Goal: Task Accomplishment & Management: Complete application form

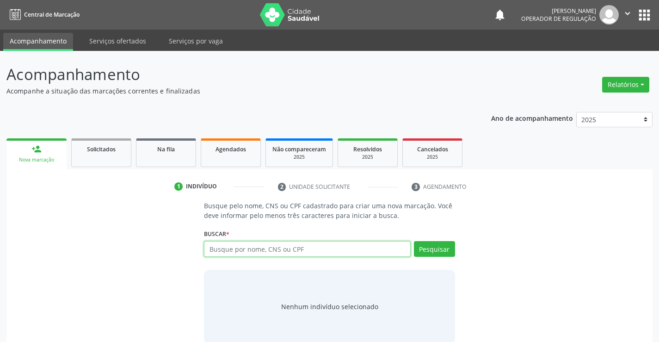
click at [291, 248] on input "text" at bounding box center [307, 249] width 206 height 16
type input "706300725962276"
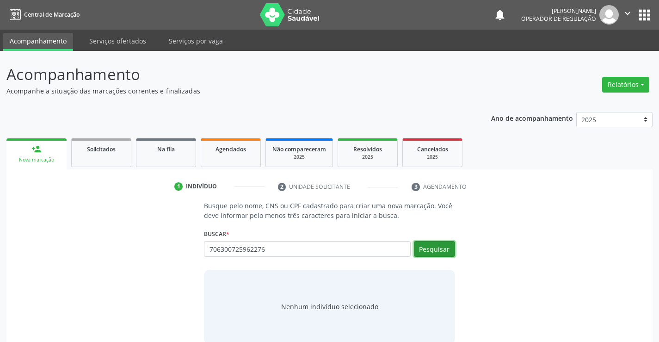
click at [433, 248] on button "Pesquisar" at bounding box center [434, 249] width 41 height 16
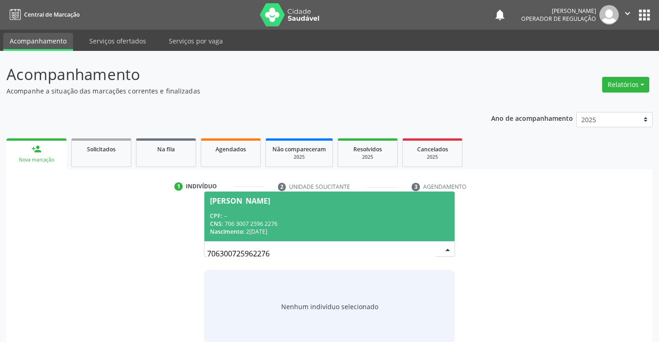
click at [270, 200] on div "Ozenir Gomes Nascimento" at bounding box center [240, 200] width 60 height 7
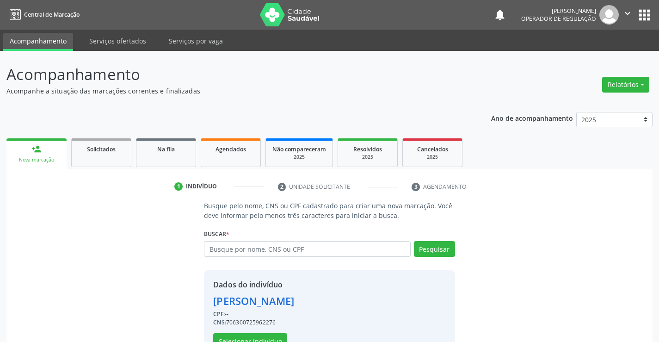
scroll to position [29, 0]
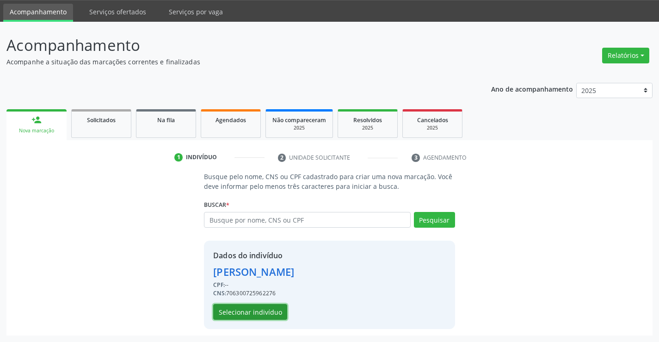
click at [247, 307] on button "Selecionar indivíduo" at bounding box center [250, 312] width 74 height 16
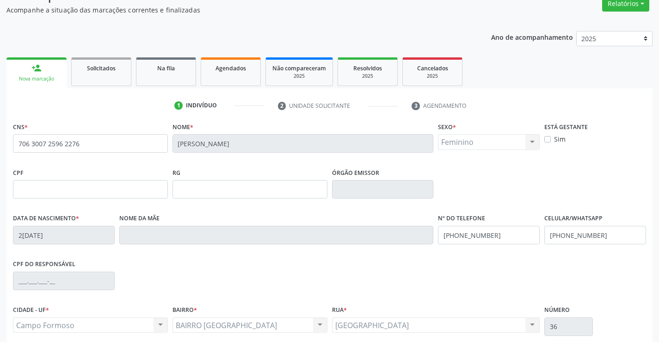
scroll to position [160, 0]
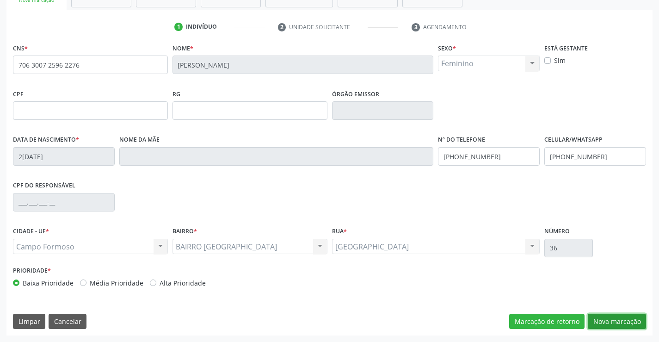
click at [607, 321] on button "Nova marcação" at bounding box center [617, 322] width 58 height 16
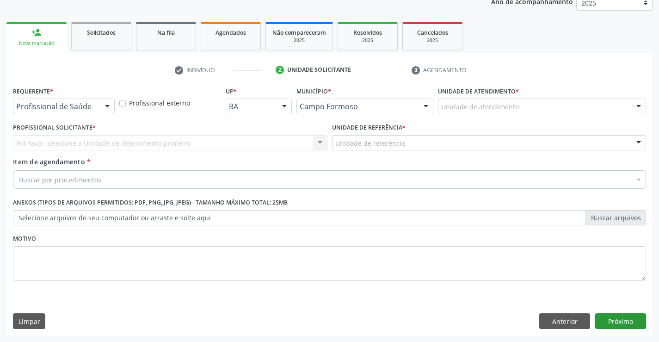
scroll to position [117, 0]
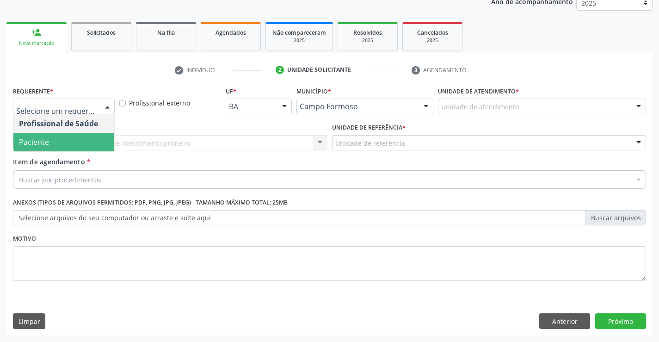
click at [53, 143] on span "Paciente" at bounding box center [63, 142] width 101 height 19
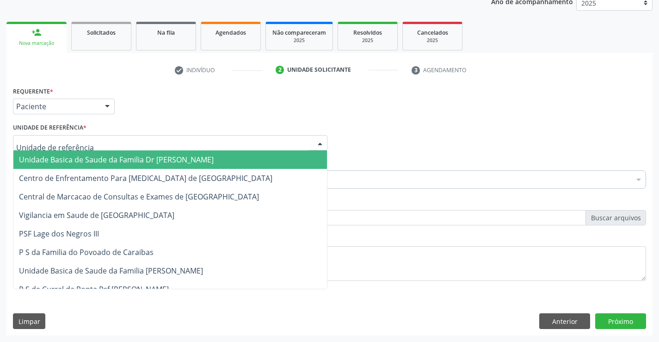
click at [65, 161] on span "Unidade Basica de Saude da Familia Dr [PERSON_NAME]" at bounding box center [116, 160] width 195 height 10
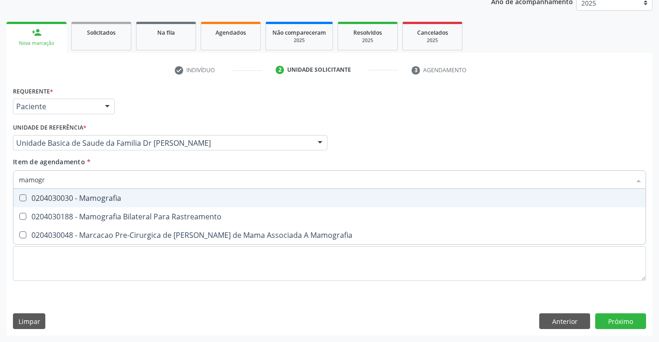
type input "mamogra"
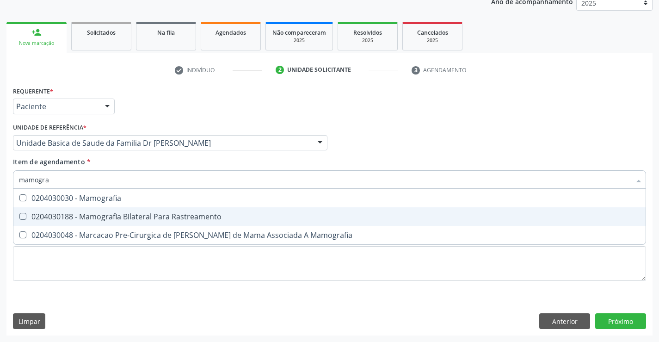
click at [159, 219] on div "0204030188 - Mamografia Bilateral Para Rastreamento" at bounding box center [329, 216] width 621 height 7
checkbox Rastreamento "true"
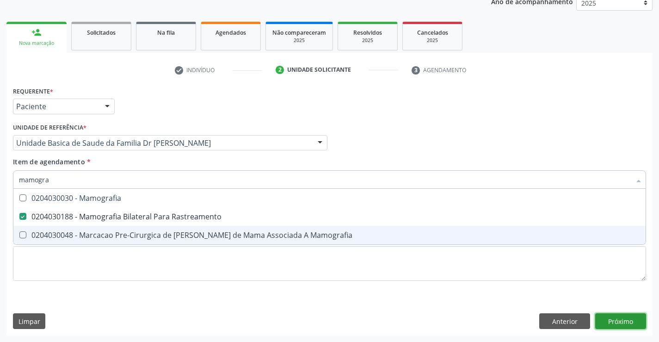
click at [623, 316] on div "Requerente * Paciente Profissional de Saúde Paciente Nenhum resultado encontrad…" at bounding box center [329, 209] width 646 height 251
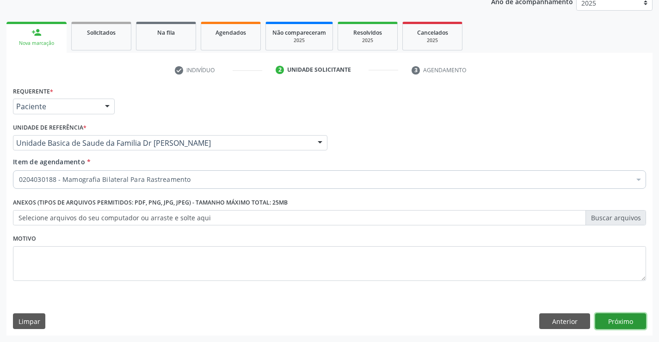
click at [624, 316] on button "Próximo" at bounding box center [620, 321] width 51 height 16
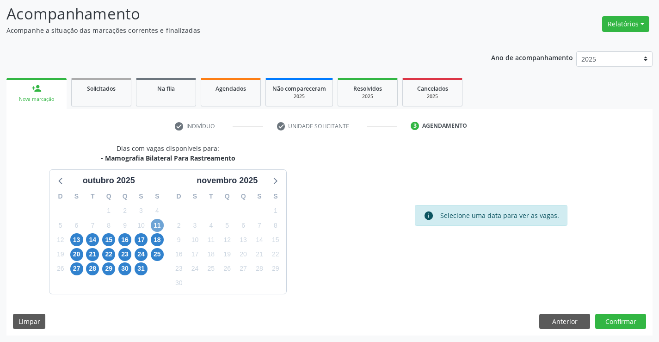
click at [156, 224] on span "11" at bounding box center [157, 225] width 13 height 13
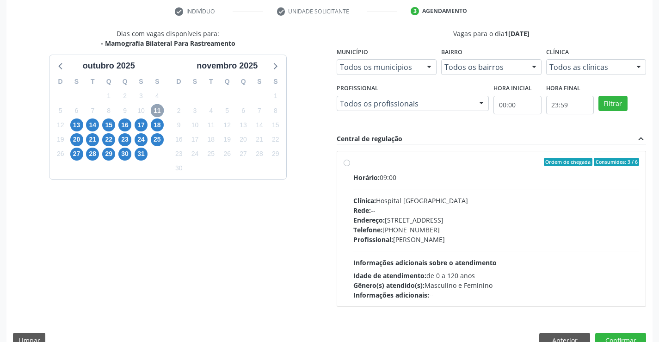
scroll to position [194, 0]
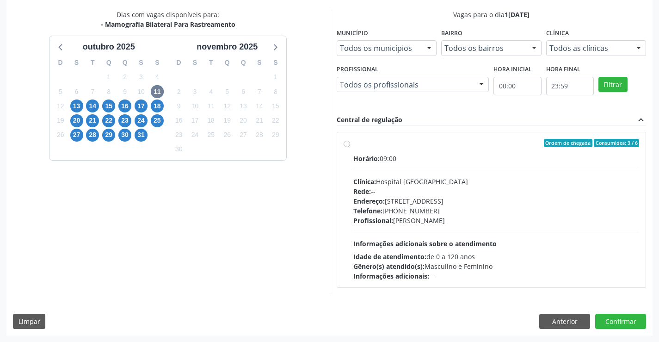
click at [464, 159] on div "Horário: 09:00" at bounding box center [496, 159] width 286 height 10
click at [350, 147] on input "Ordem de chegada Consumidos: 3 / 6 Horário: 09:00 Clínica: Hospital Sao Francis…" at bounding box center [347, 143] width 6 height 8
radio input "true"
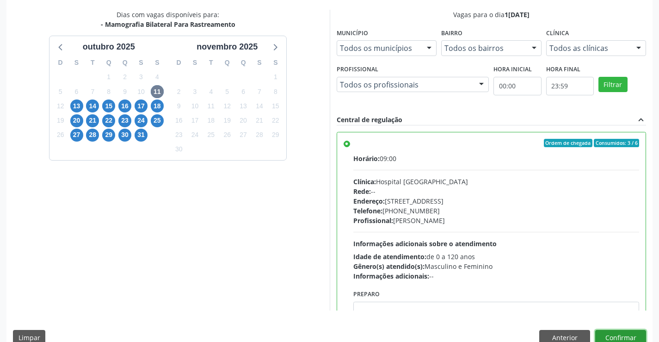
click at [613, 332] on button "Confirmar" at bounding box center [620, 338] width 51 height 16
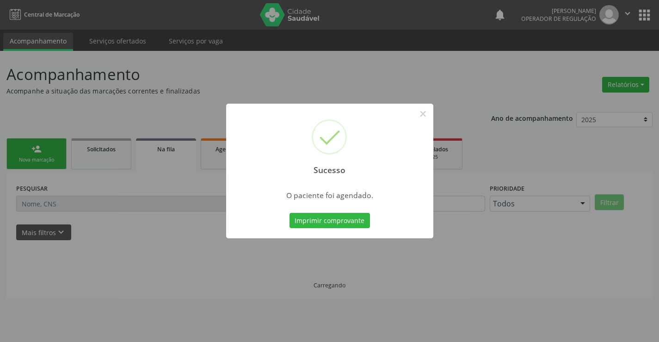
scroll to position [0, 0]
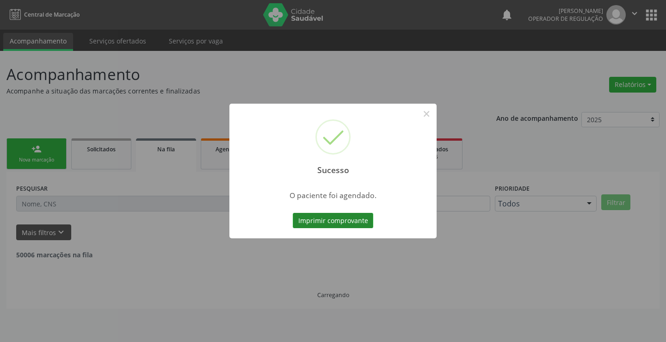
click at [324, 220] on button "Imprimir comprovante" at bounding box center [333, 221] width 80 height 16
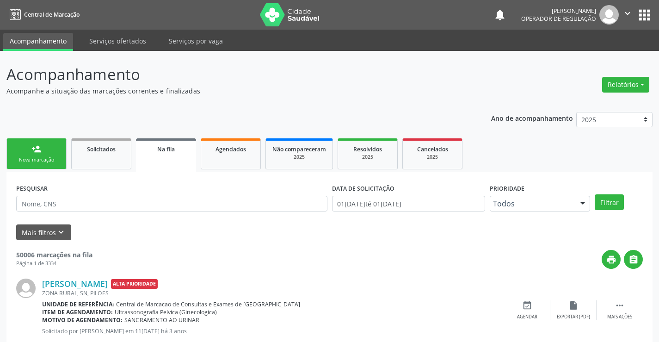
click at [43, 148] on link "person_add Nova marcação" at bounding box center [36, 153] width 60 height 31
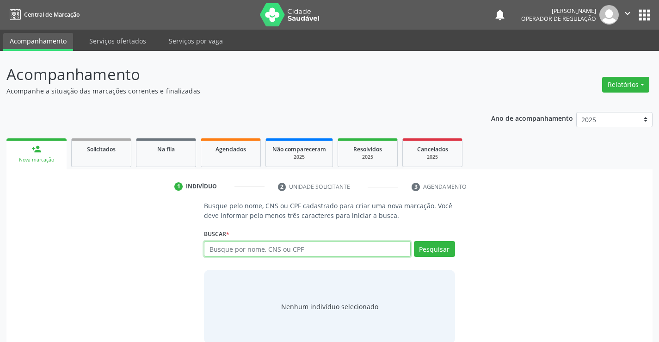
click at [305, 248] on input "text" at bounding box center [307, 249] width 206 height 16
type input "707607235557393"
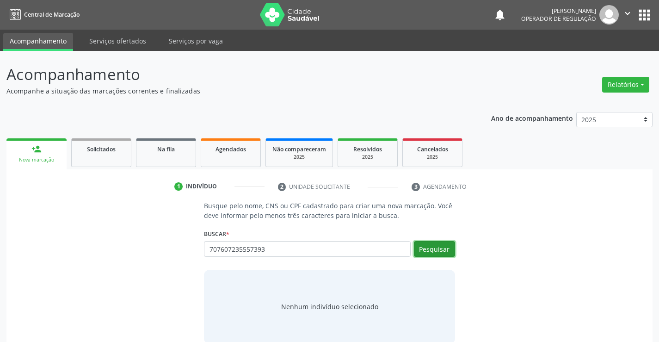
click at [436, 248] on button "Pesquisar" at bounding box center [434, 249] width 41 height 16
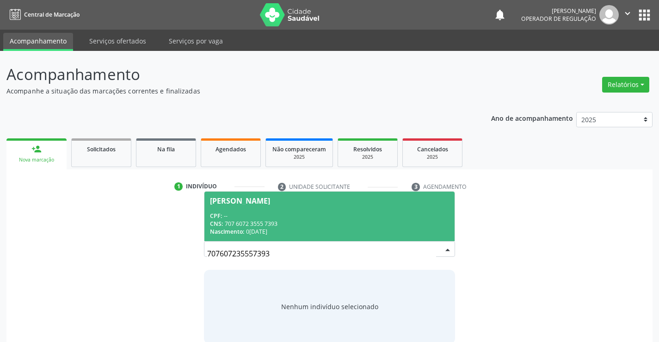
click at [271, 208] on span "Welyton Gabriel Nascimento Silva CPF: -- CNS: 707 6072 3555 7393 Nascimento: 05…" at bounding box center [329, 216] width 250 height 49
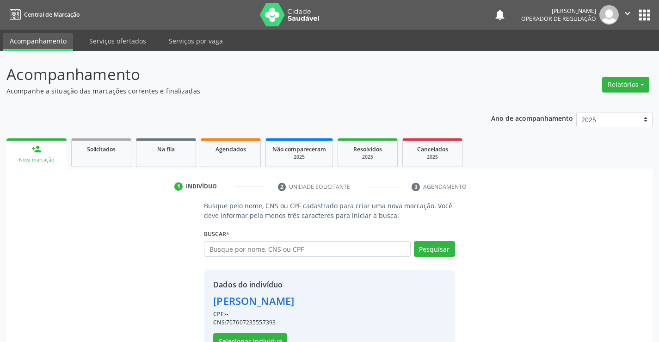
scroll to position [29, 0]
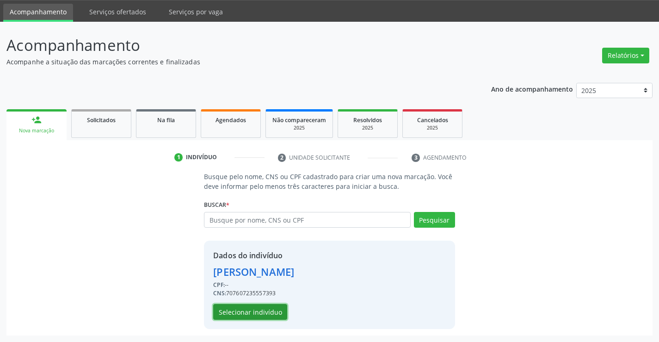
click at [250, 312] on button "Selecionar indivíduo" at bounding box center [250, 312] width 74 height 16
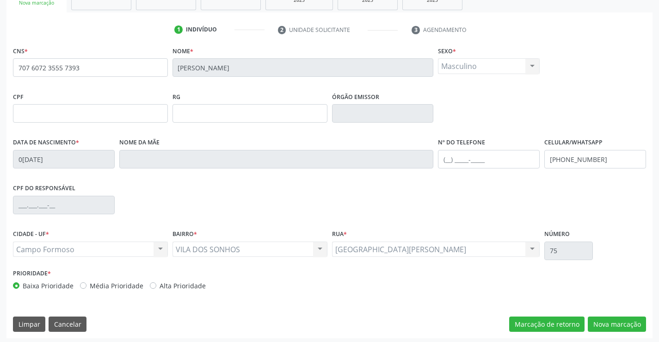
scroll to position [160, 0]
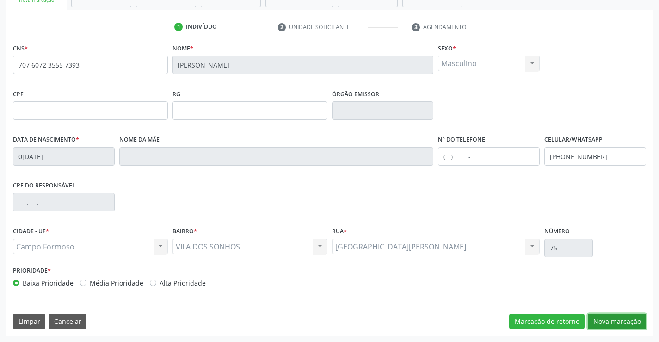
click at [600, 321] on button "Nova marcação" at bounding box center [617, 322] width 58 height 16
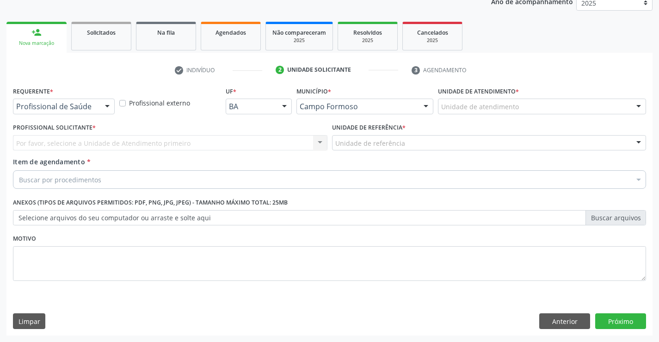
scroll to position [117, 0]
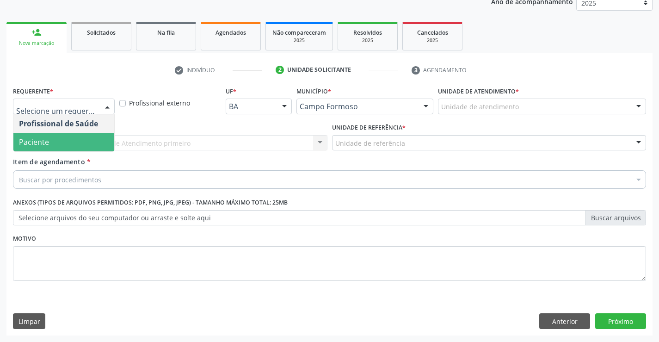
click at [49, 141] on span "Paciente" at bounding box center [63, 142] width 101 height 19
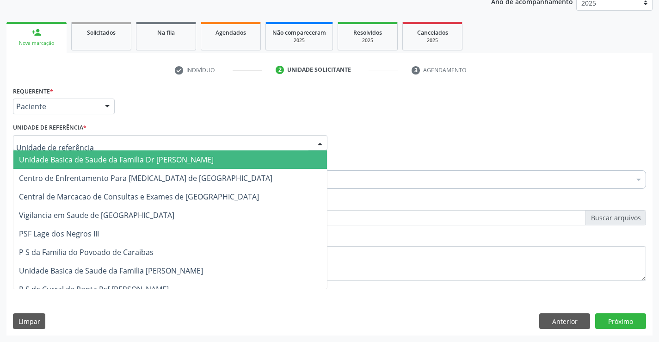
click at [56, 162] on span "Unidade Basica de Saude da Familia Dr [PERSON_NAME]" at bounding box center [116, 160] width 195 height 10
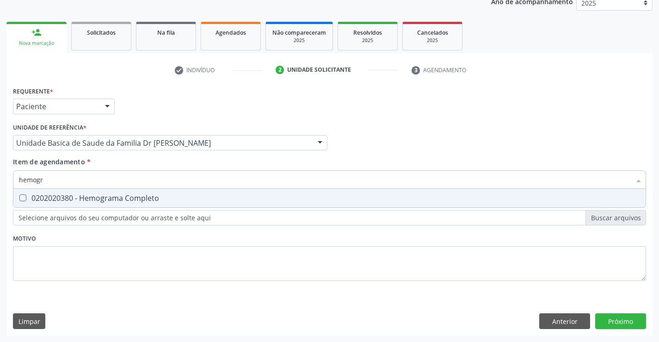
type input "hemogra"
click at [64, 195] on div "0202020380 - Hemograma Completo" at bounding box center [329, 197] width 621 height 7
checkbox Completo "true"
type input "hemogra"
click at [105, 160] on div "Item de agendamento * hemogra Desfazer seleção 0202020380 - Hemograma Completo …" at bounding box center [329, 171] width 633 height 29
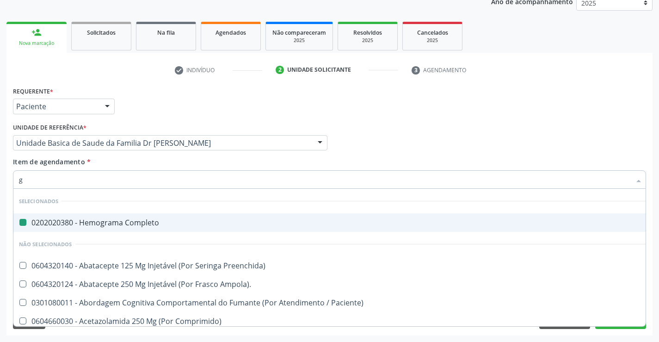
type input "gl"
checkbox Completo "false"
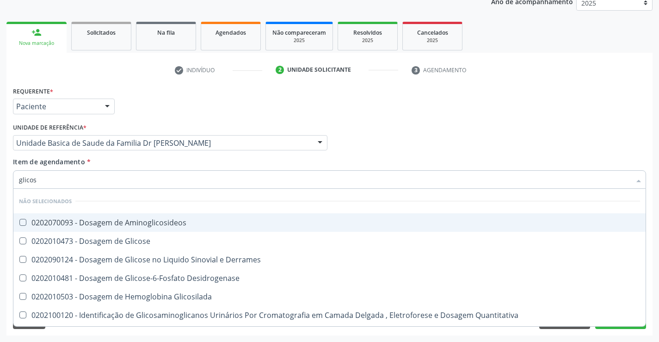
type input "glicose"
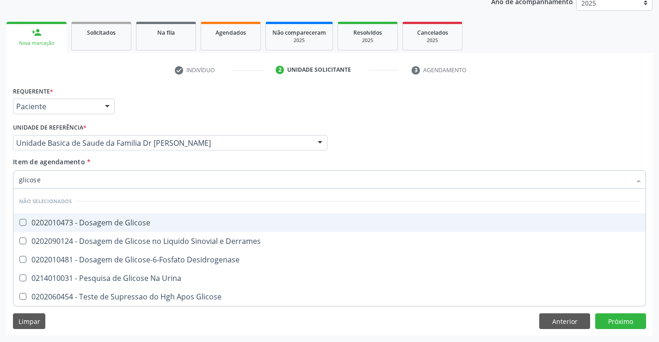
click at [80, 219] on div "0202010473 - Dosagem de Glicose" at bounding box center [329, 222] width 621 height 7
checkbox Glicose "true"
type input "glicose"
click at [100, 159] on div "Item de agendamento * glicose Desfazer seleção Não selecionados 0202010473 - Do…" at bounding box center [329, 171] width 633 height 29
checkbox Derrames "true"
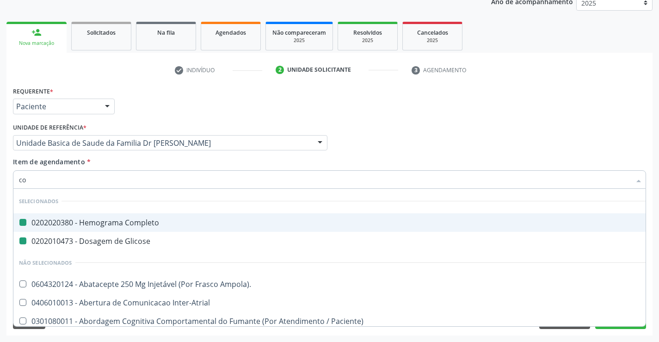
type input "col"
checkbox Completo "false"
checkbox Glicose "false"
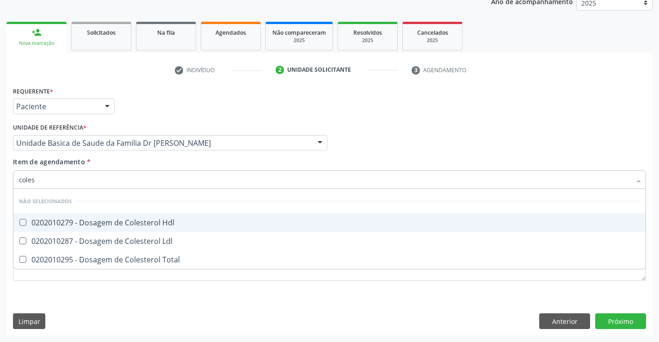
type input "colest"
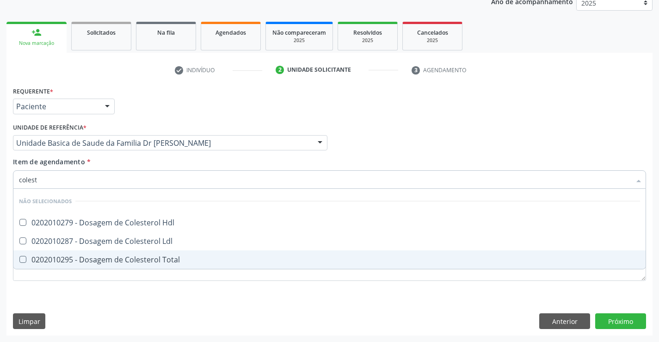
click at [88, 257] on div "0202010295 - Dosagem de Colesterol Total" at bounding box center [329, 259] width 621 height 7
checkbox Total "true"
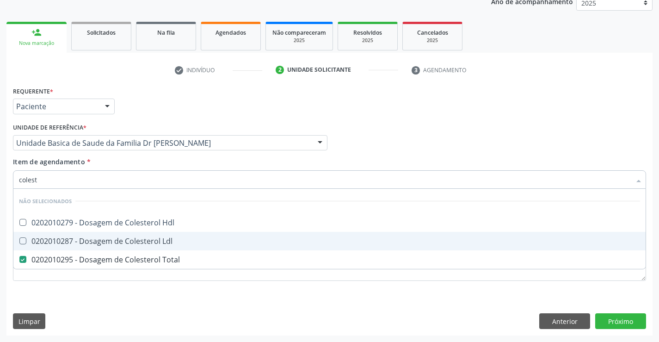
click at [91, 242] on div "0202010287 - Dosagem de Colesterol Ldl" at bounding box center [329, 240] width 621 height 7
checkbox Ldl "true"
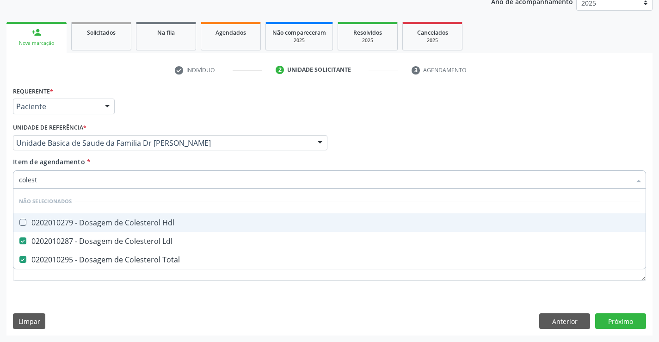
click at [91, 221] on div "0202010279 - Dosagem de Colesterol Hdl" at bounding box center [329, 222] width 621 height 7
checkbox Hdl "true"
type input "colest"
click at [92, 163] on div "Item de agendamento * colest Desfazer seleção Não selecionados 0202010279 - Dos…" at bounding box center [329, 171] width 633 height 29
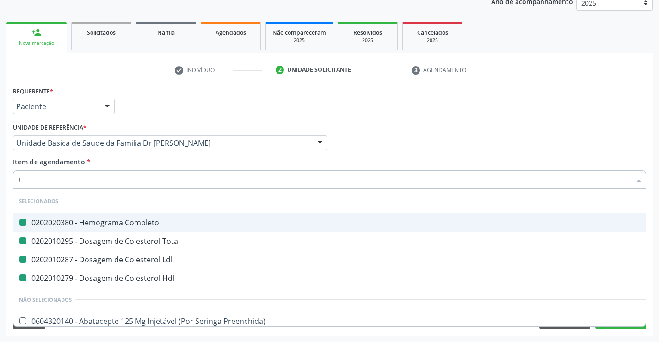
type input "tr"
checkbox Completo "false"
checkbox Total "false"
checkbox Ldl "false"
checkbox Hdl "false"
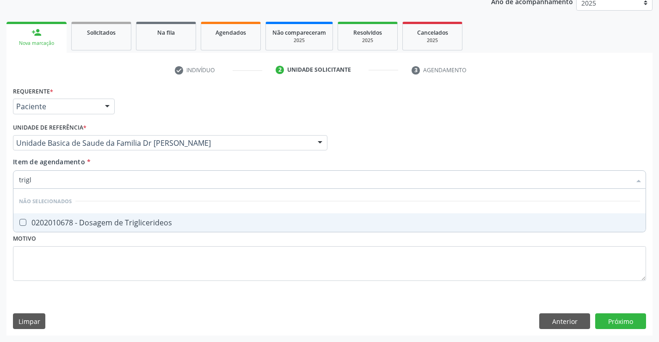
type input "trigli"
click at [89, 222] on div "0202010678 - Dosagem de Triglicerideos" at bounding box center [329, 222] width 621 height 7
checkbox Triglicerideos "true"
click at [98, 165] on div "Item de agendamento * trigli Desfazer seleção Não selecionados 0202010678 - Dos…" at bounding box center [329, 171] width 633 height 29
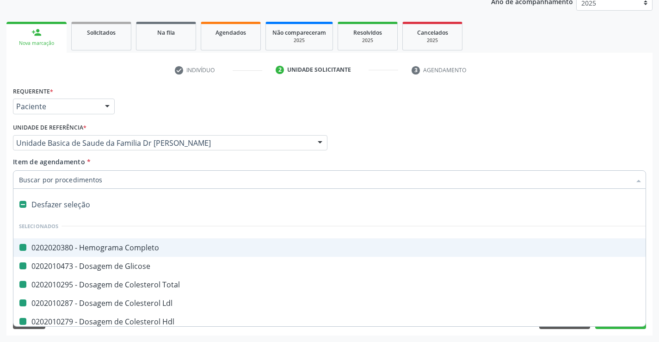
type input "u"
checkbox Completo "false"
checkbox Glicose "false"
checkbox Total "false"
checkbox Ldl "false"
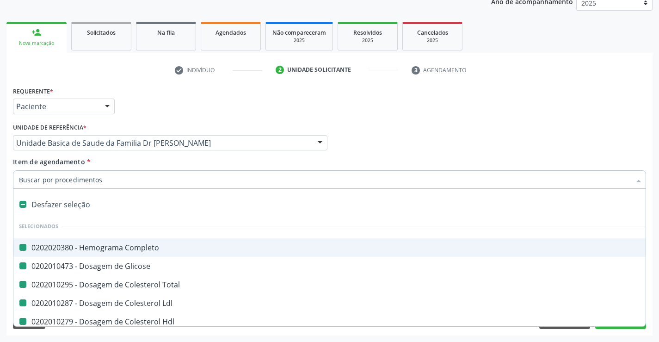
checkbox Hdl "false"
checkbox Triglicerideos "false"
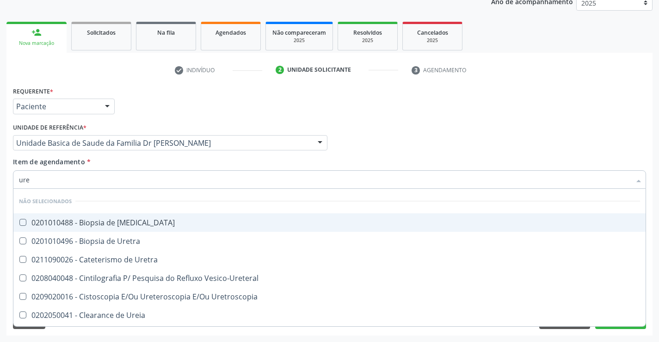
type input "urei"
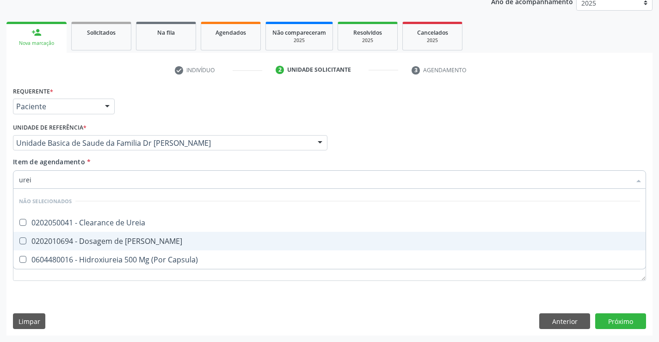
click at [101, 241] on div "0202010694 - Dosagem de [PERSON_NAME]" at bounding box center [329, 240] width 621 height 7
checkbox Ureia "true"
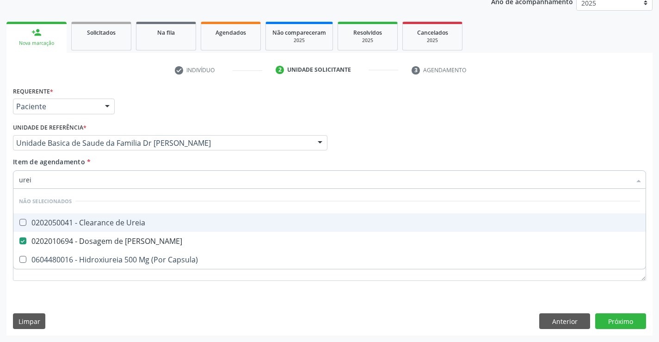
click at [100, 164] on div "Item de agendamento * urei Desfazer seleção Não selecionados 0202050041 - Clear…" at bounding box center [329, 171] width 633 height 29
checkbox Ureia "true"
checkbox Capsula\) "true"
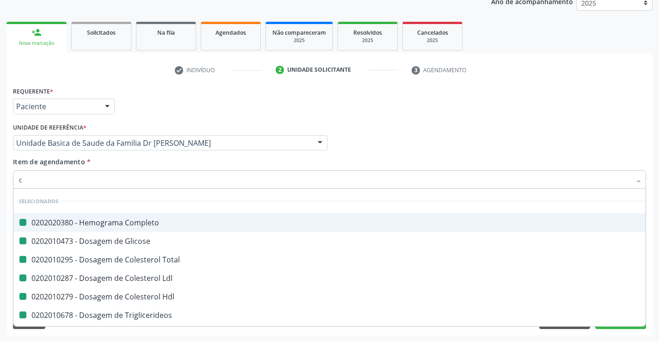
type input "cr"
checkbox Completo "false"
checkbox Glicose "false"
checkbox Total "false"
checkbox Ldl "false"
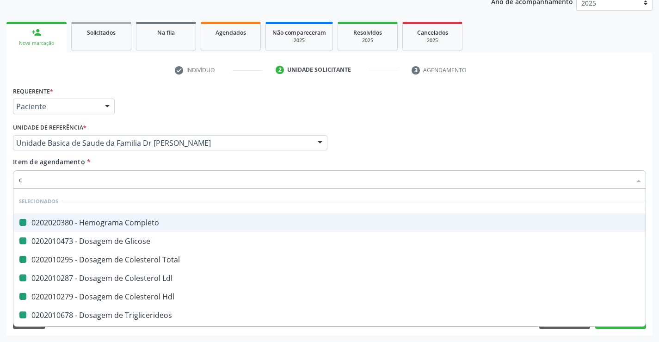
checkbox Hdl "false"
checkbox Triglicerideos "false"
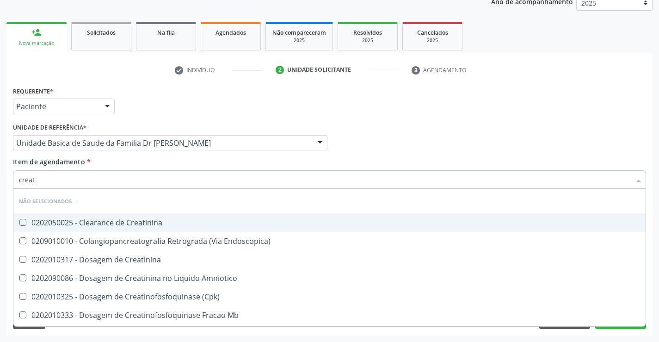
type input "creati"
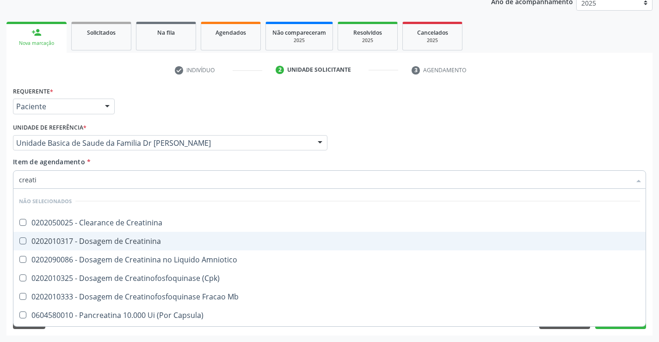
click at [100, 240] on div "0202010317 - Dosagem de Creatinina" at bounding box center [329, 240] width 621 height 7
checkbox Creatinina "true"
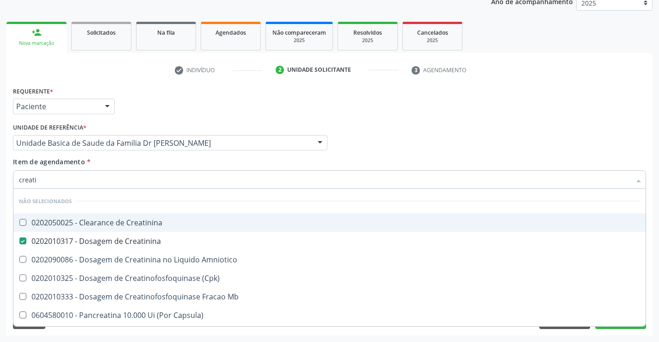
click at [111, 162] on div "Item de agendamento * creati Desfazer seleção Não selecionados 0202050025 - Cle…" at bounding box center [329, 171] width 633 height 29
checkbox Creatinina "true"
checkbox Amniotico "true"
checkbox \(Cpk\) "true"
checkbox Mb "true"
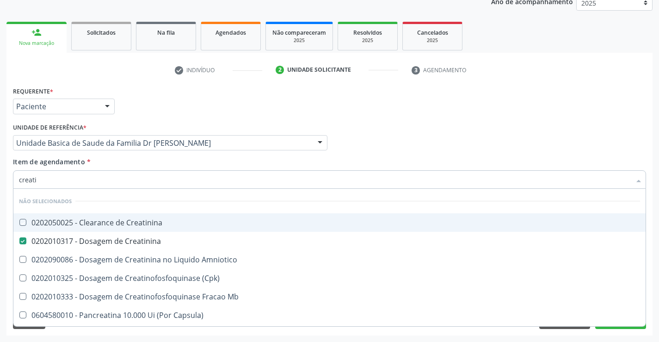
checkbox Capsula\) "true"
checkbox Pancreaticos "true"
checkbox Capsula\) "true"
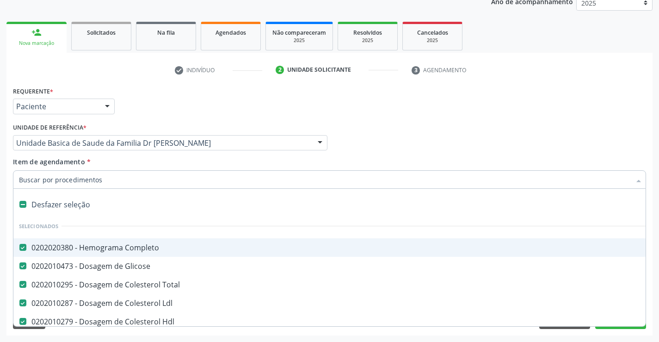
type input "t"
checkbox Creatinina "false"
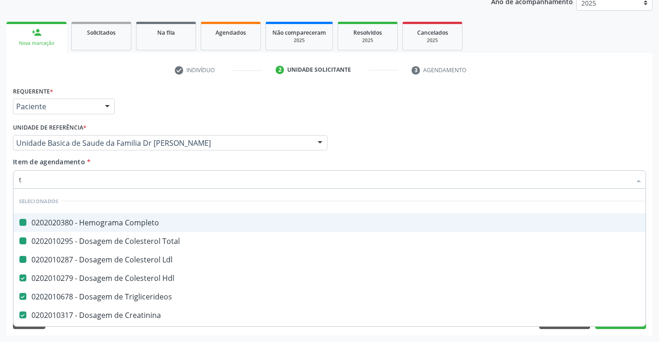
type input "tg"
checkbox Completo "false"
checkbox Total "false"
checkbox Ldl "false"
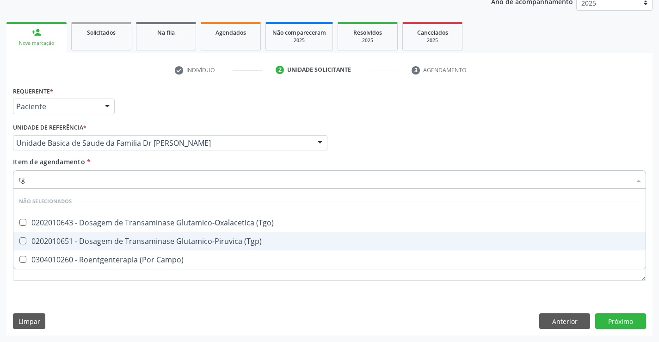
click at [105, 241] on div "0202010651 - Dosagem de Transaminase Glutamico-Piruvica (Tgp)" at bounding box center [329, 240] width 621 height 7
checkbox \(Tgp\) "true"
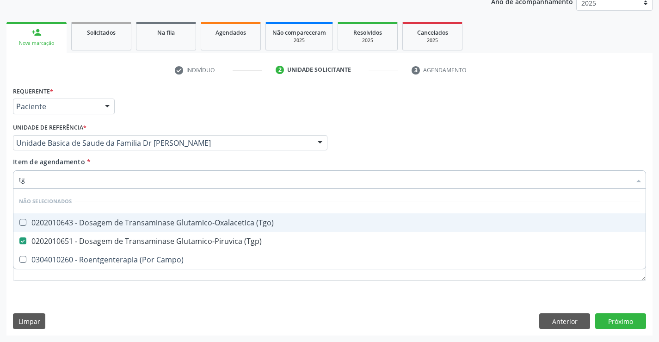
click at [105, 224] on div "0202010643 - Dosagem de Transaminase Glutamico-Oxalacetica (Tgo)" at bounding box center [329, 222] width 621 height 7
checkbox \(Tgo\) "true"
click at [109, 162] on div "Item de agendamento * tg Desfazer seleção Não selecionados 0202010643 - Dosagem…" at bounding box center [329, 171] width 633 height 29
checkbox Campo\) "true"
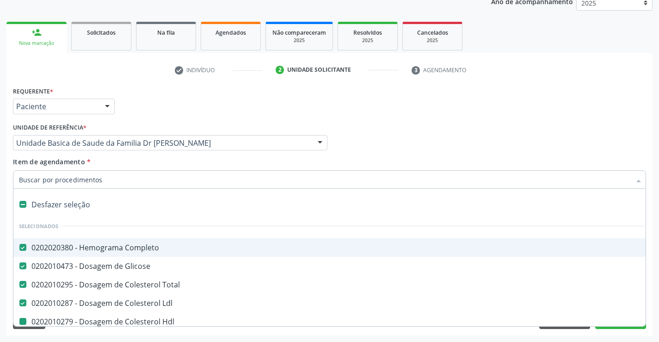
type input "u"
checkbox Hdl "false"
checkbox Triglicerideos "false"
checkbox Ureia "false"
checkbox Creatinina "false"
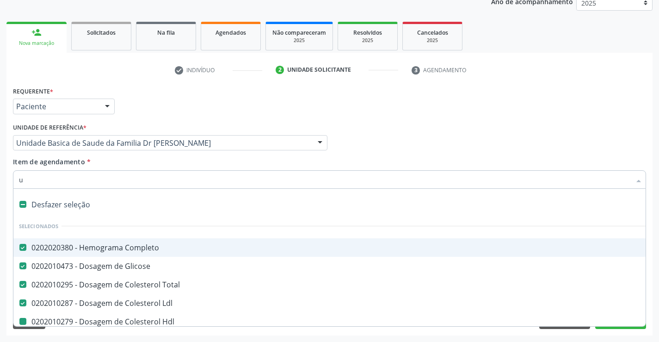
checkbox \(Tgp\) "false"
checkbox \(Tgo\) "false"
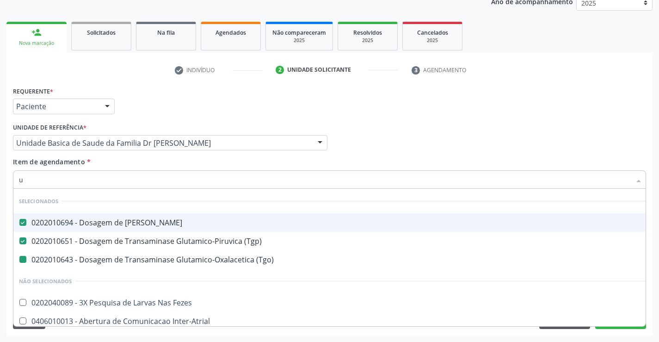
type input "ur"
checkbox \(Tgo\) "false"
type input "uri"
checkbox Ureia "false"
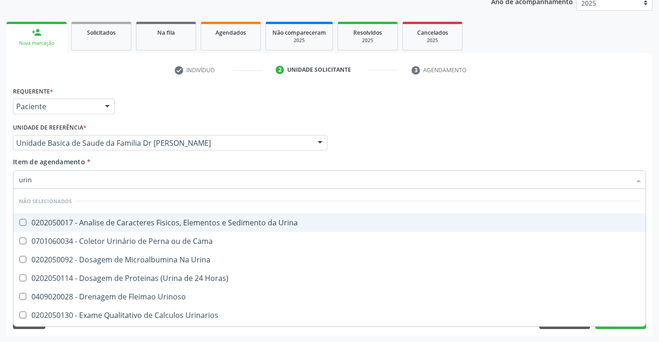
type input "urina"
click at [99, 226] on div "0202050017 - Analise de Caracteres Fisicos, Elementos e Sedimento da Urina" at bounding box center [329, 222] width 621 height 7
checkbox Urina "true"
click at [101, 158] on div "Item de agendamento * urina Desfazer seleção Não selecionados 0202050017 - Anal…" at bounding box center [329, 171] width 633 height 29
checkbox Horas\) "true"
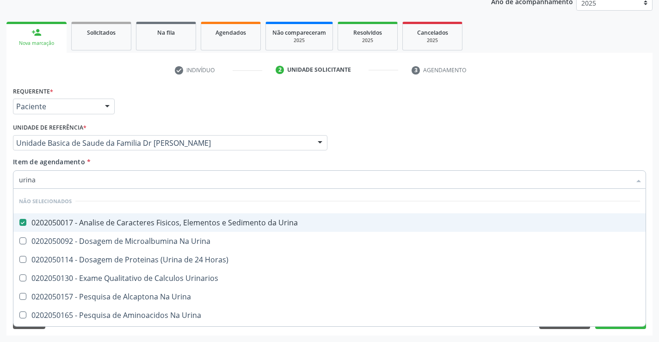
checkbox Urina "true"
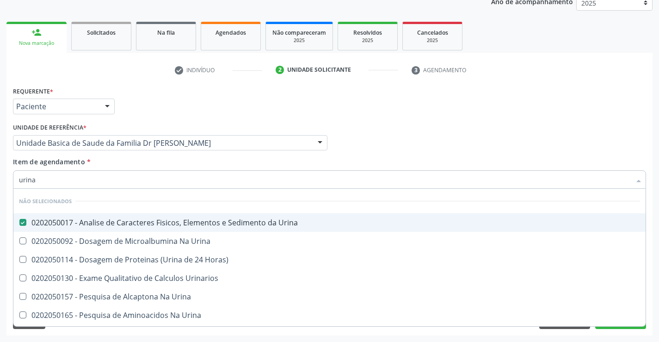
checkbox Urina "true"
checkbox Urinarios "true"
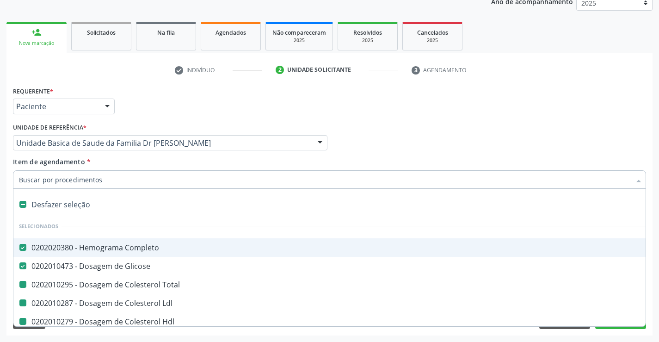
type input "f"
checkbox Total "false"
checkbox Hdl "false"
checkbox Triglicerideos "false"
checkbox Ureia "false"
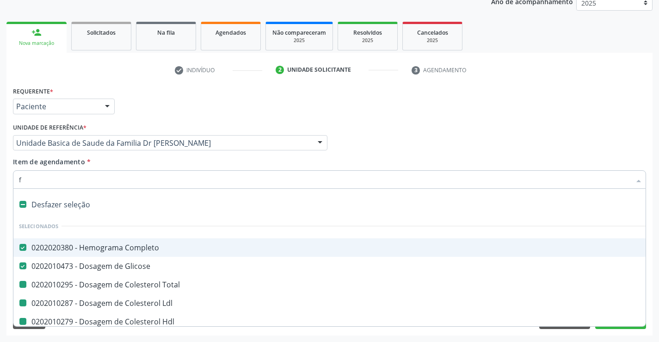
checkbox Creatinina "false"
checkbox \(Tgp\) "false"
checkbox \(Tgo\) "false"
checkbox Urina "false"
checkbox Ldl "false"
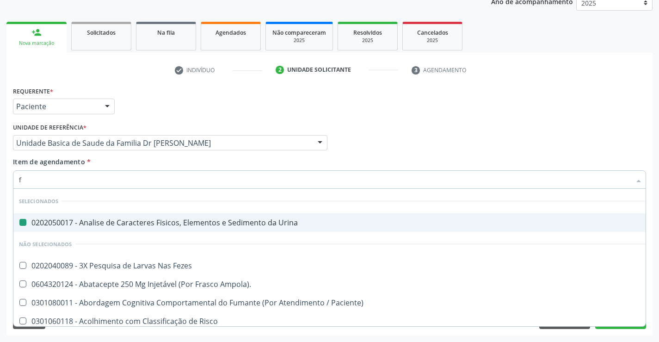
type input "fe"
checkbox Urina "false"
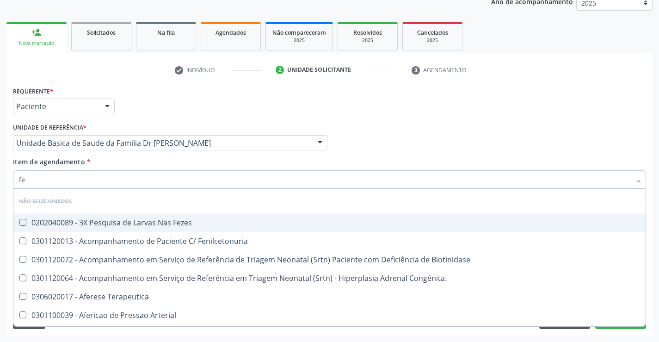
type input "fez"
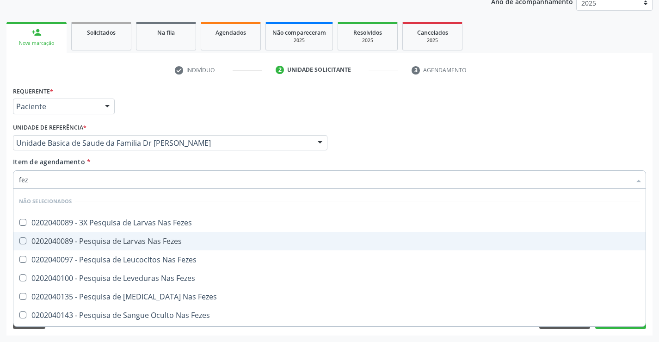
click at [97, 241] on div "0202040089 - Pesquisa de Larvas Nas Fezes" at bounding box center [329, 240] width 621 height 7
checkbox Fezes "true"
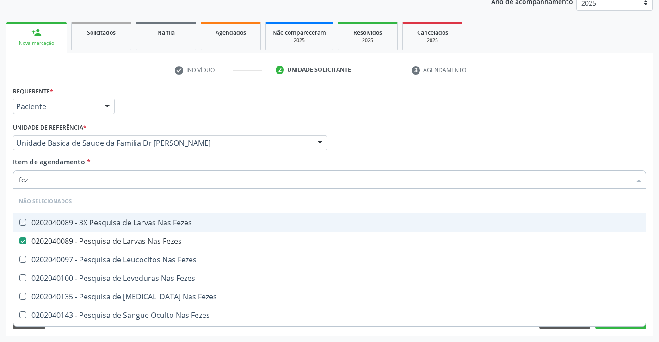
click at [98, 165] on div "Item de agendamento * fez Desfazer seleção Não selecionados 0202040089 - 3X Pes…" at bounding box center [329, 171] width 633 height 29
checkbox Fezes "true"
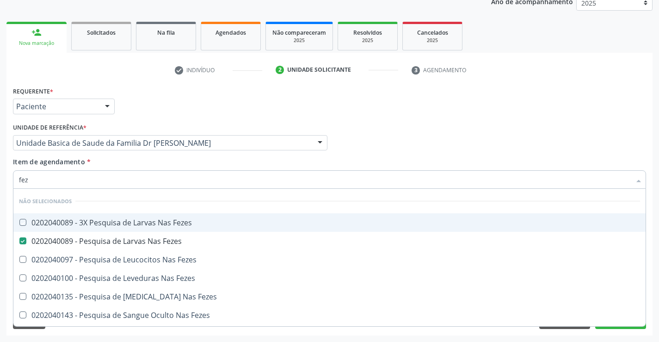
checkbox Fezes "true"
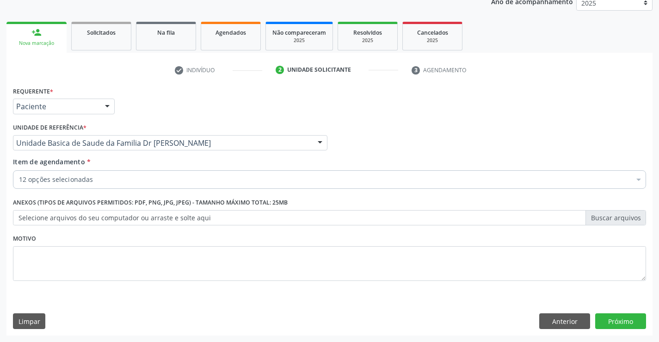
click at [92, 186] on div "12 opções selecionadas" at bounding box center [329, 179] width 633 height 19
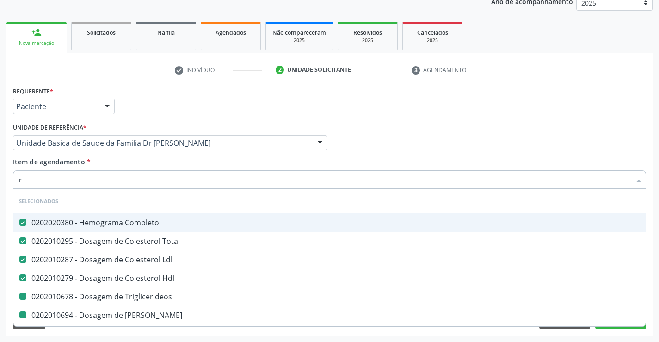
type input "re"
checkbox Triglicerideos "false"
checkbox Ureia "false"
checkbox Creatinina "false"
checkbox \(Tgp\) "false"
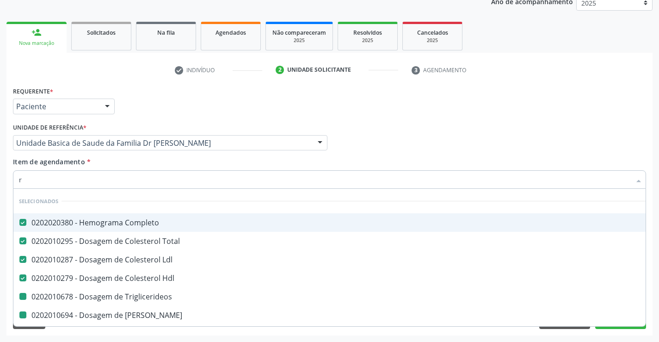
checkbox \(Tgo\) "false"
checkbox Urina "false"
checkbox Fezes "false"
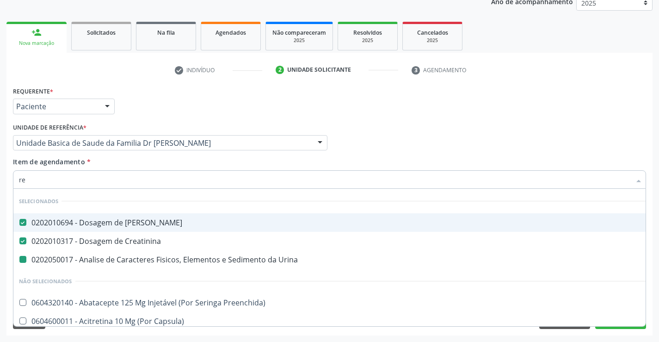
type input "rea"
checkbox Urina "false"
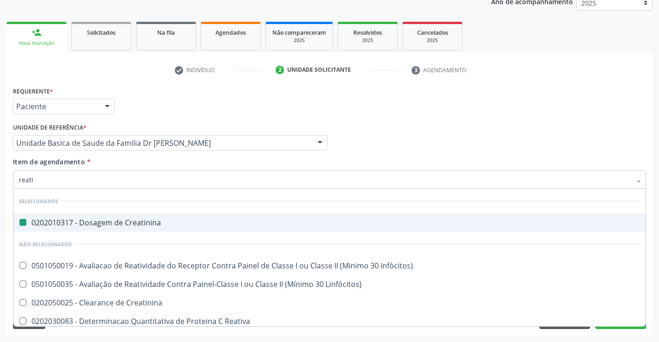
type input "reativ"
checkbox Creatinina "false"
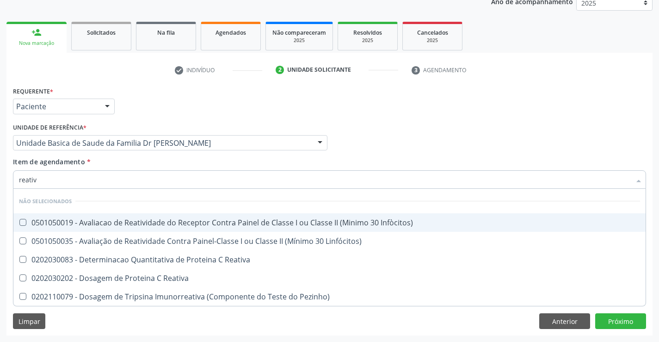
type input "reativa"
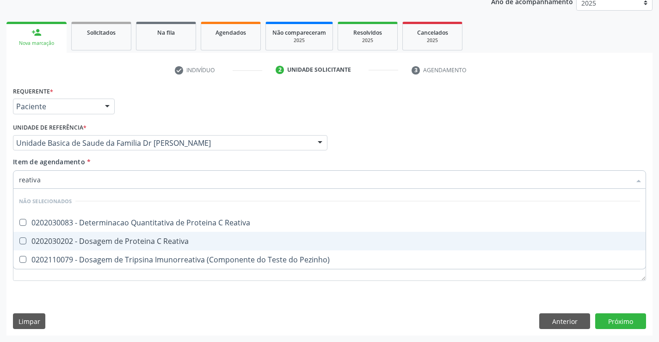
click at [95, 240] on div "0202030202 - Dosagem de Proteina C Reativa" at bounding box center [329, 240] width 621 height 7
checkbox Reativa "true"
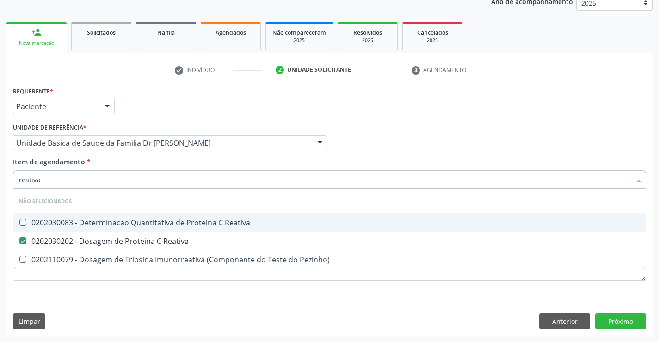
click at [100, 161] on div "Item de agendamento * reativa Desfazer seleção Não selecionados 0202030083 - De…" at bounding box center [329, 171] width 633 height 29
checkbox Reativa "true"
checkbox Pezinho\) "true"
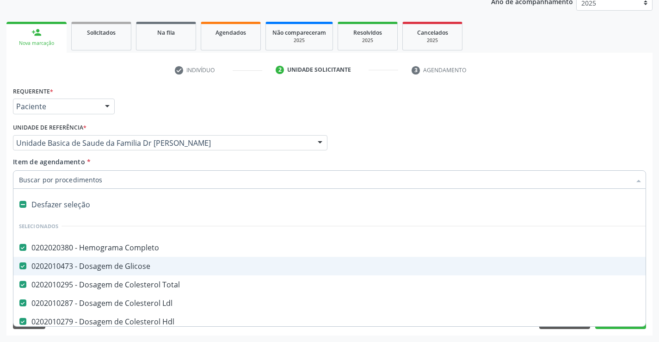
click at [650, 245] on div "Requerente * Paciente Profissional de Saúde Paciente Nenhum resultado encontrad…" at bounding box center [329, 209] width 646 height 251
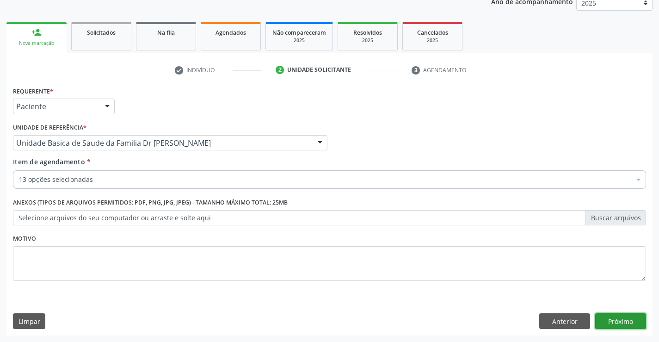
click at [616, 319] on button "Próximo" at bounding box center [620, 321] width 51 height 16
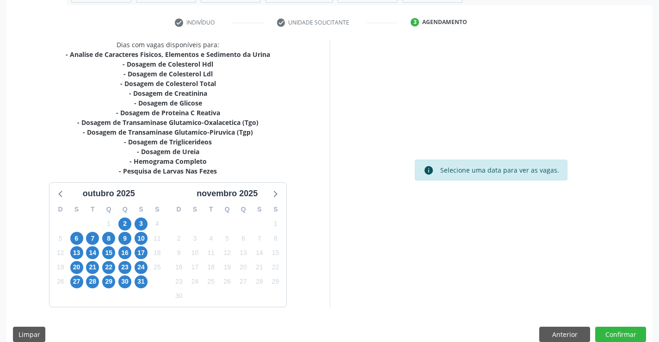
scroll to position [177, 0]
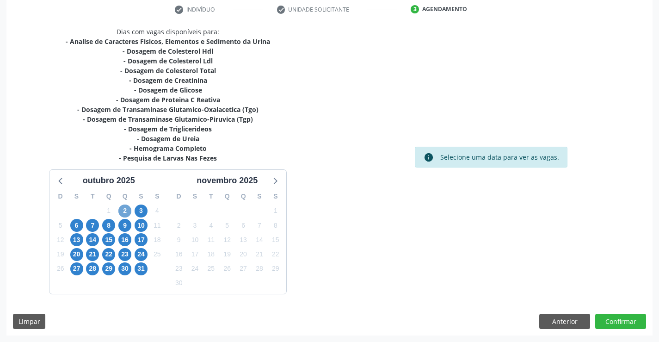
click at [124, 210] on span "2" at bounding box center [124, 210] width 13 height 13
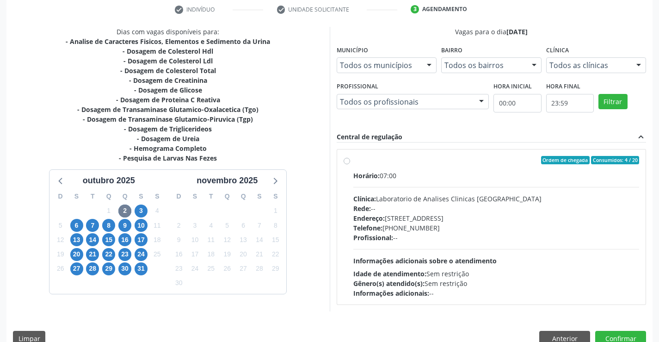
click at [459, 172] on div "Horário: 07:00" at bounding box center [496, 176] width 286 height 10
click at [350, 164] on input "Ordem de chegada Consumidos: 4 / 20 Horário: 07:00 Clínica: Laboratorio de Anal…" at bounding box center [347, 160] width 6 height 8
radio input "true"
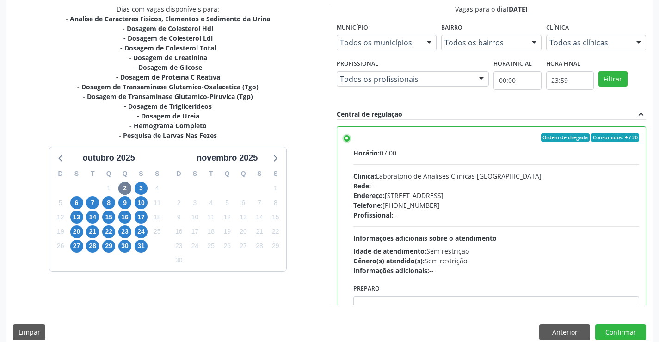
scroll to position [211, 0]
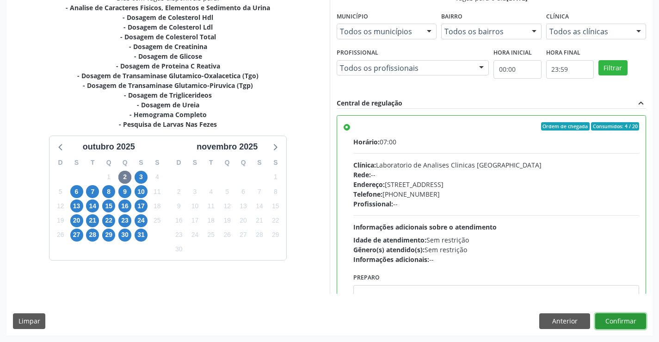
click at [617, 320] on button "Confirmar" at bounding box center [620, 321] width 51 height 16
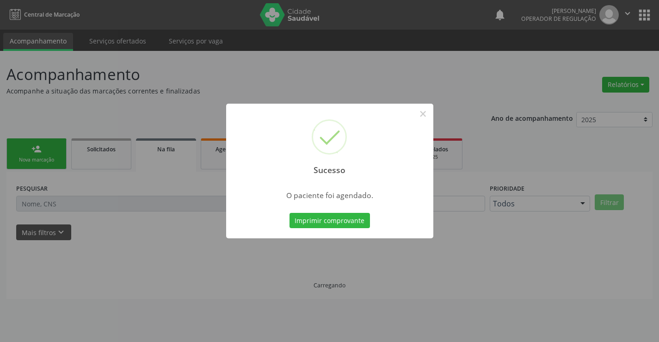
scroll to position [0, 0]
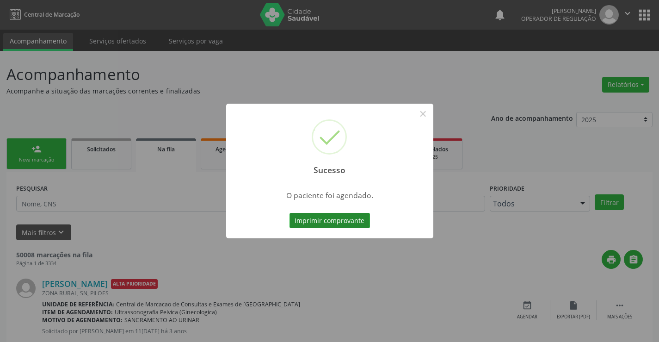
click at [345, 222] on button "Imprimir comprovante" at bounding box center [330, 221] width 80 height 16
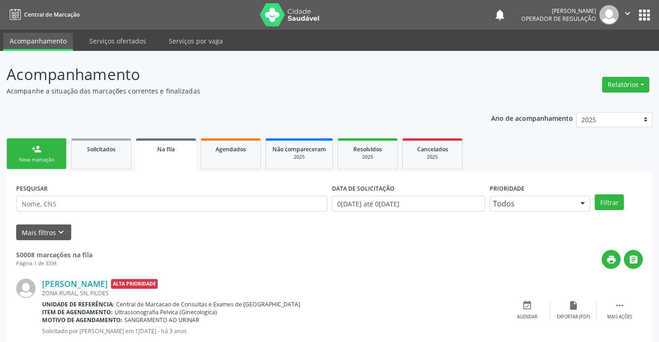
click at [40, 153] on div "person_add" at bounding box center [36, 149] width 10 height 10
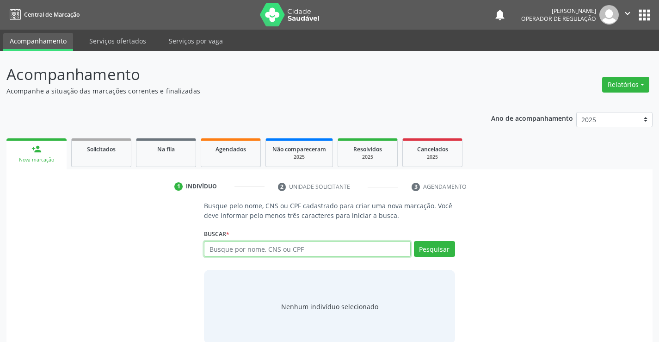
click at [305, 248] on input "text" at bounding box center [307, 249] width 206 height 16
type input "705806461311937"
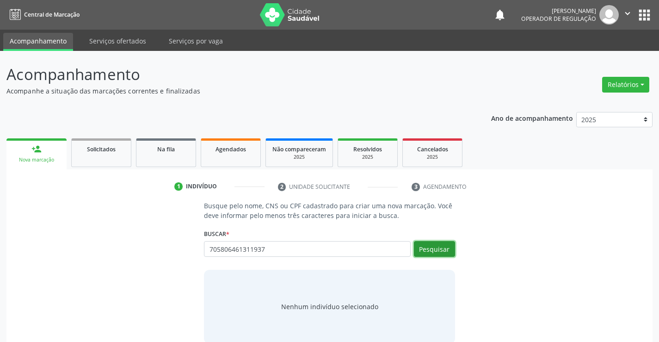
click at [437, 243] on button "Pesquisar" at bounding box center [434, 249] width 41 height 16
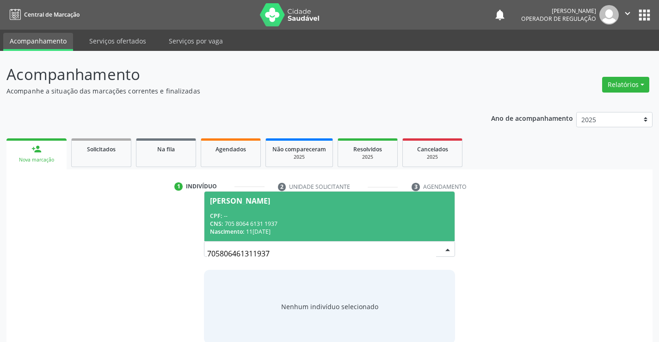
click at [294, 213] on div "CPF: --" at bounding box center [329, 216] width 239 height 8
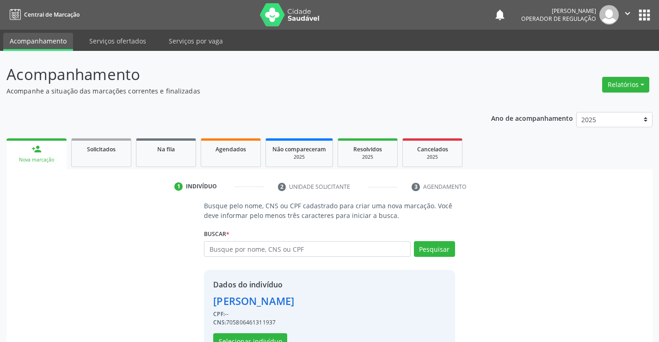
scroll to position [29, 0]
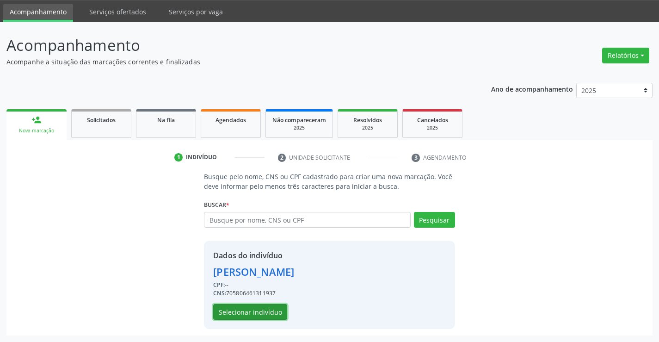
click at [253, 309] on button "Selecionar indivíduo" at bounding box center [250, 312] width 74 height 16
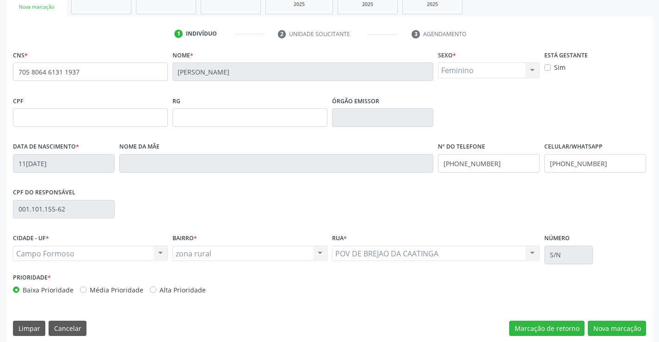
scroll to position [160, 0]
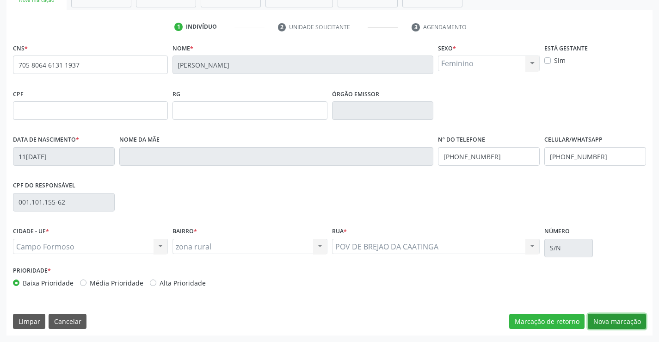
click at [608, 320] on button "Nova marcação" at bounding box center [617, 322] width 58 height 16
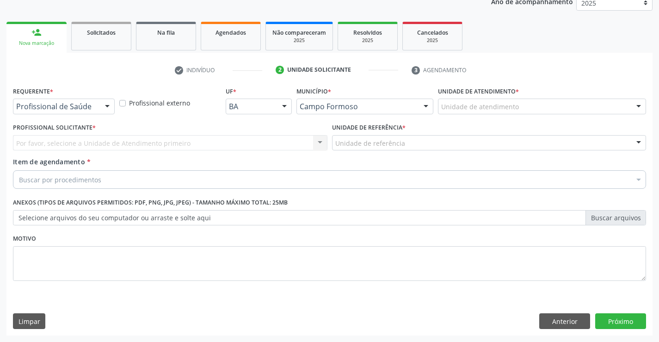
scroll to position [117, 0]
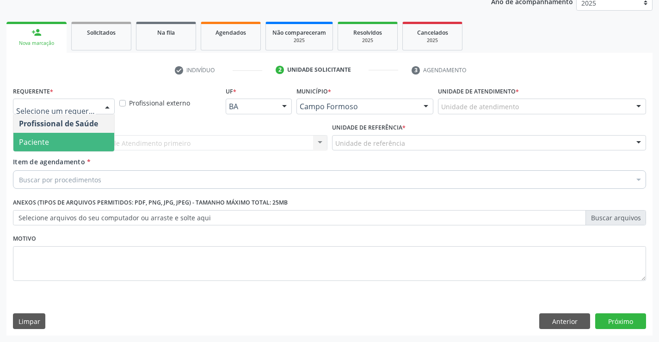
click at [57, 142] on span "Paciente" at bounding box center [63, 142] width 101 height 19
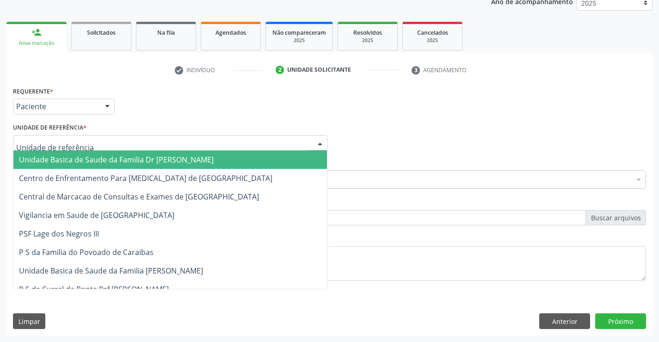
click at [69, 162] on span "Unidade Basica de Saude da Familia Dr [PERSON_NAME]" at bounding box center [116, 160] width 195 height 10
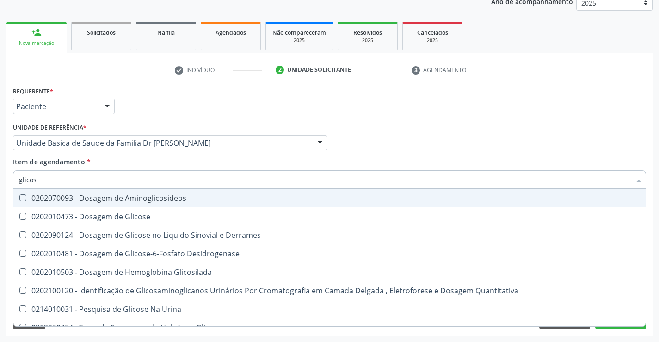
type input "glicose"
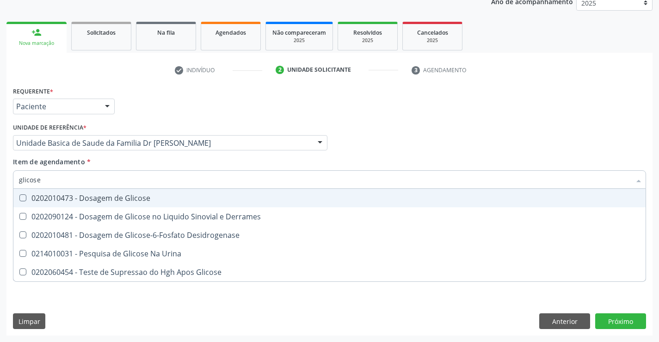
click at [77, 196] on div "0202010473 - Dosagem de Glicose" at bounding box center [329, 197] width 621 height 7
checkbox Glicose "true"
type input "glicose"
click at [98, 159] on div "Item de agendamento * glicose Desfazer seleção 0202010473 - Dosagem de Glicose …" at bounding box center [329, 171] width 633 height 29
checkbox Derrames "true"
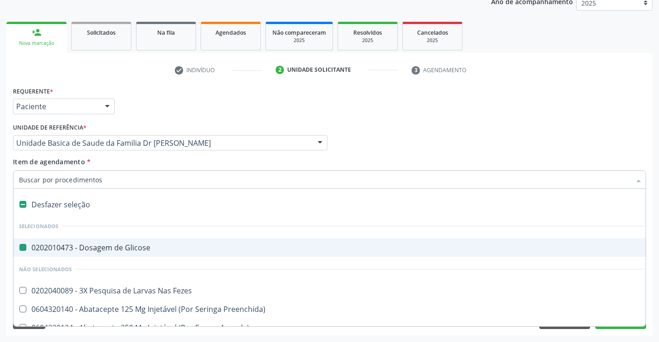
type input "f"
checkbox Glicose "false"
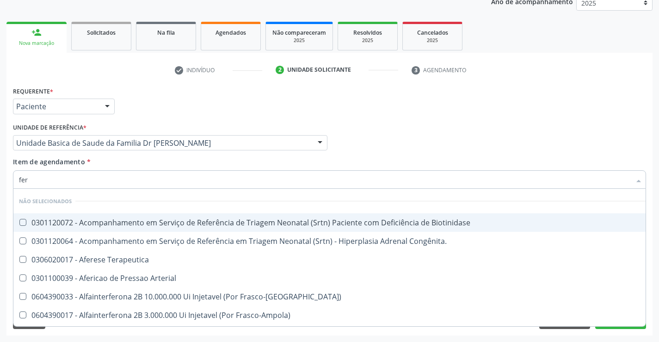
type input "ferr"
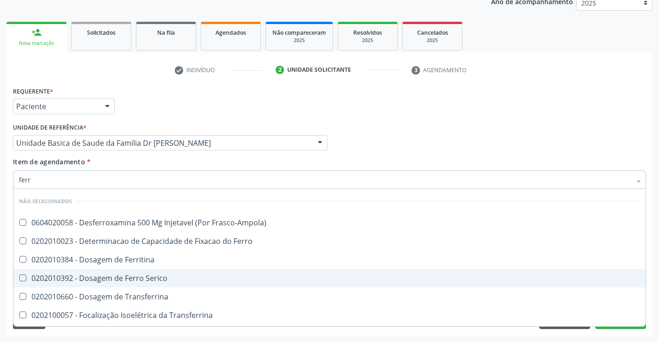
click at [144, 278] on div "0202010392 - Dosagem de Ferro Serico" at bounding box center [329, 277] width 621 height 7
checkbox Serico "true"
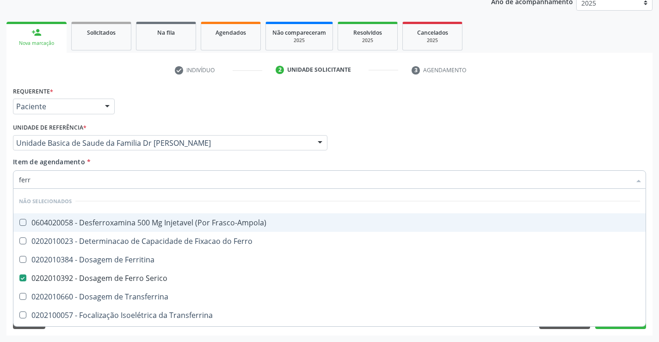
type input "ferr"
click at [130, 162] on div "Item de agendamento * ferr Desfazer seleção Não selecionados 0604020058 - Desfe…" at bounding box center [329, 171] width 633 height 29
checkbox Frasco-Ampola\) "true"
checkbox Serico "false"
checkbox Ferro "true"
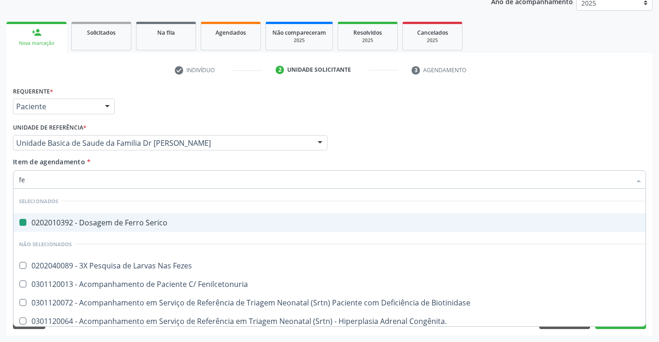
type input "fez"
checkbox Serico "false"
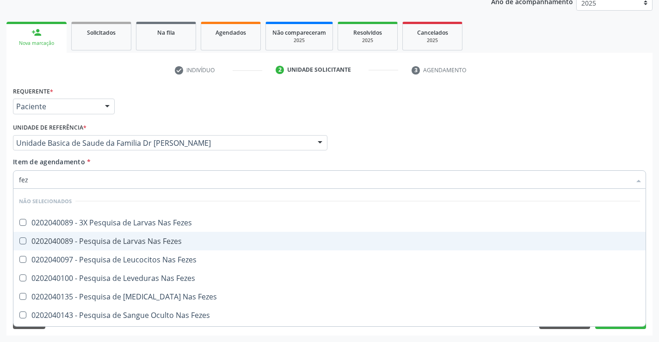
click at [139, 242] on div "0202040089 - Pesquisa de Larvas Nas Fezes" at bounding box center [329, 240] width 621 height 7
checkbox Fezes "true"
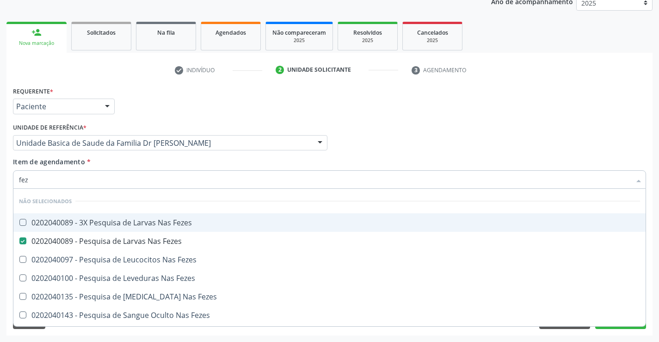
type input "fez"
click at [130, 158] on div "Item de agendamento * fez Desfazer seleção Não selecionados 0202040089 - 3X Pes…" at bounding box center [329, 171] width 633 height 29
checkbox Fezes "true"
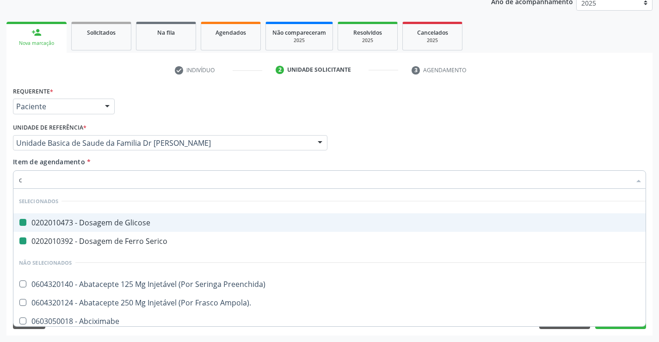
type input "ca"
checkbox Glicose "false"
checkbox Serico "false"
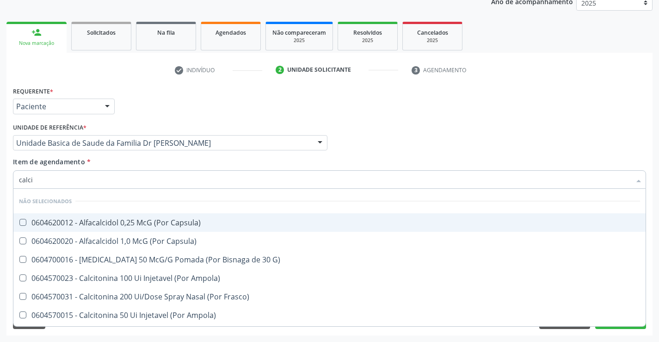
type input "calcio"
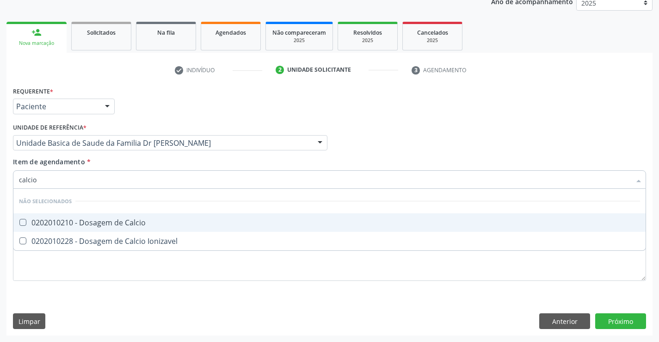
click at [136, 219] on div "0202010210 - Dosagem de Calcio" at bounding box center [329, 222] width 621 height 7
checkbox Calcio "true"
type input "calcio"
click at [132, 161] on div "Item de agendamento * calcio Desfazer seleção Não selecionados 0202010210 - Dos…" at bounding box center [329, 171] width 633 height 29
checkbox Ionizavel "true"
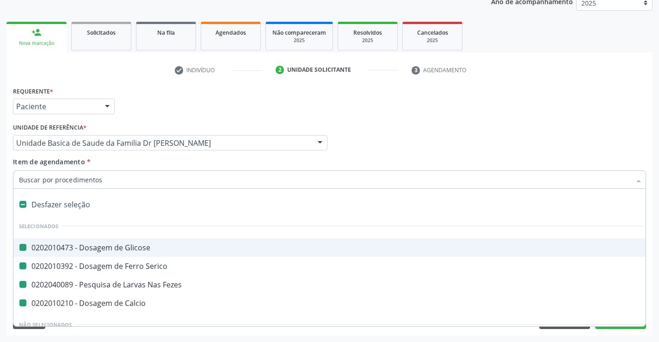
type input "h"
checkbox Glicose "false"
checkbox Serico "false"
checkbox Fezes "false"
checkbox Calcio "false"
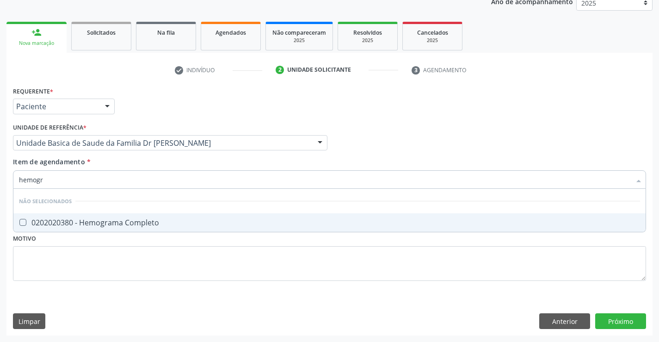
type input "hemogra"
click at [140, 224] on div "0202020380 - Hemograma Completo" at bounding box center [329, 222] width 621 height 7
checkbox Completo "true"
click at [116, 160] on div "Item de agendamento * hemogra Desfazer seleção Não selecionados 0202020380 - He…" at bounding box center [329, 171] width 633 height 29
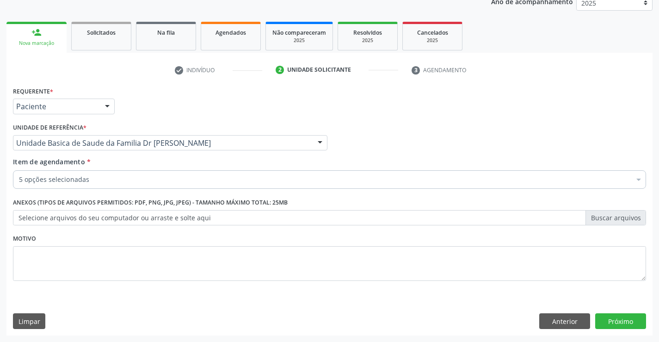
click at [103, 185] on div "5 opções selecionadas" at bounding box center [329, 179] width 633 height 19
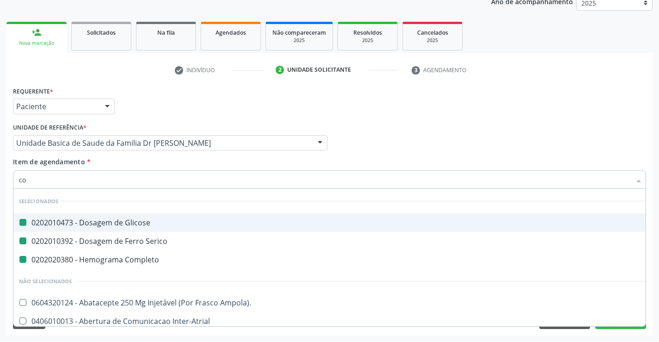
type input "col"
checkbox Glicose "false"
checkbox Serico "false"
checkbox Completo "false"
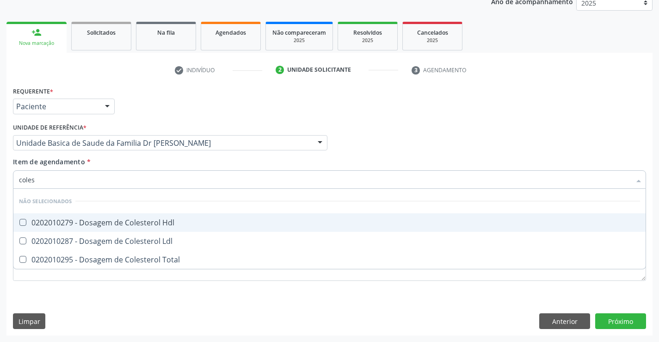
type input "colest"
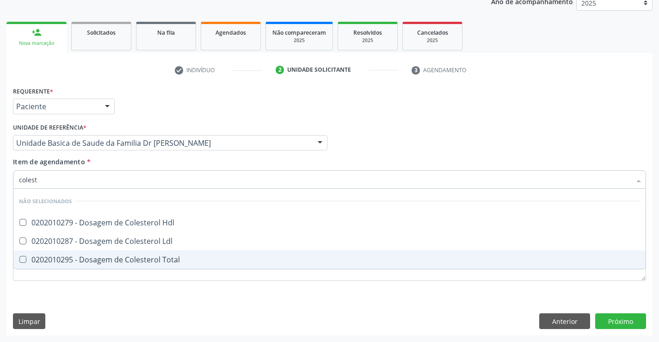
click at [110, 256] on div "0202010295 - Dosagem de Colesterol Total" at bounding box center [329, 259] width 621 height 7
checkbox Total "true"
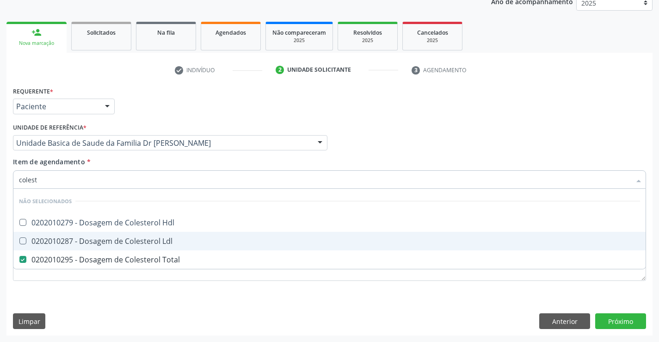
click at [109, 242] on div "0202010287 - Dosagem de Colesterol Ldl" at bounding box center [329, 240] width 621 height 7
checkbox Ldl "true"
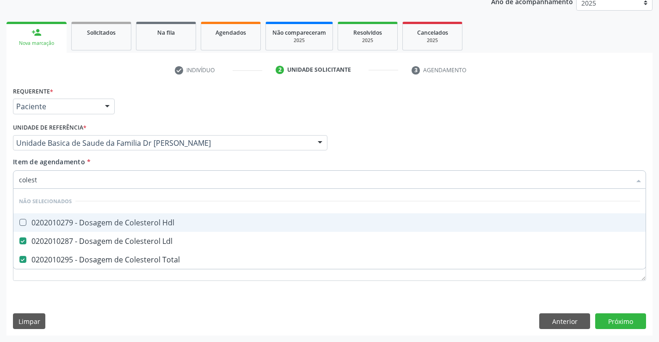
click at [105, 221] on div "0202010279 - Dosagem de Colesterol Hdl" at bounding box center [329, 222] width 621 height 7
checkbox Hdl "true"
click at [106, 161] on div "Item de agendamento * colest Desfazer seleção Não selecionados 0202010279 - Dos…" at bounding box center [329, 171] width 633 height 29
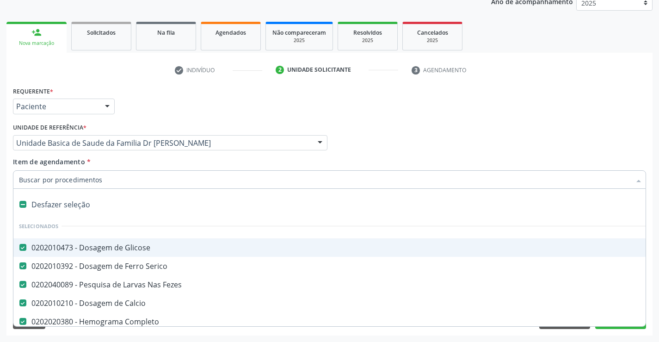
type input "t"
checkbox Total "false"
checkbox Ldl "false"
checkbox Hdl "false"
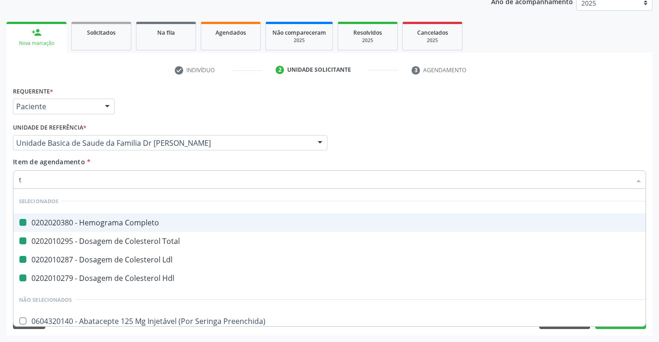
type input "tr"
checkbox Completo "false"
checkbox Total "false"
checkbox Ldl "false"
checkbox Hdl "false"
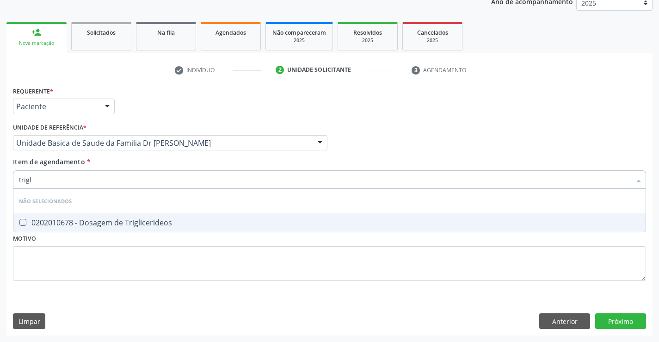
type input "trigli"
click at [117, 222] on div "0202010678 - Dosagem de Triglicerideos" at bounding box center [329, 222] width 621 height 7
checkbox Triglicerideos "true"
click at [135, 164] on div "Item de agendamento * trigli Desfazer seleção Não selecionados 0202010678 - Dos…" at bounding box center [329, 171] width 633 height 29
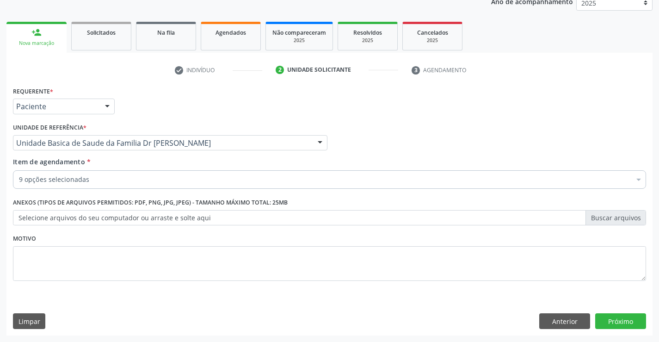
click at [129, 186] on div "9 opções selecionadas" at bounding box center [329, 179] width 633 height 19
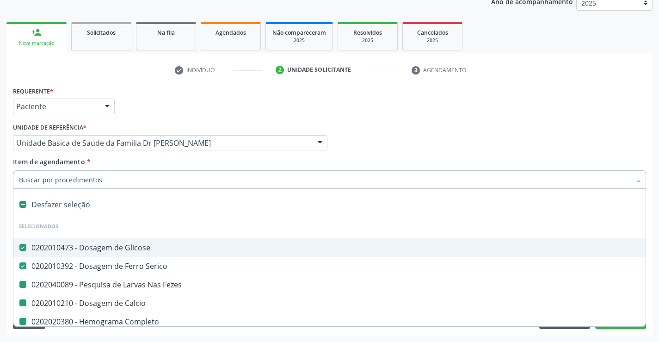
type input "u"
checkbox Fezes "false"
checkbox Calcio "false"
checkbox Completo "false"
checkbox Total "false"
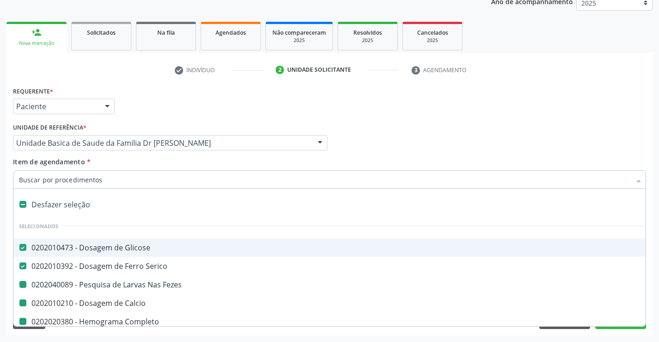
checkbox Ldl "false"
checkbox Hdl "false"
checkbox Triglicerideos "false"
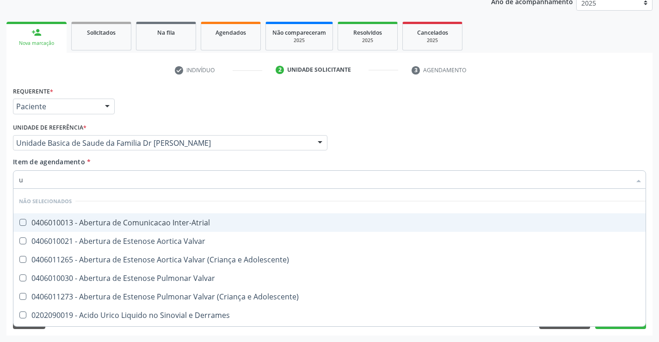
type input "ur"
checkbox Inter-Atrial "false"
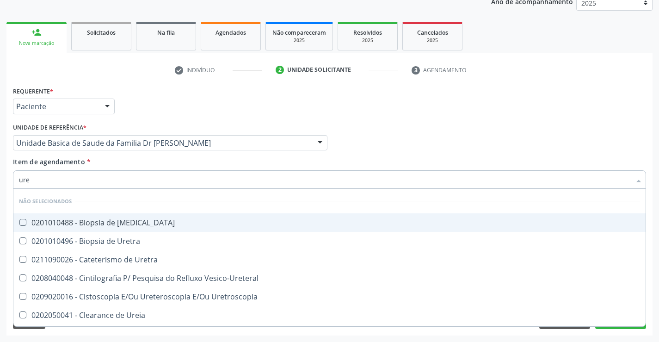
type input "urei"
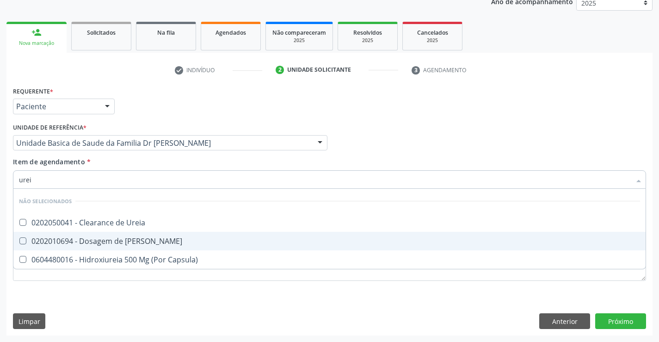
click at [135, 240] on div "0202010694 - Dosagem de [PERSON_NAME]" at bounding box center [329, 240] width 621 height 7
checkbox Ureia "true"
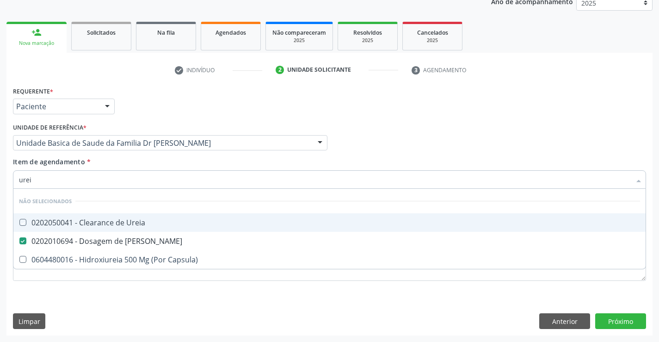
click at [120, 159] on div "Item de agendamento * urei Desfazer seleção Não selecionados 0202050041 - Clear…" at bounding box center [329, 171] width 633 height 29
checkbox Ureia "true"
checkbox Capsula\) "true"
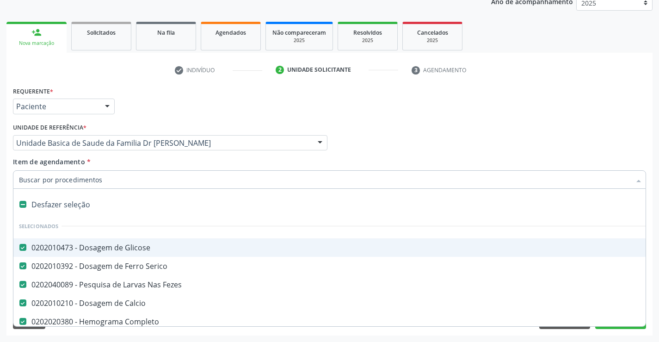
type input "c"
checkbox Ureia "false"
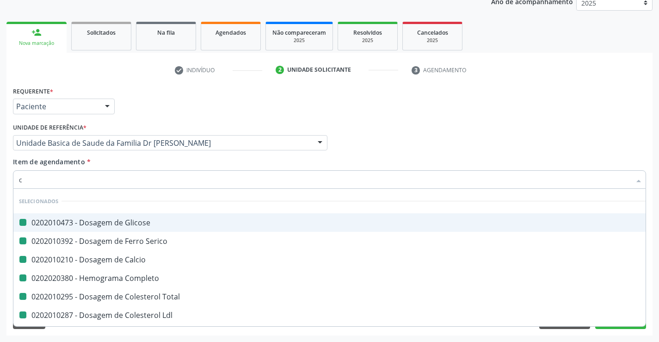
type input "cr"
checkbox Glicose "false"
checkbox Serico "false"
checkbox Calcio "false"
checkbox Completo "false"
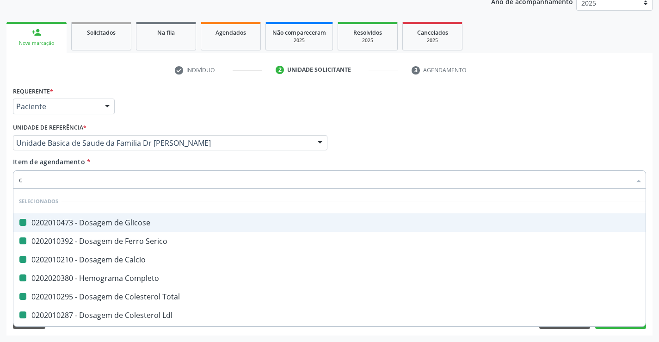
checkbox Total "false"
checkbox Ldl "false"
checkbox Hdl "false"
checkbox Triglicerideos "false"
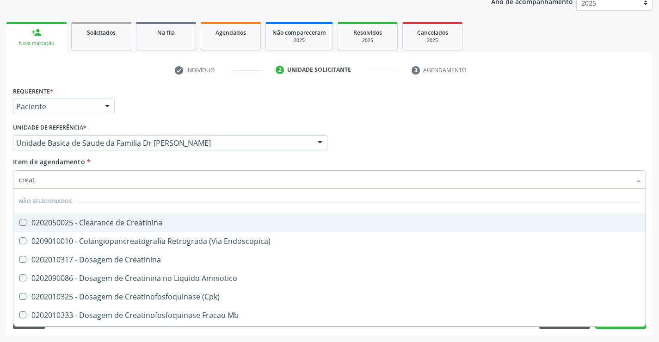
type input "creati"
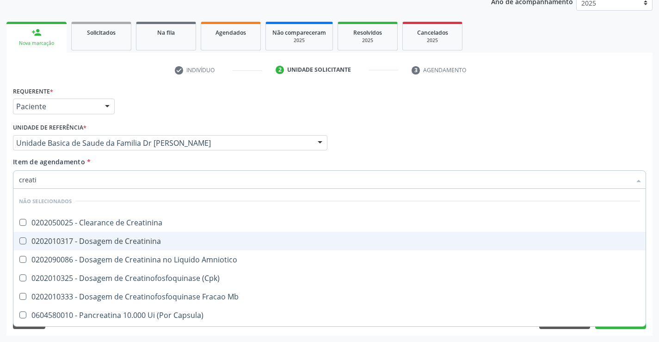
click at [137, 239] on div "0202010317 - Dosagem de Creatinina" at bounding box center [329, 240] width 621 height 7
checkbox Creatinina "true"
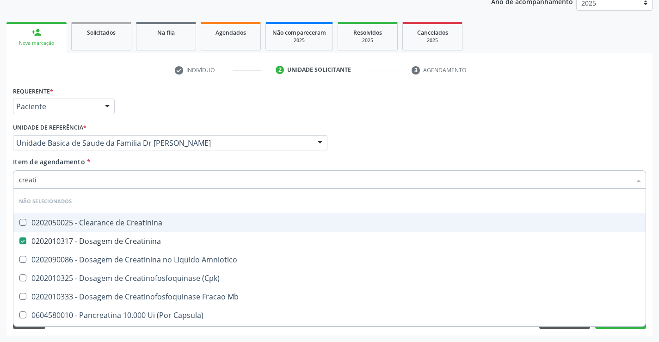
click at [139, 167] on div "Item de agendamento * creati Desfazer seleção Não selecionados 0202050025 - Cle…" at bounding box center [329, 171] width 633 height 29
checkbox Creatinina "true"
checkbox Amniotico "true"
checkbox \(Cpk\) "true"
checkbox Mb "true"
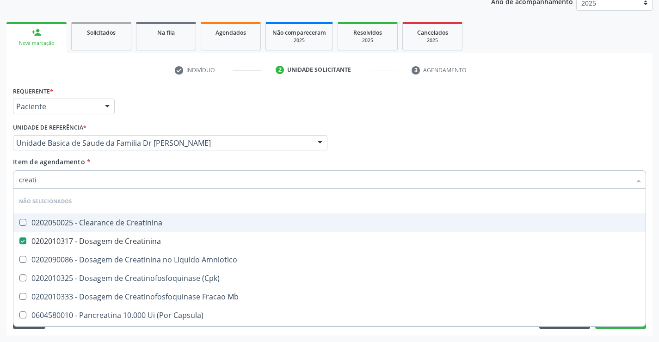
checkbox Capsula\) "true"
checkbox Pancreaticos "true"
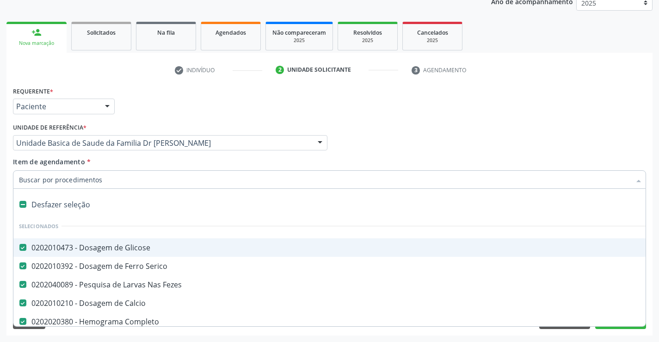
click at [136, 186] on div at bounding box center [329, 179] width 633 height 19
type input "u"
checkbox Calcio "false"
checkbox Completo "false"
checkbox Total "false"
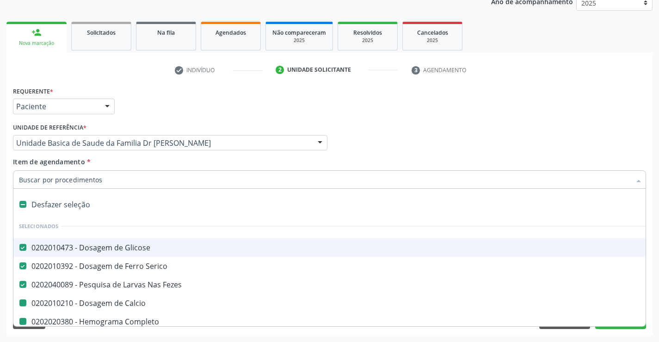
checkbox Ldl "false"
checkbox Hdl "false"
checkbox Triglicerideos "false"
checkbox Ureia "false"
checkbox Creatinina "false"
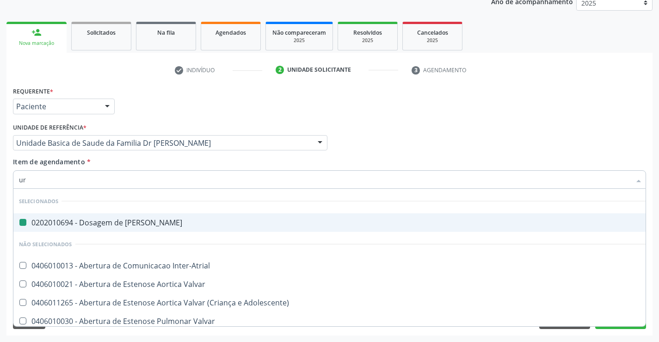
type input "uri"
checkbox Ureia "false"
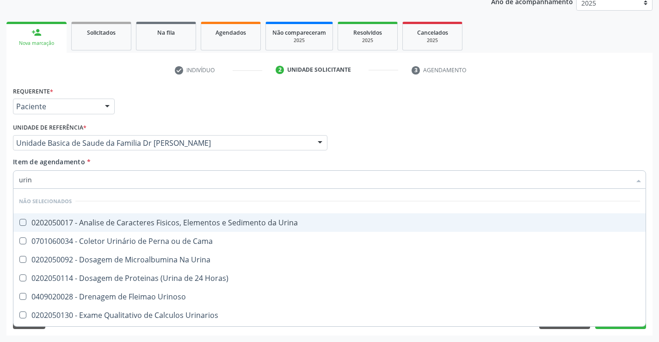
type input "urina"
click at [128, 224] on div "0202050017 - Analise de Caracteres Fisicos, Elementos e Sedimento da Urina" at bounding box center [329, 222] width 621 height 7
checkbox Urina "true"
click at [119, 158] on div "Item de agendamento * urina Desfazer seleção Não selecionados 0202050017 - Anal…" at bounding box center [329, 171] width 633 height 29
checkbox Urinarios "true"
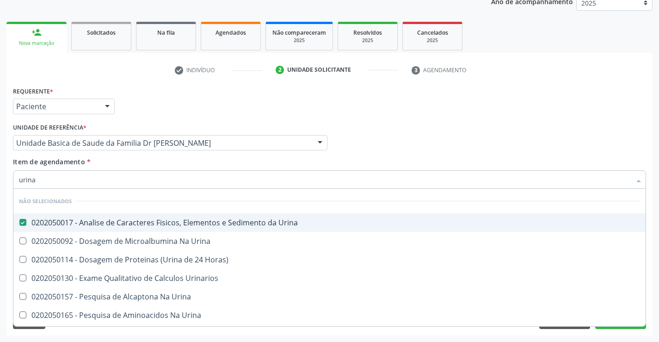
checkbox Urina "true"
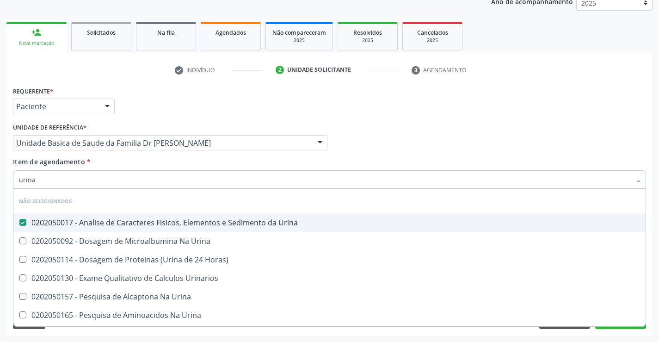
checkbox Urina "true"
checkbox Horas\) "true"
checkbox Urina "true"
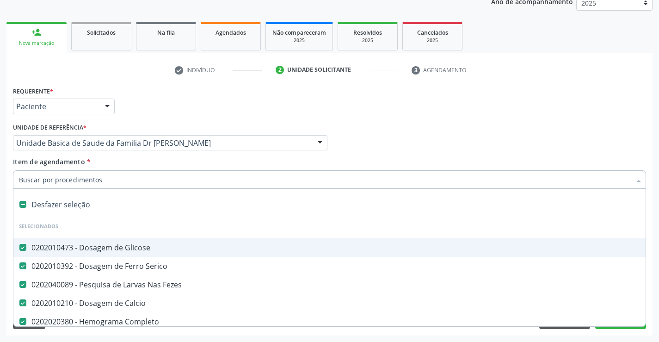
type input "t"
checkbox Triglicerideos "false"
checkbox Ureia "false"
checkbox Creatinina "false"
checkbox Urina "false"
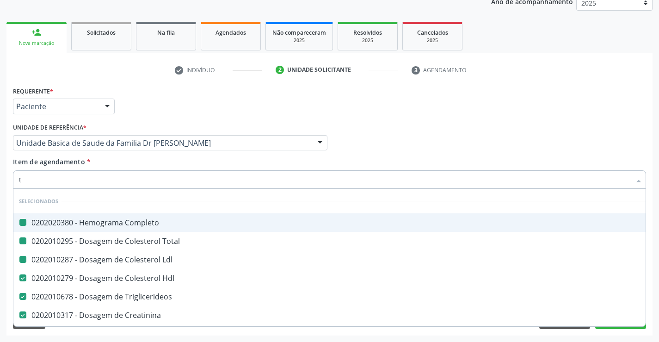
type input "tg"
checkbox Completo "false"
checkbox Ldl "false"
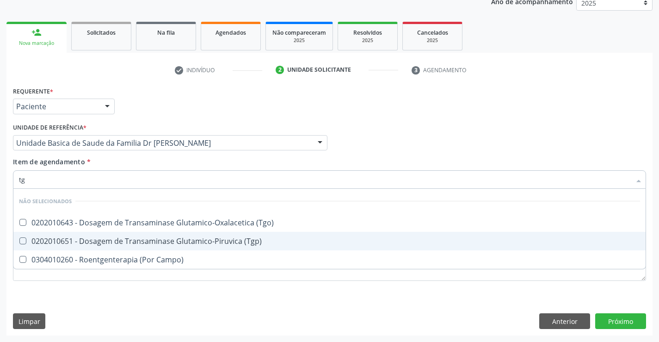
click at [117, 241] on div "0202010651 - Dosagem de Transaminase Glutamico-Piruvica (Tgp)" at bounding box center [329, 240] width 621 height 7
checkbox \(Tgp\) "true"
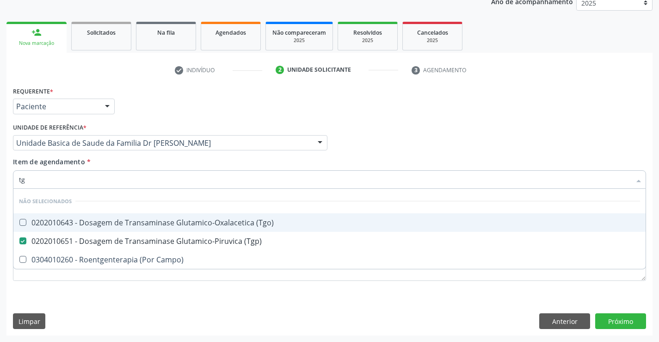
click at [112, 219] on div "0202010643 - Dosagem de Transaminase Glutamico-Oxalacetica (Tgo)" at bounding box center [329, 222] width 621 height 7
checkbox \(Tgo\) "true"
click at [106, 167] on div "Item de agendamento * tg Desfazer seleção Não selecionados 0202010643 - Dosagem…" at bounding box center [329, 171] width 633 height 29
checkbox Campo\) "true"
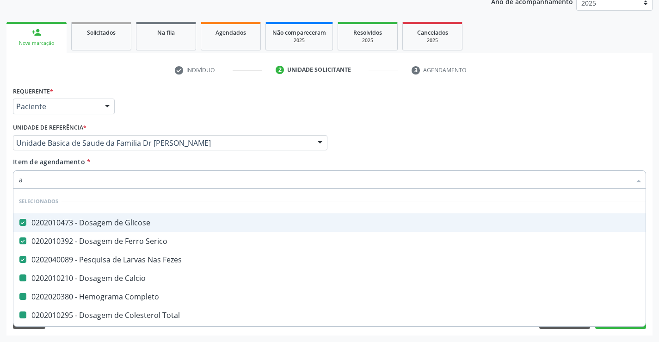
type input "ac"
checkbox Calcio "false"
checkbox Completo "false"
checkbox Total "false"
checkbox Ldl "false"
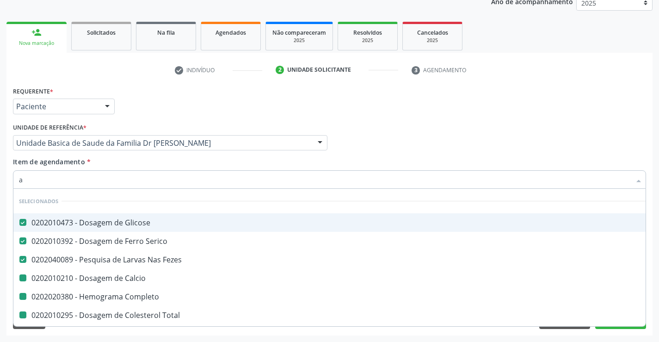
checkbox Hdl "false"
checkbox Triglicerideos "false"
checkbox Ureia "false"
checkbox Creatinina "false"
checkbox Urina "false"
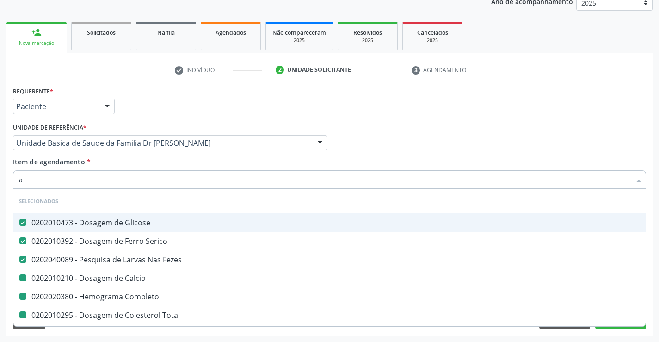
checkbox \(Tgp\) "false"
checkbox \(Tgo\) "false"
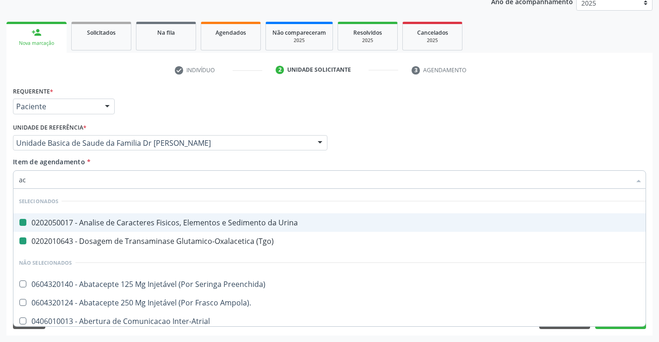
type input "aci"
checkbox Urina "false"
checkbox \(Tgo\) "false"
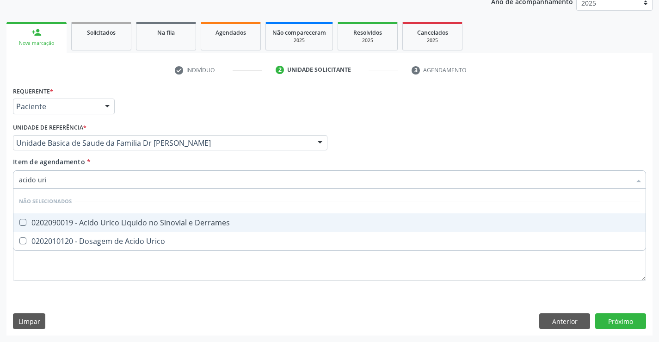
type input "acido uric"
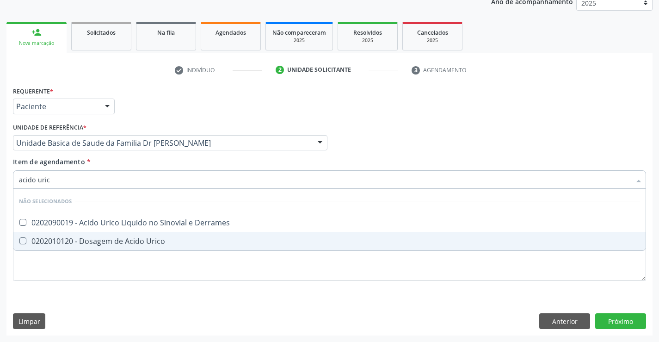
click at [124, 238] on div "0202010120 - Dosagem de Acido Urico" at bounding box center [329, 240] width 621 height 7
checkbox Urico "true"
click at [617, 321] on div "Requerente * Paciente Profissional de Saúde Paciente Nenhum resultado encontrad…" at bounding box center [329, 209] width 646 height 251
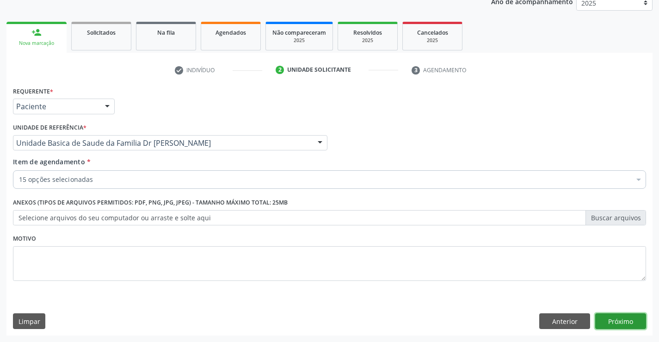
click at [618, 322] on button "Próximo" at bounding box center [620, 321] width 51 height 16
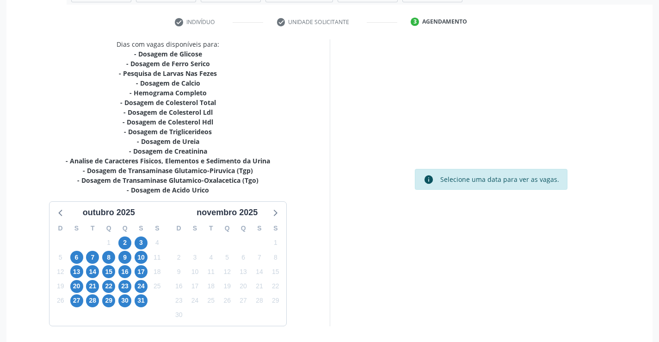
scroll to position [197, 0]
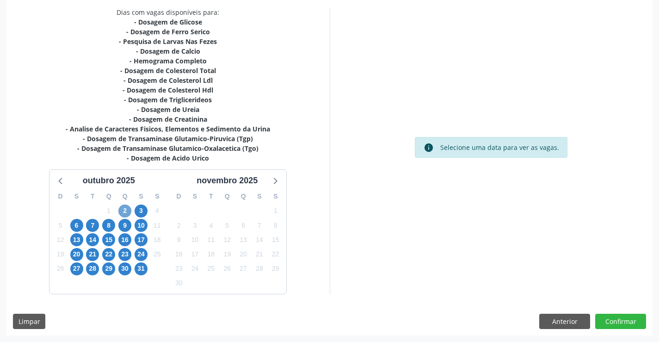
click at [123, 209] on span "2" at bounding box center [124, 210] width 13 height 13
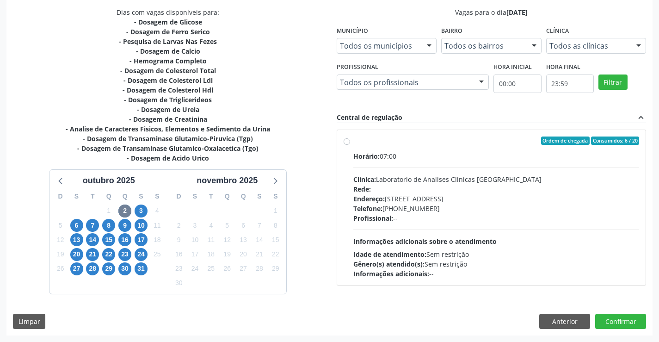
click at [499, 140] on div "Ordem de chegada Consumidos: 6 / 20" at bounding box center [496, 140] width 286 height 8
click at [350, 140] on input "Ordem de chegada Consumidos: 6 / 20 Horário: 07:00 Clínica: Laboratorio de Anal…" at bounding box center [347, 140] width 6 height 8
radio input "true"
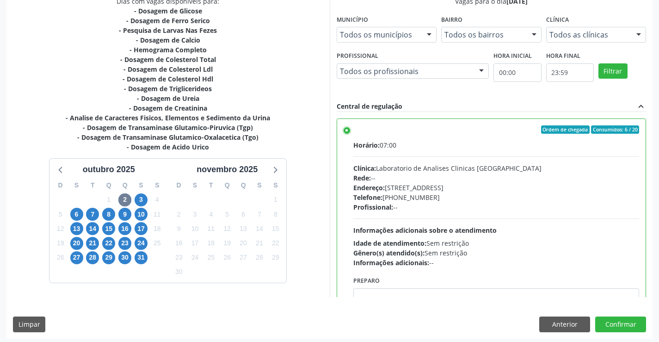
scroll to position [211, 0]
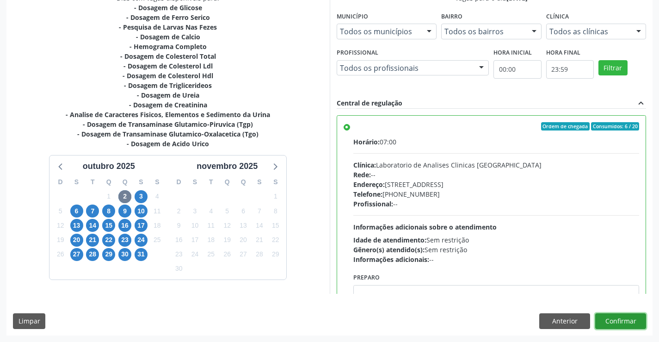
click at [619, 320] on button "Confirmar" at bounding box center [620, 321] width 51 height 16
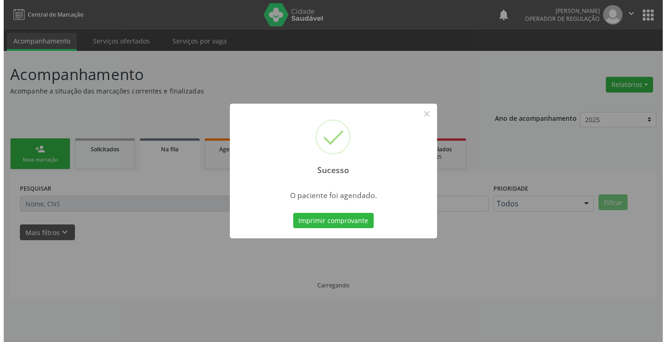
scroll to position [0, 0]
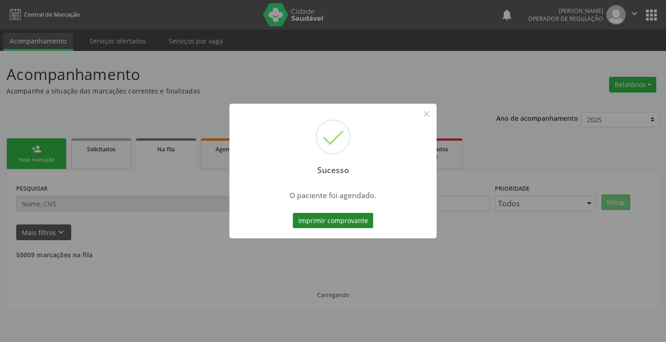
click at [335, 220] on button "Imprimir comprovante" at bounding box center [333, 221] width 80 height 16
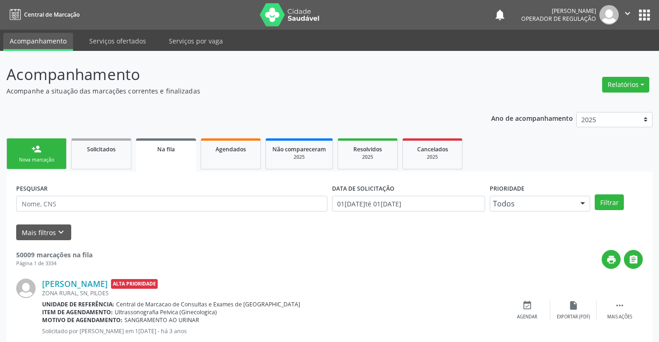
click at [36, 159] on div "Nova marcação" at bounding box center [36, 159] width 46 height 7
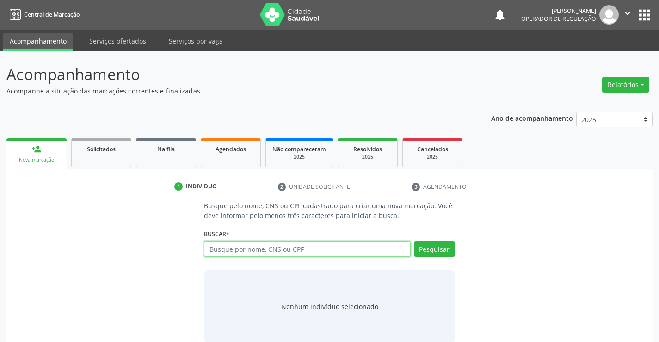
click at [291, 249] on input "text" at bounding box center [307, 249] width 206 height 16
click at [286, 248] on input "text" at bounding box center [307, 249] width 206 height 16
type input "702309199646615"
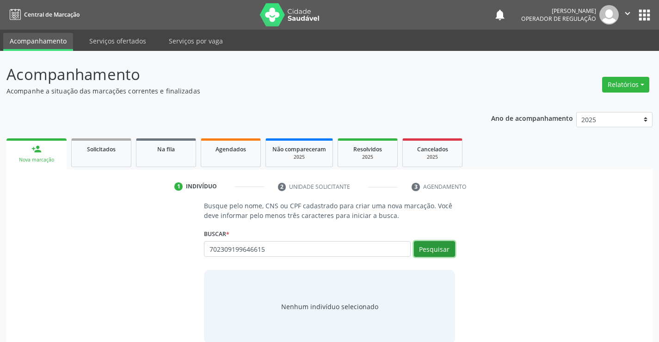
click at [434, 247] on button "Pesquisar" at bounding box center [434, 249] width 41 height 16
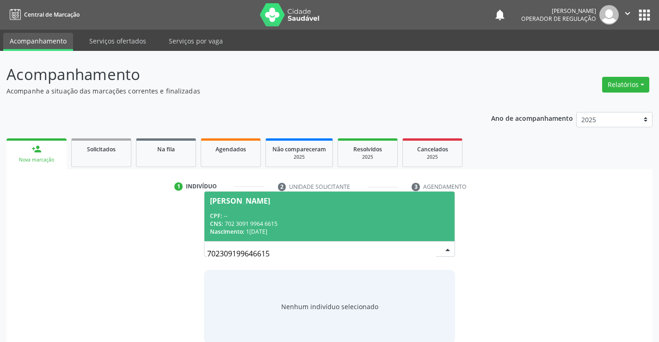
click at [273, 208] on span "Sandra Carvalho Souza CPF: -- CNS: 702 3091 9964 6615 Nascimento: 19/12/1986" at bounding box center [329, 216] width 250 height 49
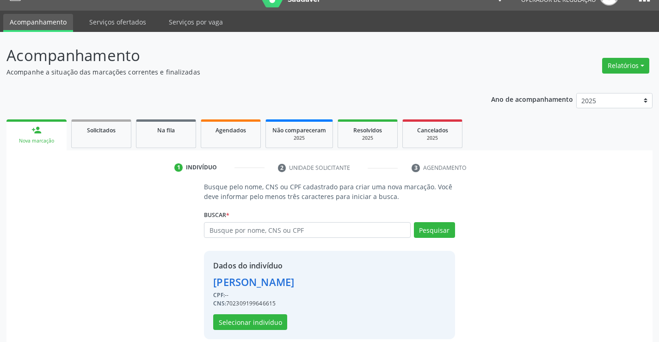
scroll to position [29, 0]
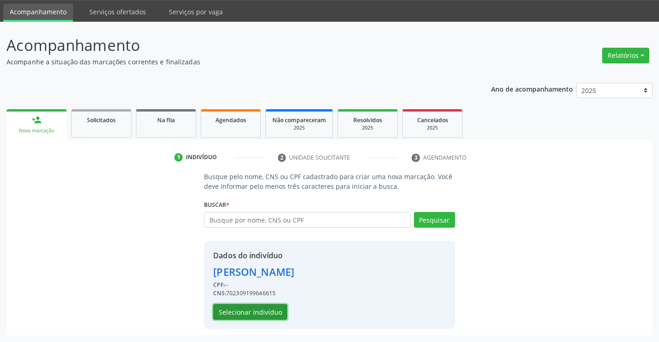
click at [252, 311] on button "Selecionar indivíduo" at bounding box center [250, 312] width 74 height 16
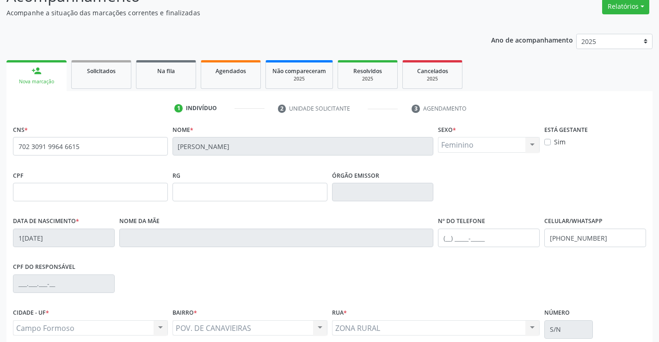
scroll to position [160, 0]
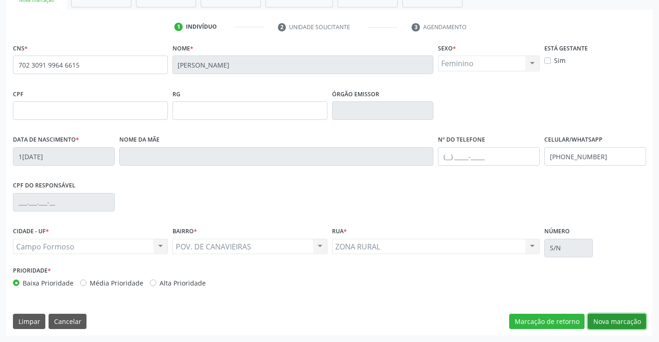
click at [624, 316] on button "Nova marcação" at bounding box center [617, 322] width 58 height 16
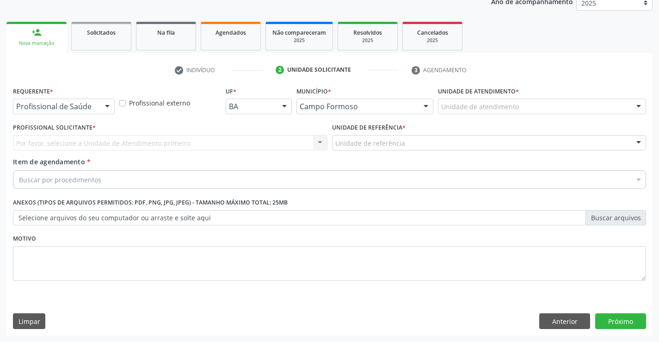
scroll to position [117, 0]
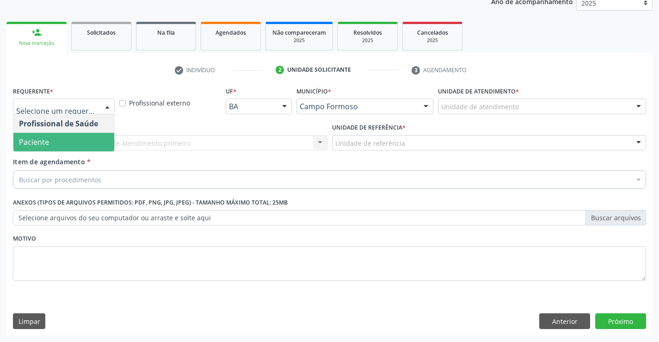
click at [64, 142] on span "Paciente" at bounding box center [63, 142] width 101 height 19
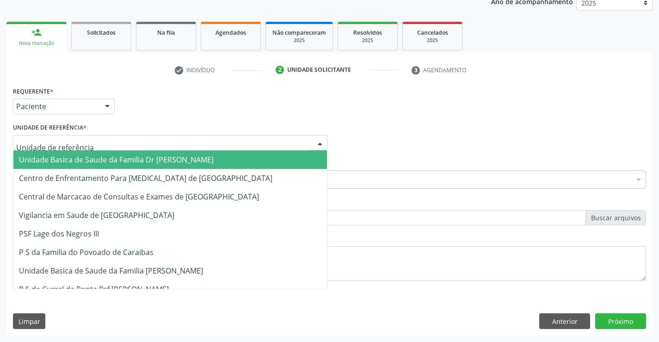
drag, startPoint x: 73, startPoint y: 161, endPoint x: 67, endPoint y: 159, distance: 6.0
click at [69, 160] on span "Unidade Basica de Saude da Familia Dr [PERSON_NAME]" at bounding box center [116, 160] width 195 height 10
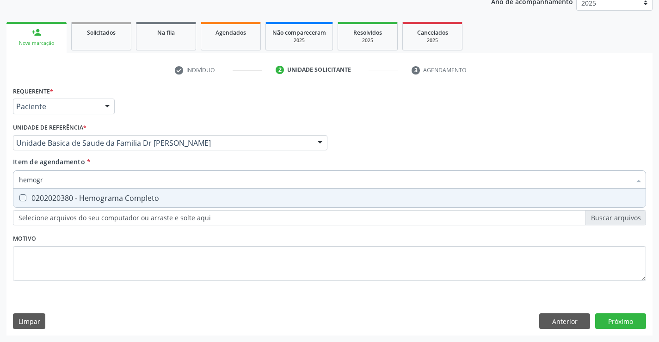
type input "hemogra"
click at [86, 196] on div "0202020380 - Hemograma Completo" at bounding box center [329, 197] width 621 height 7
checkbox Completo "true"
click at [92, 165] on div "Item de agendamento * hemogra Desfazer seleção 0202020380 - Hemograma Completo …" at bounding box center [329, 171] width 633 height 29
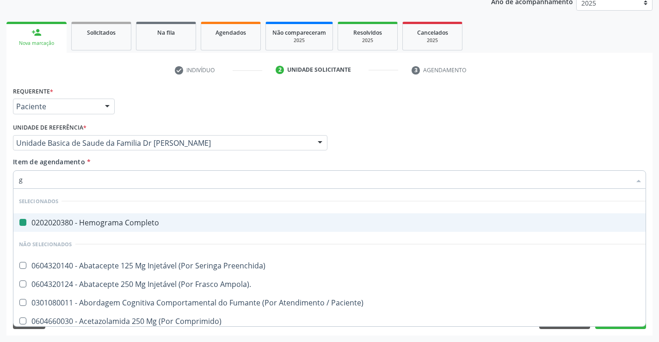
type input "gl"
checkbox Completo "false"
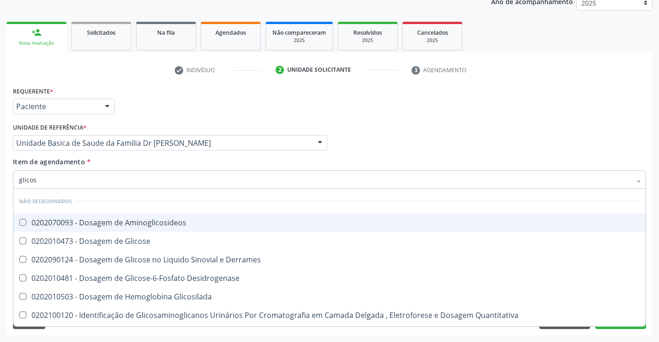
type input "glicose"
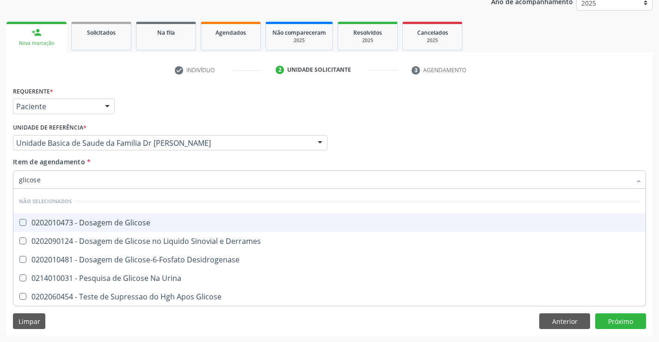
click at [93, 225] on div "0202010473 - Dosagem de Glicose" at bounding box center [329, 222] width 621 height 7
checkbox Glicose "true"
click at [130, 159] on div "Item de agendamento * glicose Desfazer seleção Não selecionados 0202010473 - Do…" at bounding box center [329, 171] width 633 height 29
checkbox Derrames "true"
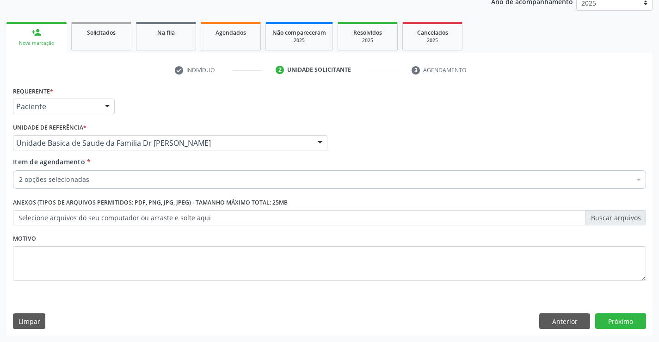
click at [130, 185] on div "2 opções selecionadas" at bounding box center [329, 179] width 633 height 19
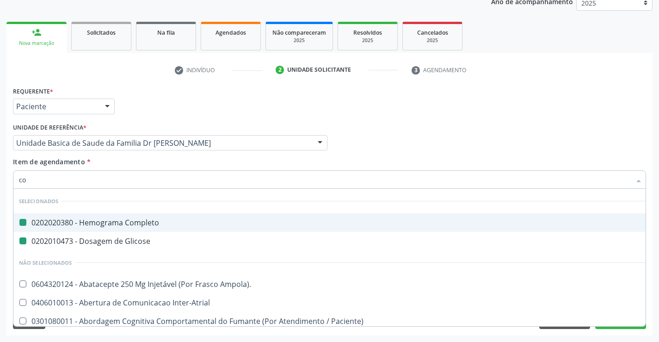
type input "col"
checkbox Completo "false"
checkbox Glicose "false"
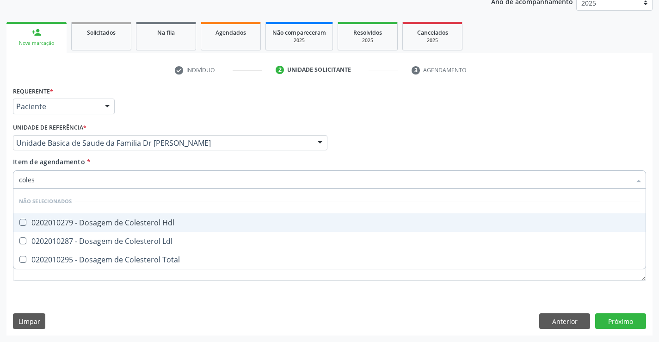
type input "colest"
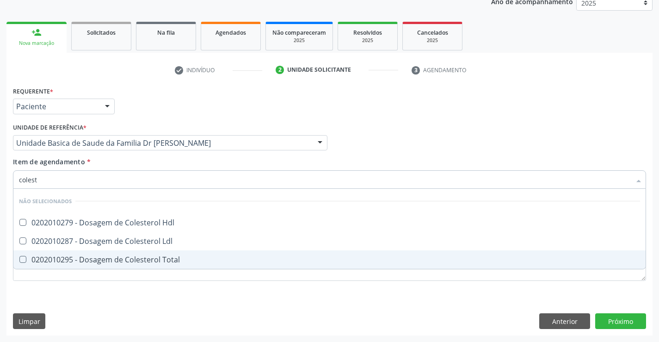
click at [125, 259] on div "0202010295 - Dosagem de Colesterol Total" at bounding box center [329, 259] width 621 height 7
checkbox Total "true"
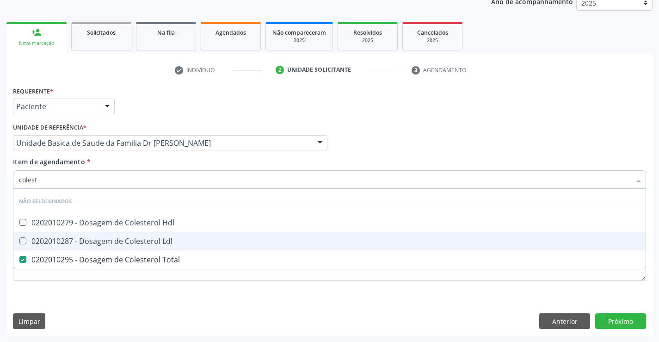
click at [124, 240] on div "0202010287 - Dosagem de Colesterol Ldl" at bounding box center [329, 240] width 621 height 7
checkbox Ldl "true"
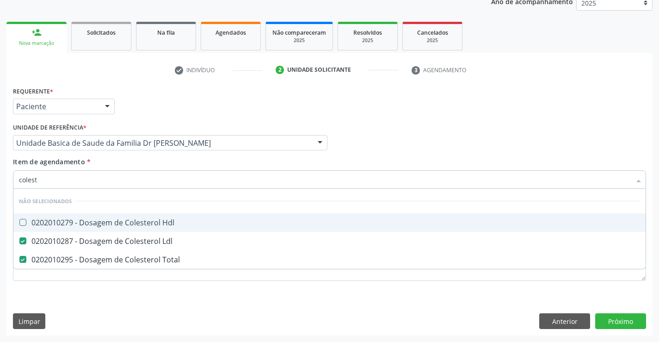
click at [125, 225] on div "0202010279 - Dosagem de Colesterol Hdl" at bounding box center [329, 222] width 621 height 7
checkbox Hdl "true"
type input "colest"
click at [129, 169] on div "Item de agendamento * colest Desfazer seleção Não selecionados 0202010279 - Dos…" at bounding box center [329, 171] width 633 height 29
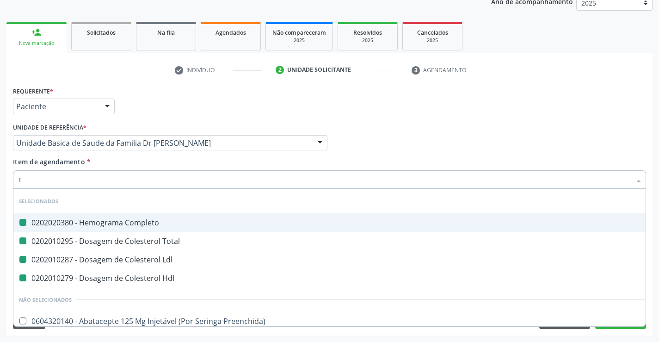
type input "tr"
checkbox Completo "false"
checkbox Total "false"
checkbox Ldl "false"
checkbox Hdl "false"
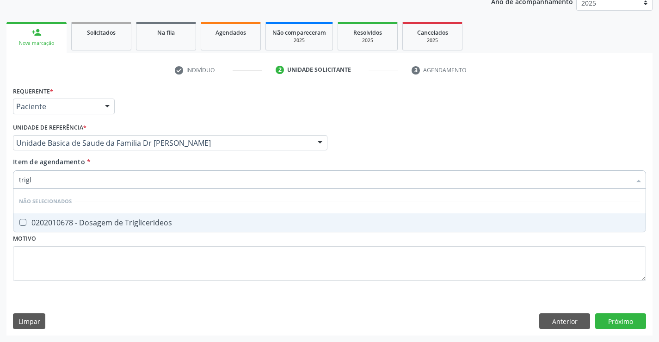
type input "trigli"
click at [145, 219] on div "0202010678 - Dosagem de Triglicerideos" at bounding box center [329, 222] width 621 height 7
checkbox Triglicerideos "true"
click at [144, 160] on div "Item de agendamento * trigli Desfazer seleção Não selecionados 0202010678 - Dos…" at bounding box center [329, 171] width 633 height 29
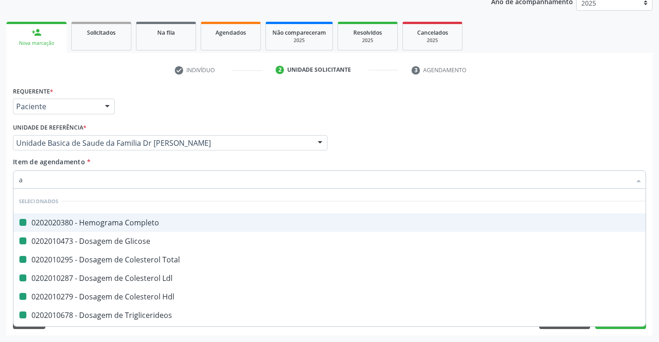
type input "ac"
checkbox Completo "false"
checkbox Glicose "false"
checkbox Total "false"
checkbox Ldl "false"
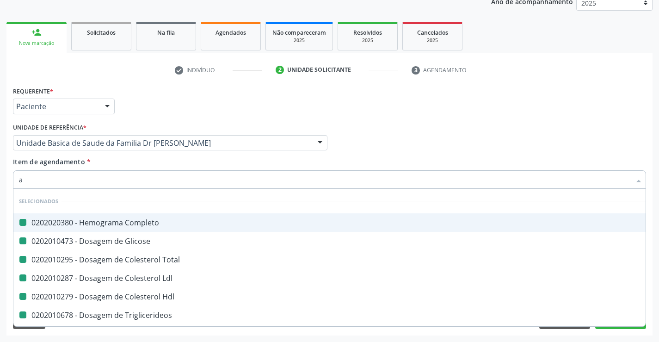
checkbox Hdl "false"
checkbox Triglicerideos "false"
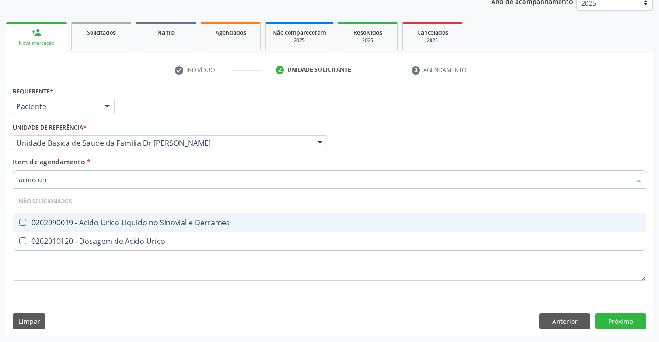
type input "acido uric"
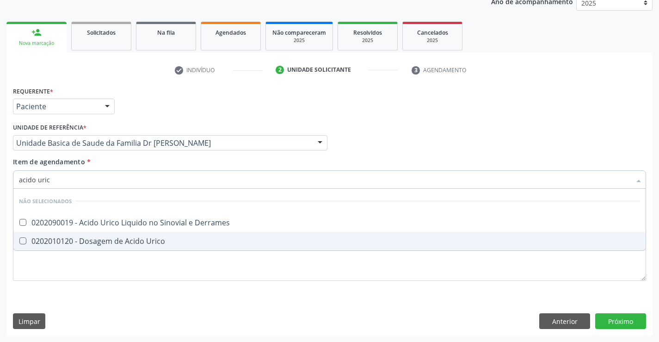
click at [147, 240] on div "0202010120 - Dosagem de Acido Urico" at bounding box center [329, 240] width 621 height 7
checkbox Urico "true"
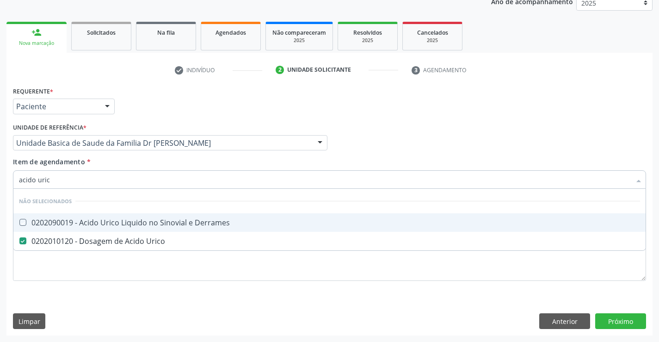
click at [131, 162] on div "Item de agendamento * acido uric Desfazer seleção Não selecionados 0202090019 -…" at bounding box center [329, 171] width 633 height 29
checkbox Derrames "true"
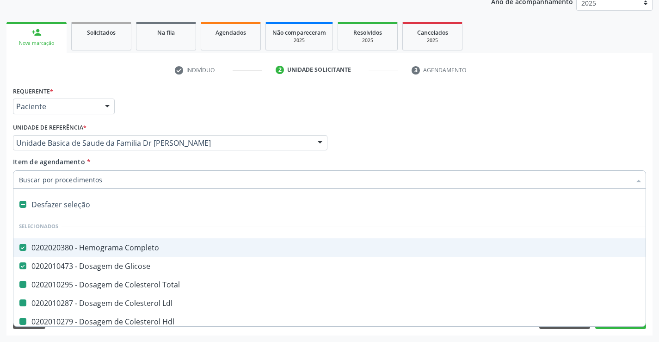
type input "u"
checkbox Total "false"
checkbox Ldl "false"
checkbox Hdl "false"
checkbox Triglicerideos "false"
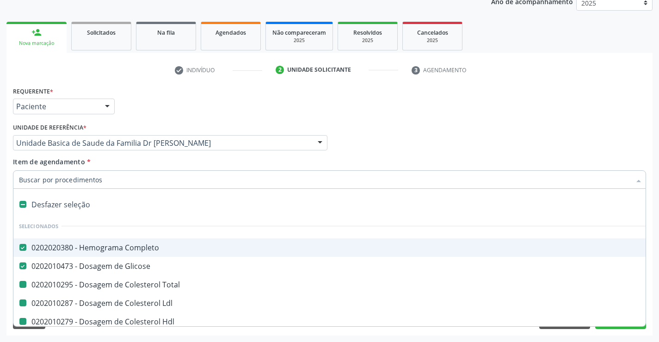
checkbox Urico "false"
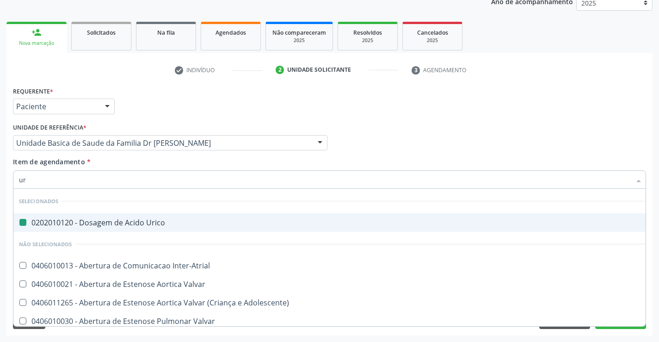
type input "ure"
checkbox Urico "false"
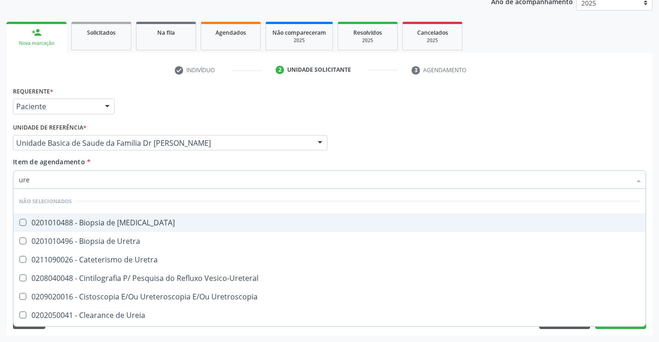
type input "urei"
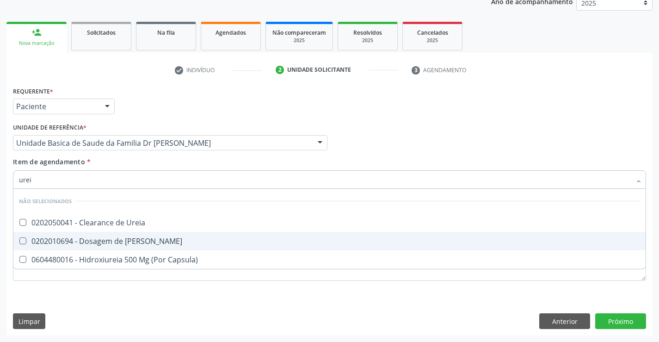
click at [130, 243] on div "0202010694 - Dosagem de [PERSON_NAME]" at bounding box center [329, 240] width 621 height 7
checkbox Ureia "true"
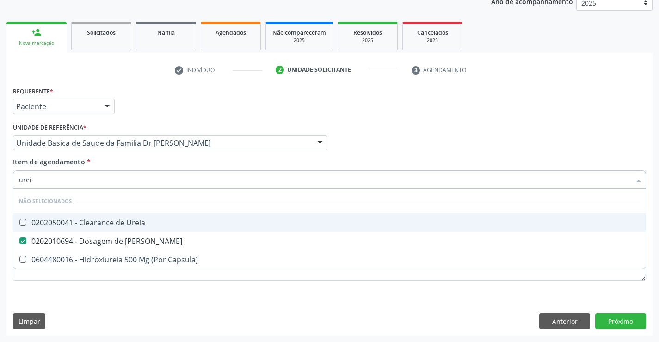
click at [126, 167] on div "Item de agendamento * urei Desfazer seleção Não selecionados 0202050041 - Clear…" at bounding box center [329, 171] width 633 height 29
checkbox Ureia "true"
checkbox Capsula\) "true"
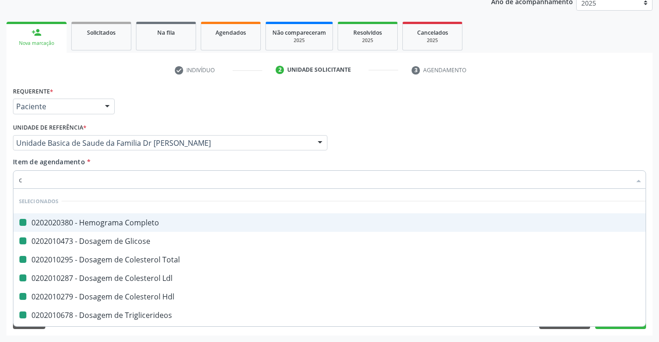
type input "cr"
checkbox Completo "false"
checkbox Total "false"
checkbox Glicose "false"
checkbox Ldl "false"
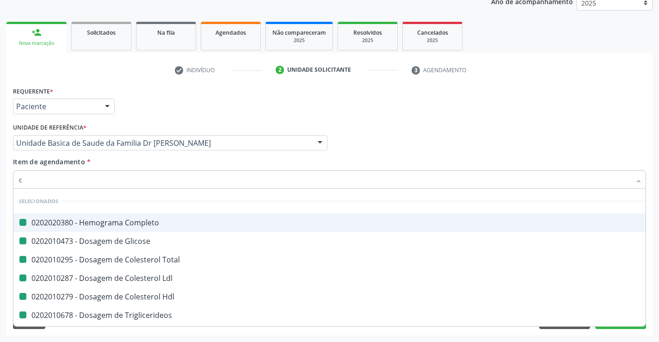
checkbox Hdl "false"
checkbox Triglicerideos "false"
checkbox Urico "false"
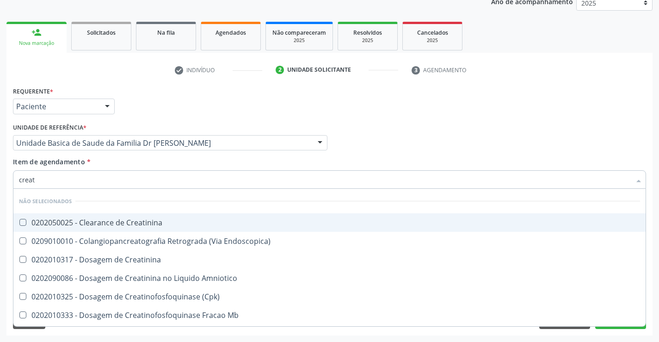
type input "creati"
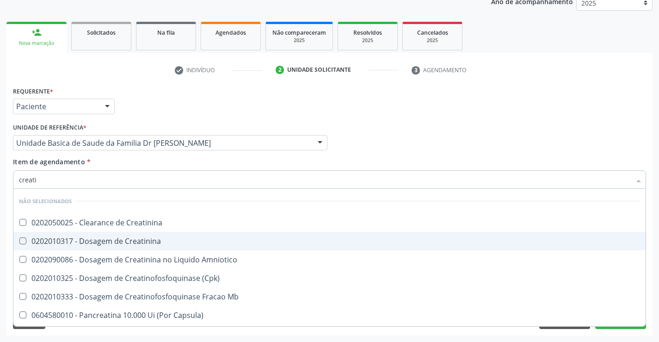
click at [136, 240] on div "0202010317 - Dosagem de Creatinina" at bounding box center [329, 240] width 621 height 7
checkbox Creatinina "true"
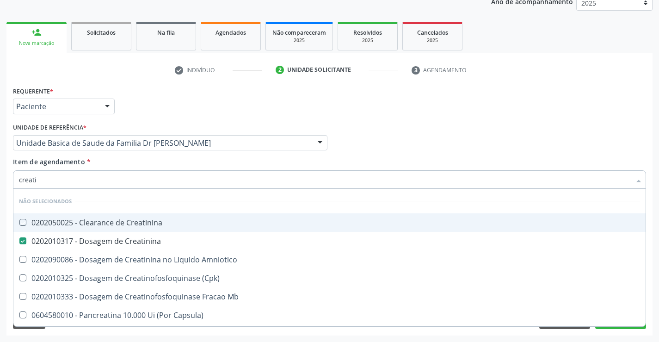
click at [122, 167] on div "Item de agendamento * creati Desfazer seleção Não selecionados 0202050025 - Cle…" at bounding box center [329, 171] width 633 height 29
checkbox Creatinina "true"
checkbox Amniotico "true"
checkbox \(Cpk\) "true"
checkbox Mb "true"
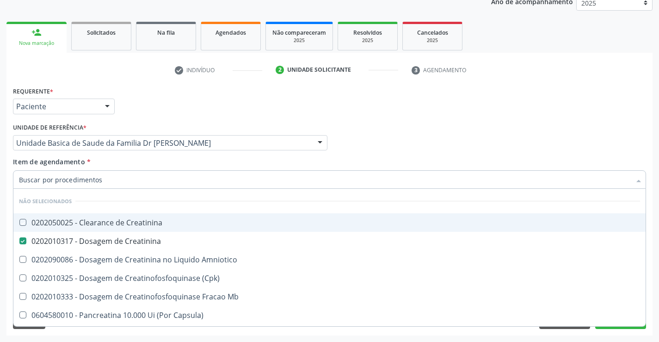
checkbox Capsula\) "true"
checkbox Pancreaticos "true"
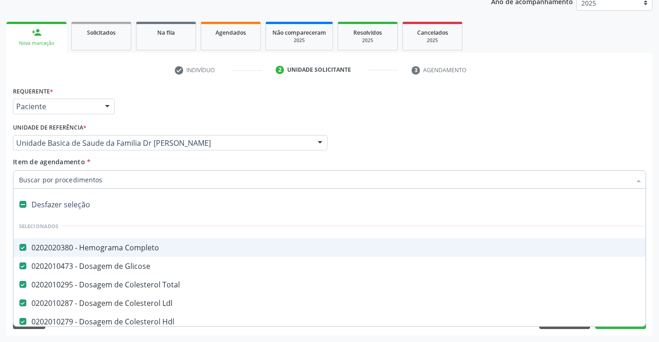
type input "t"
checkbox Ureia "false"
checkbox Creatinina "false"
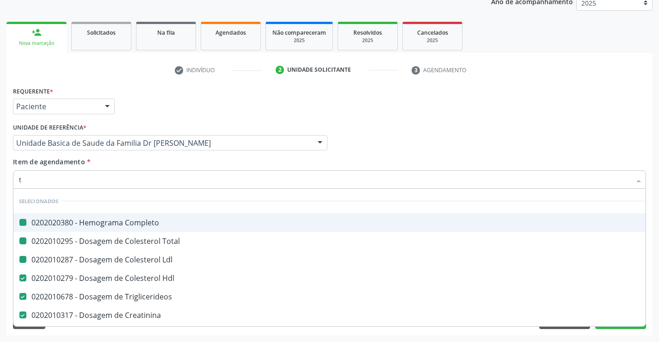
type input "tg"
checkbox Completo "false"
checkbox Ldl "false"
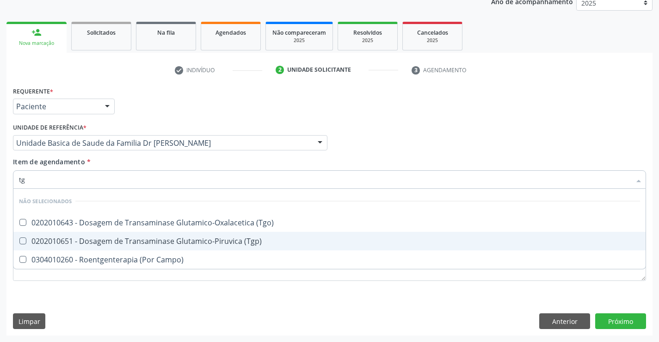
click at [126, 235] on span "0202010651 - Dosagem de Transaminase Glutamico-Piruvica (Tgp)" at bounding box center [329, 241] width 632 height 19
checkbox \(Tgp\) "true"
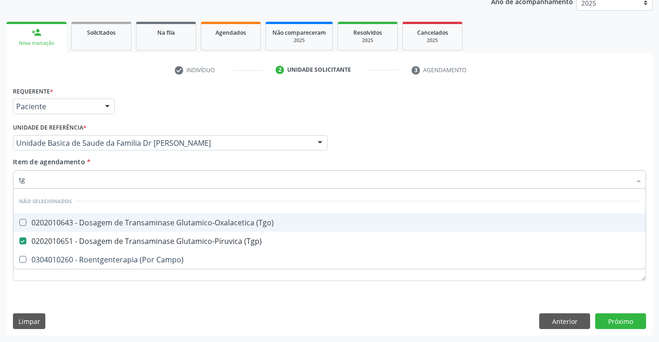
click at [125, 221] on div "0202010643 - Dosagem de Transaminase Glutamico-Oxalacetica (Tgo)" at bounding box center [329, 222] width 621 height 7
checkbox \(Tgo\) "true"
click at [122, 156] on div "Unidade de referência * Unidade Basica de Saude da Familia Dr Paulo Sudre Unida…" at bounding box center [170, 139] width 319 height 36
checkbox Campo\) "true"
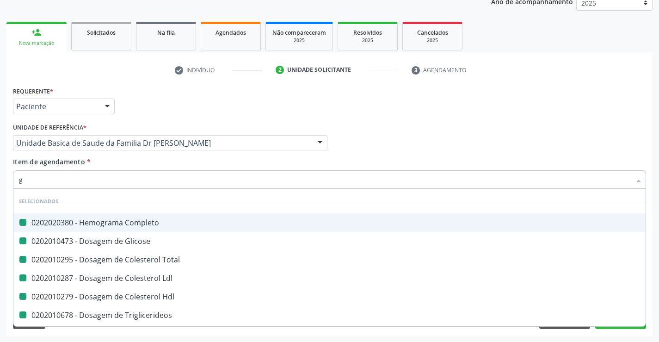
type input "ga"
checkbox Completo "false"
checkbox Total "false"
checkbox Glicose "false"
checkbox Ldl "false"
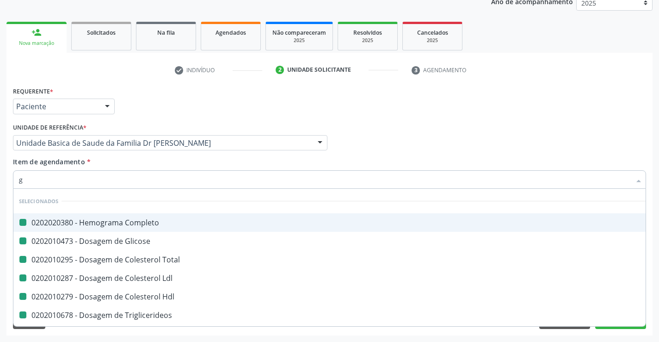
checkbox Hdl "false"
checkbox Triglicerideos "false"
checkbox Urico "false"
checkbox Ureia "false"
checkbox Creatinina "false"
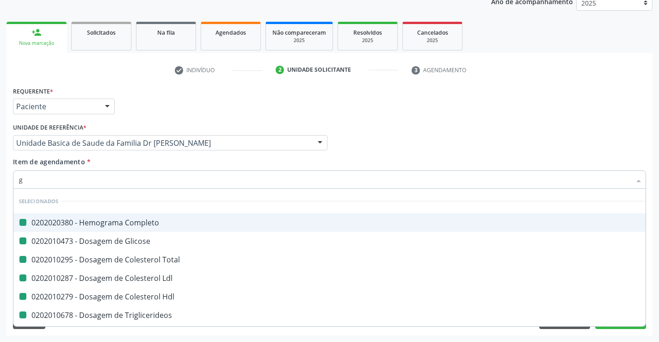
checkbox \(Tgp\) "false"
checkbox \(Tgo\) "false"
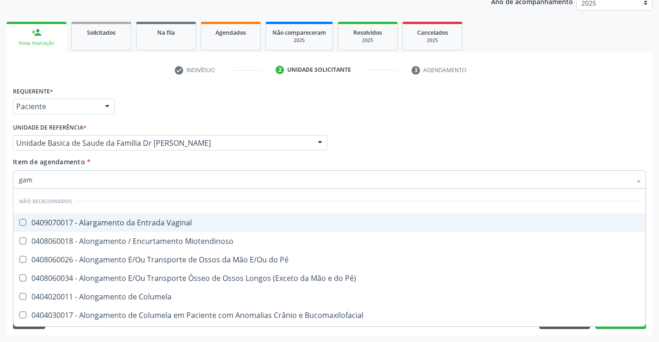
type input "gama"
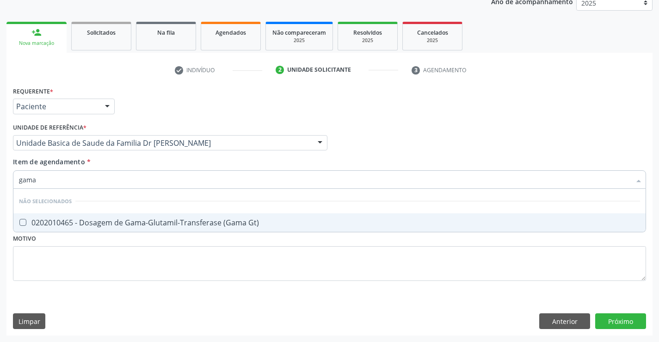
click at [126, 222] on div "0202010465 - Dosagem de Gama-Glutamil-Transferase (Gama Gt)" at bounding box center [329, 222] width 621 height 7
checkbox Gt\) "true"
click at [127, 163] on div "Item de agendamento * gama Desfazer seleção Não selecionados 0202010465 - Dosag…" at bounding box center [329, 171] width 633 height 29
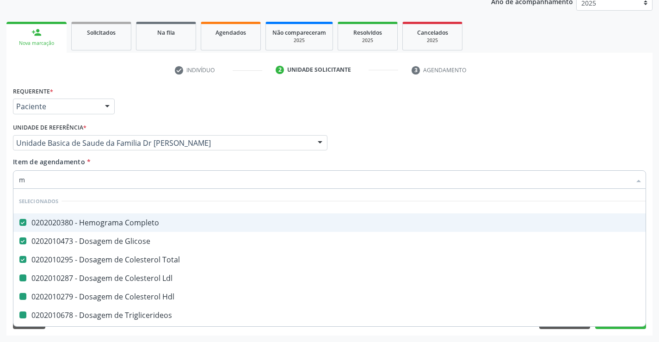
type input "ma"
checkbox Ldl "false"
checkbox Hdl "false"
checkbox Triglicerideos "false"
checkbox Urico "false"
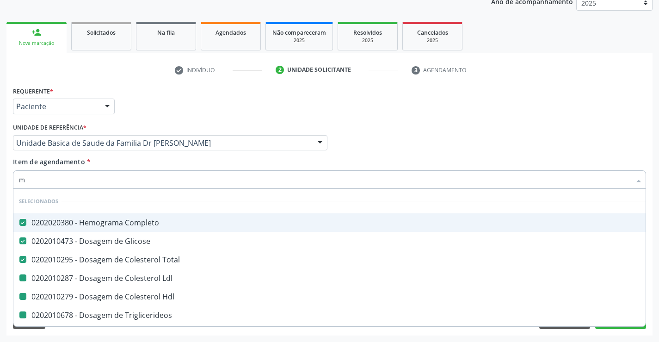
checkbox Ureia "false"
checkbox Creatinina "false"
checkbox \(Tgp\) "false"
checkbox \(Tgo\) "false"
checkbox Gt\) "false"
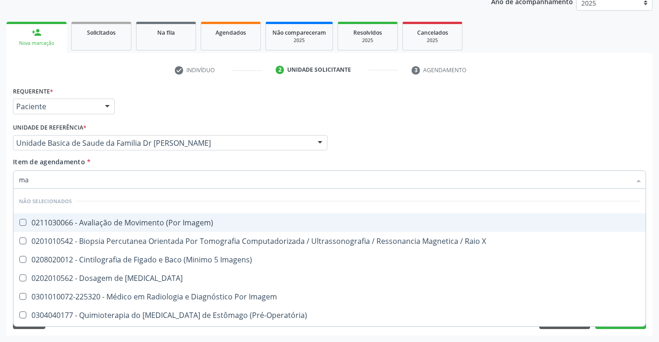
type input "mag"
checkbox Imagem\) "false"
checkbox X "false"
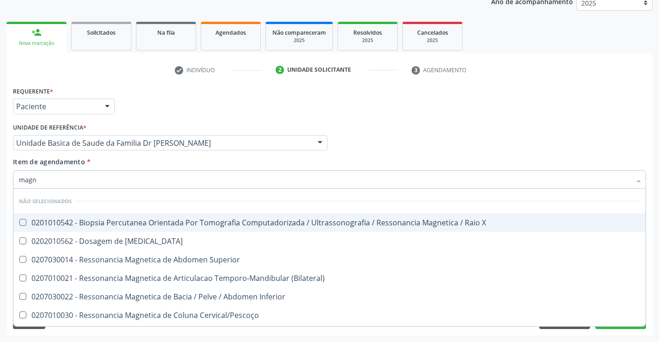
type input "magne"
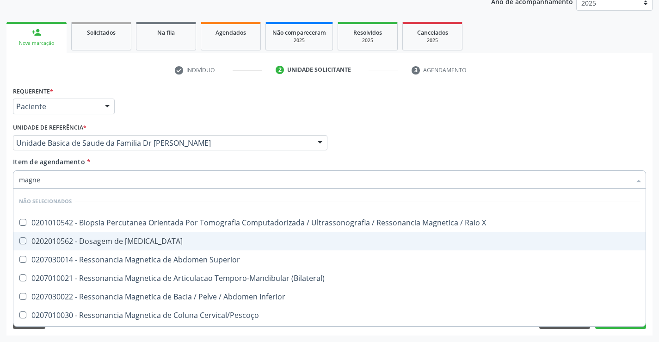
click at [136, 239] on div "0202010562 - Dosagem de [MEDICAL_DATA]" at bounding box center [329, 240] width 621 height 7
checkbox Magnesio "true"
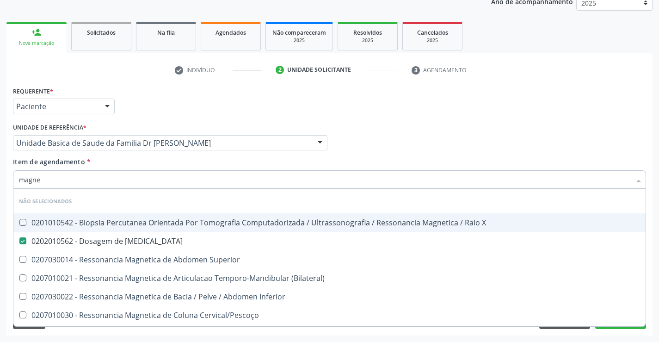
click at [126, 165] on div "Item de agendamento * magne Desfazer seleção Não selecionados 0201010542 - Biop…" at bounding box center [329, 171] width 633 height 29
checkbox X "true"
checkbox \(Bilateral\) "true"
checkbox Inferior "true"
checkbox Cervical\/Pescoço "true"
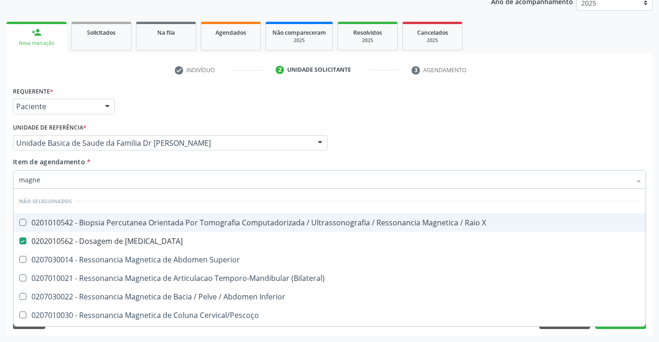
checkbox Lombo-Sacra "true"
checkbox Toracica "true"
checkbox Cine "true"
checkbox Cranio "true"
checkbox \(Unilateral\) "true"
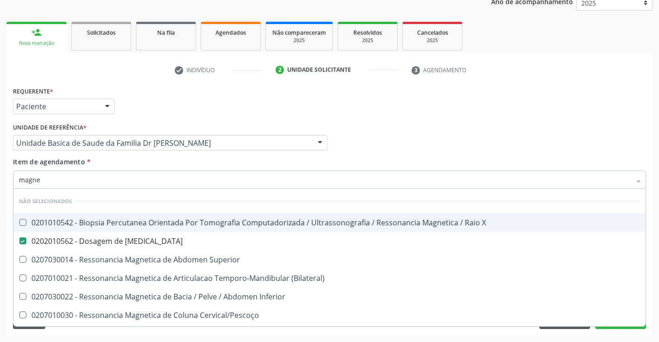
checkbox \(Unilateral\) "true"
checkbox Turcica "true"
checkbox Superior "true"
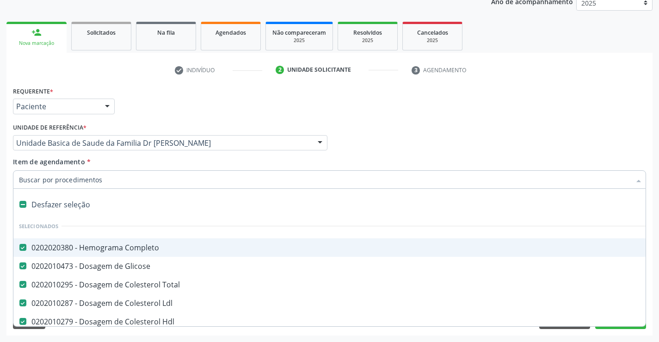
type input "c"
checkbox Gt\) "false"
checkbox Magnesio "false"
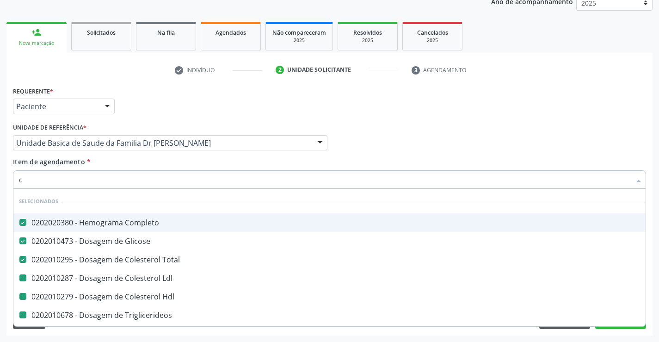
type input "ca"
checkbox Ldl "false"
checkbox Hdl "false"
checkbox Triglicerideos "false"
checkbox Urico "false"
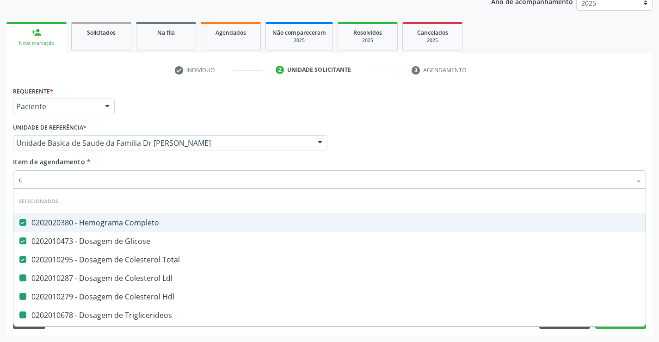
checkbox Creatinina "false"
checkbox \(Tgp\) "false"
checkbox \(Tgo\) "false"
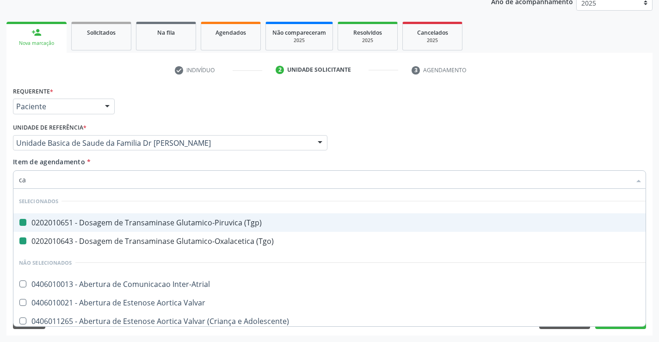
type input "cal"
checkbox \(Tgp\) "false"
checkbox \(Tgo\) "false"
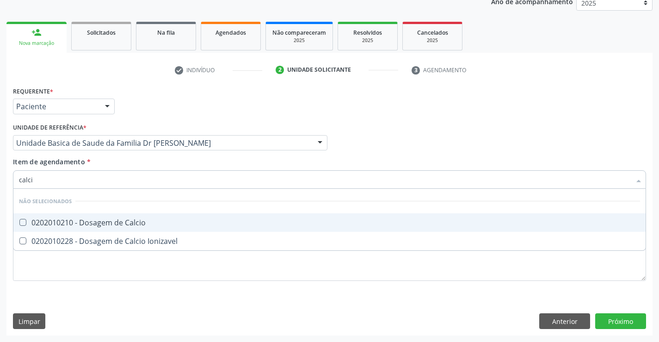
type input "calcio"
click at [128, 220] on div "0202010210 - Dosagem de Calcio" at bounding box center [329, 222] width 621 height 7
checkbox Calcio "true"
click at [124, 159] on div "Item de agendamento * calcio Desfazer seleção Não selecionados 0202010210 - Dos…" at bounding box center [329, 171] width 633 height 29
checkbox Ionizavel "true"
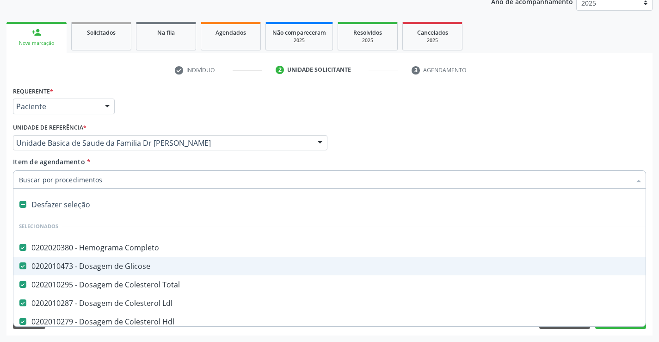
click at [653, 253] on div "Acompanhamento Acompanhe a situação das marcações correntes e finalizadas Relat…" at bounding box center [329, 138] width 659 height 408
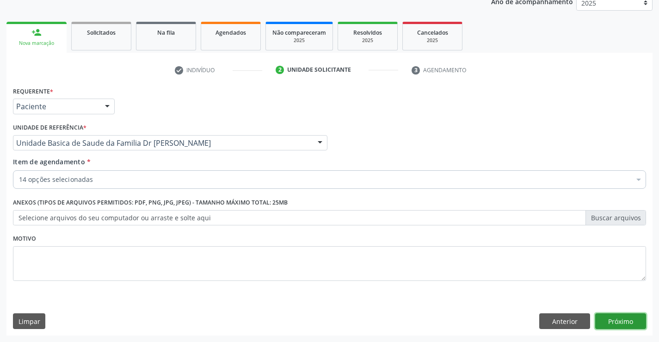
click at [625, 319] on button "Próximo" at bounding box center [620, 321] width 51 height 16
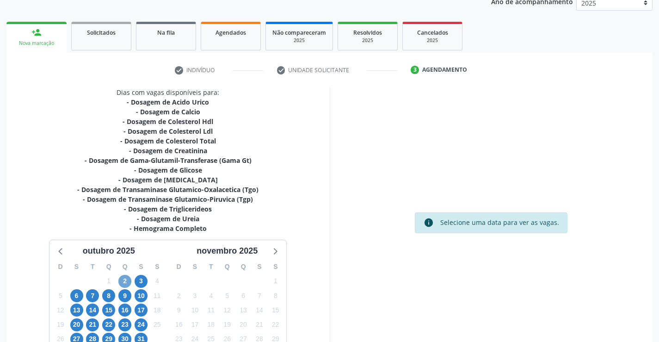
click at [125, 282] on span "2" at bounding box center [124, 281] width 13 height 13
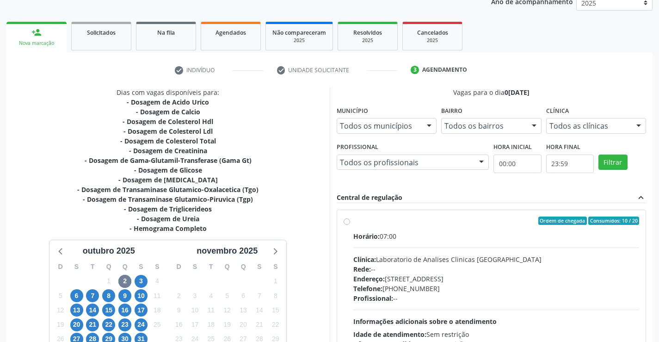
click at [455, 225] on label "Ordem de chegada Consumidos: 10 / 20 Horário: 07:00 Clínica: Laboratorio de Ana…" at bounding box center [496, 287] width 286 height 142
click at [350, 225] on input "Ordem de chegada Consumidos: 10 / 20 Horário: 07:00 Clínica: Laboratorio de Ana…" at bounding box center [347, 220] width 6 height 8
radio input "true"
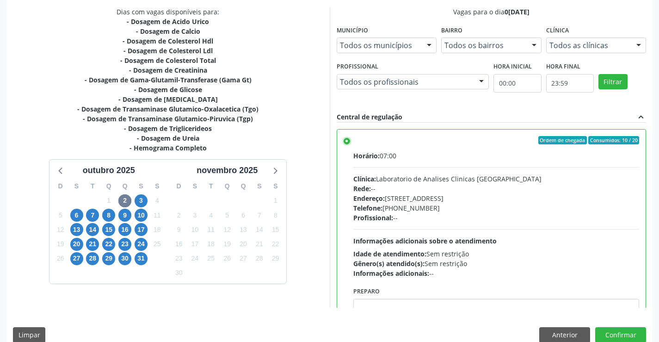
scroll to position [211, 0]
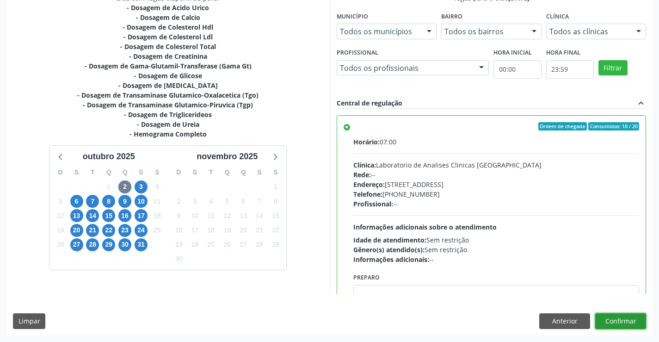
click at [616, 321] on button "Confirmar" at bounding box center [620, 321] width 51 height 16
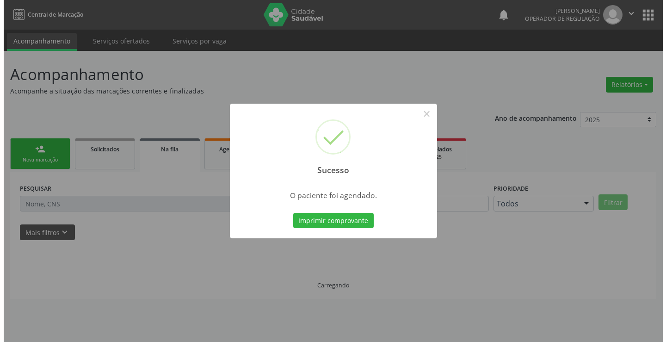
scroll to position [0, 0]
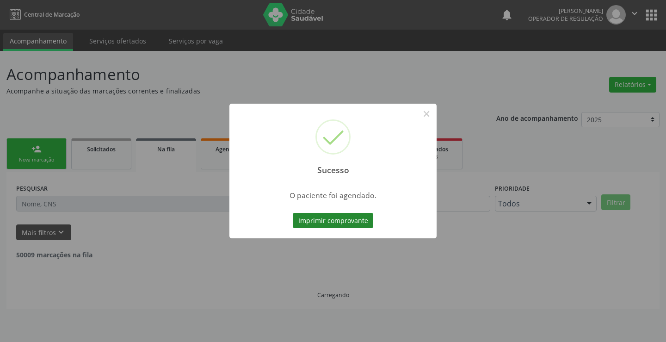
click at [312, 220] on button "Imprimir comprovante" at bounding box center [333, 221] width 80 height 16
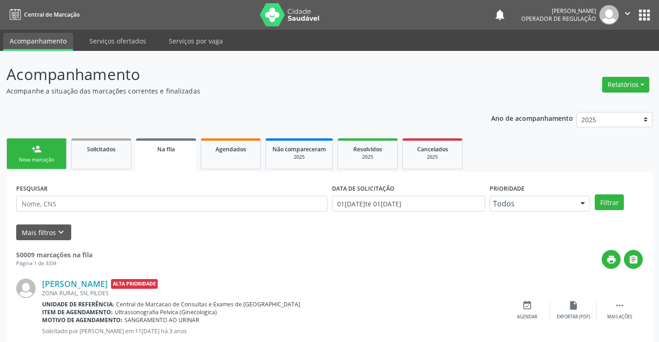
click at [45, 157] on div "Nova marcação" at bounding box center [36, 159] width 46 height 7
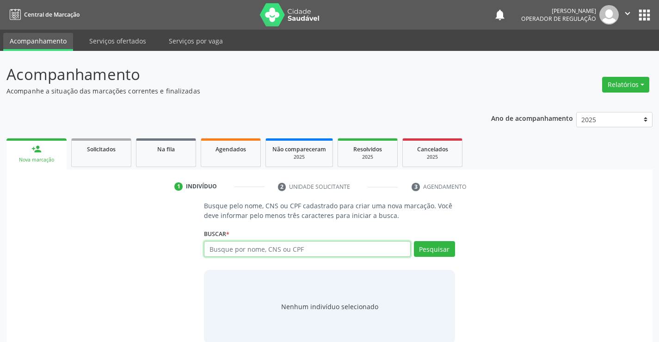
click at [266, 250] on input "text" at bounding box center [307, 249] width 206 height 16
click at [259, 251] on input "text" at bounding box center [307, 249] width 206 height 16
type input "704600699098124"
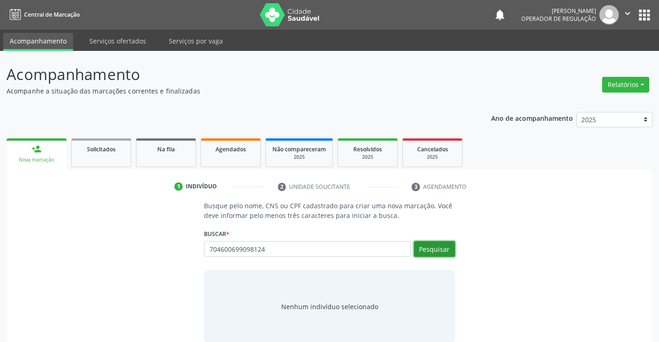
click at [436, 248] on button "Pesquisar" at bounding box center [434, 249] width 41 height 16
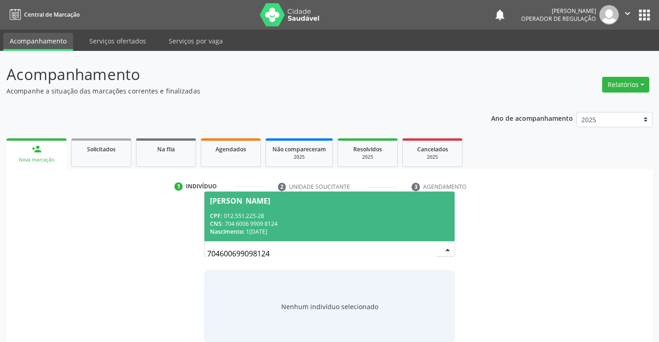
click at [298, 209] on span "[PERSON_NAME] CPF: 012.551.225-28 CNS: 704 6006 9909 8124 Nascimento: 1[DATE]" at bounding box center [329, 216] width 250 height 49
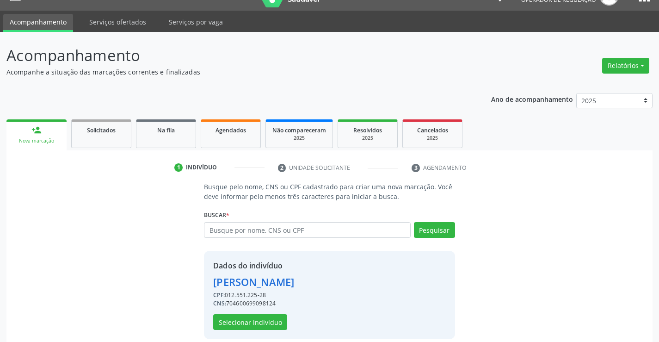
scroll to position [29, 0]
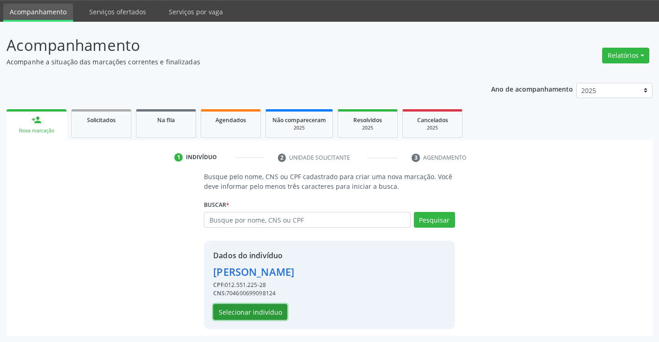
click at [244, 308] on button "Selecionar indivíduo" at bounding box center [250, 312] width 74 height 16
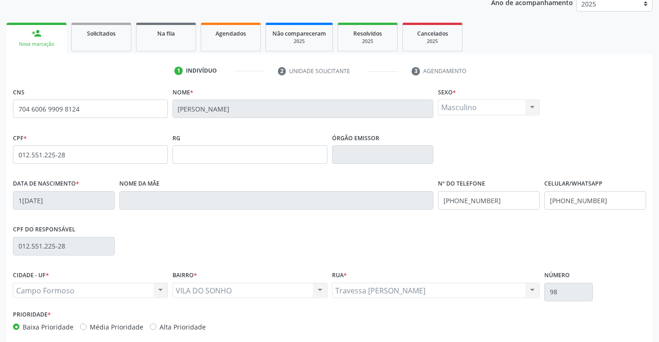
scroll to position [160, 0]
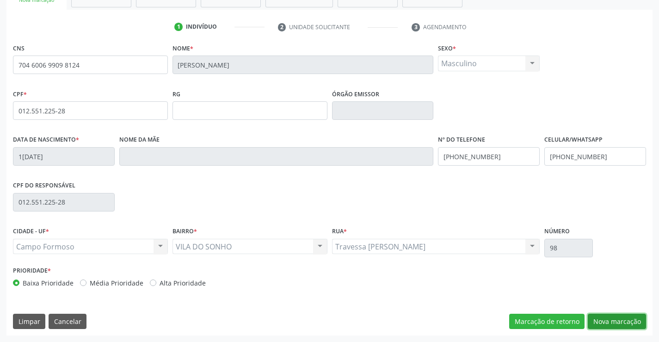
click at [612, 316] on button "Nova marcação" at bounding box center [617, 322] width 58 height 16
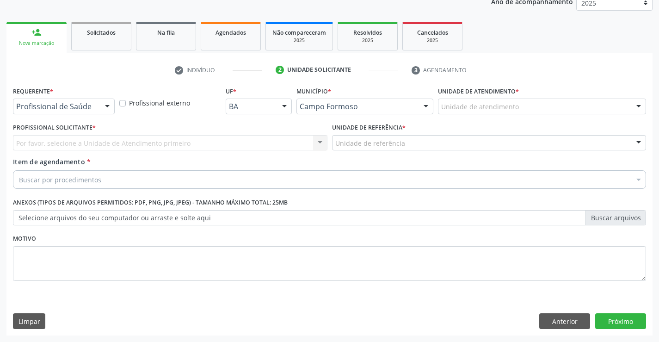
scroll to position [117, 0]
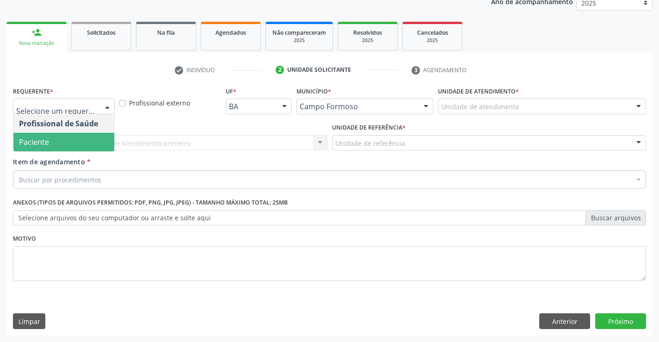
click at [45, 142] on span "Paciente" at bounding box center [34, 142] width 30 height 10
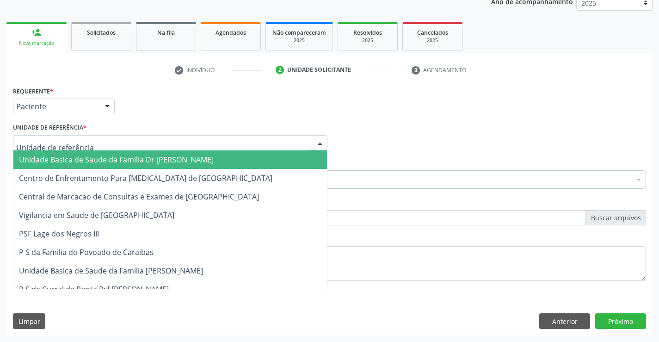
click at [96, 161] on span "Unidade Basica de Saude da Familia Dr [PERSON_NAME]" at bounding box center [116, 160] width 195 height 10
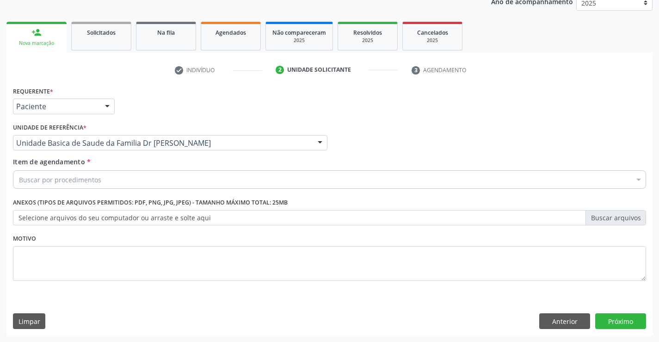
click at [100, 181] on div "Buscar por procedimentos" at bounding box center [329, 179] width 633 height 19
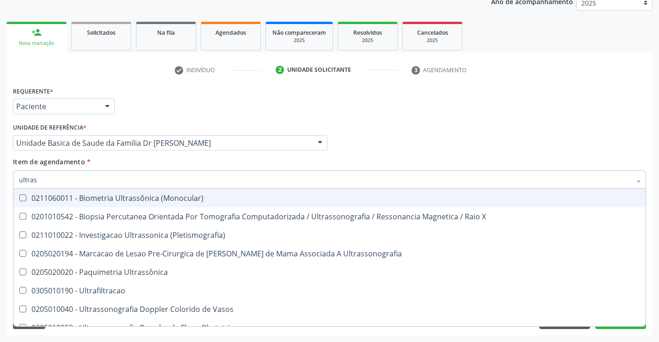
type input "ultrass"
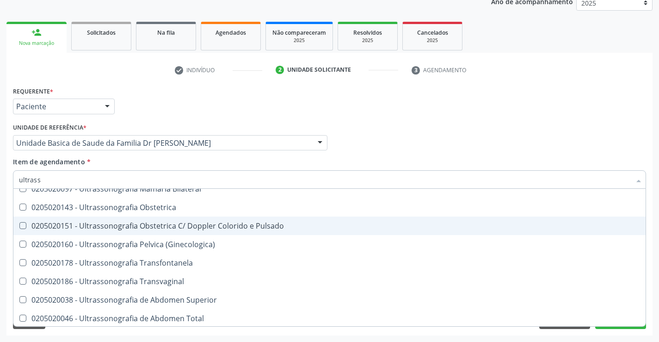
scroll to position [185, 0]
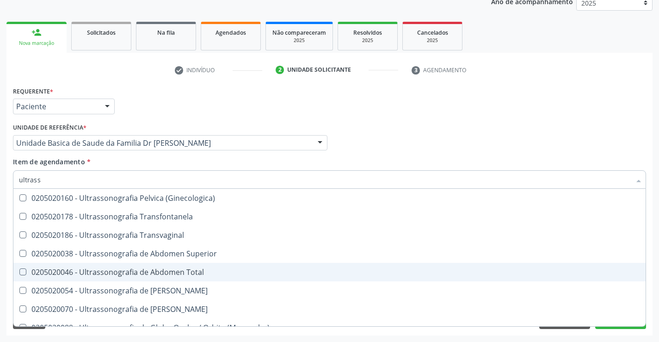
click at [200, 270] on div "0205020046 - Ultrassonografia de Abdomen Total" at bounding box center [329, 271] width 621 height 7
checkbox Total "true"
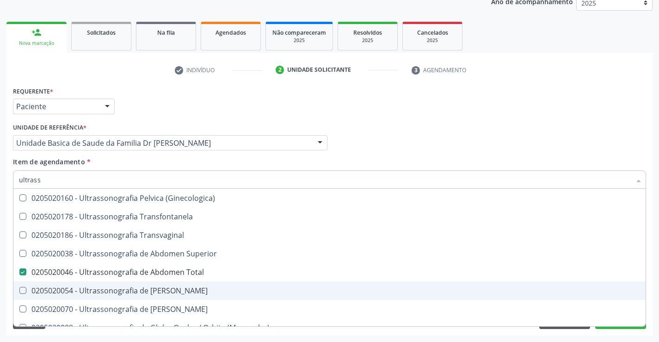
type input "ultrass"
click at [653, 270] on div "Acompanhamento Acompanhe a situação das marcações correntes e finalizadas Relat…" at bounding box center [329, 138] width 659 height 408
checkbox X "true"
checkbox Total "false"
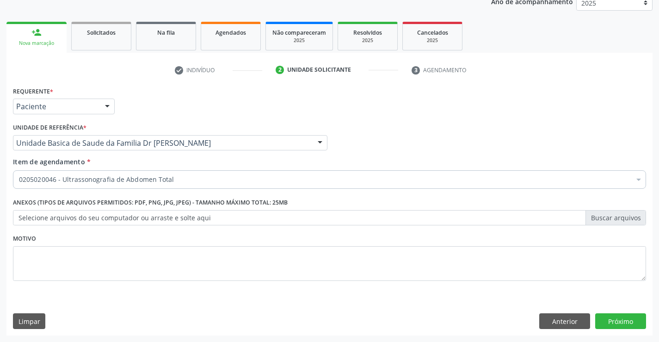
scroll to position [0, 0]
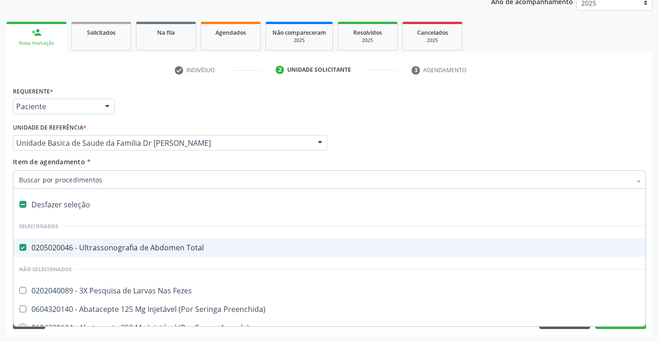
click at [82, 240] on span "0205020046 - Ultrassonografia de Abdomen Total" at bounding box center [378, 247] width 731 height 19
checkbox Total "false"
click at [117, 177] on input "Item de agendamento *" at bounding box center [325, 179] width 612 height 19
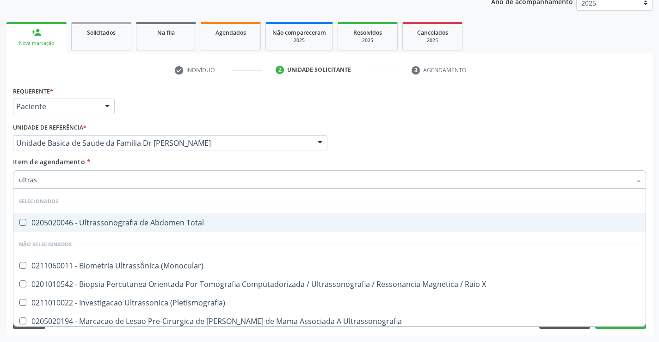
type input "ultrass"
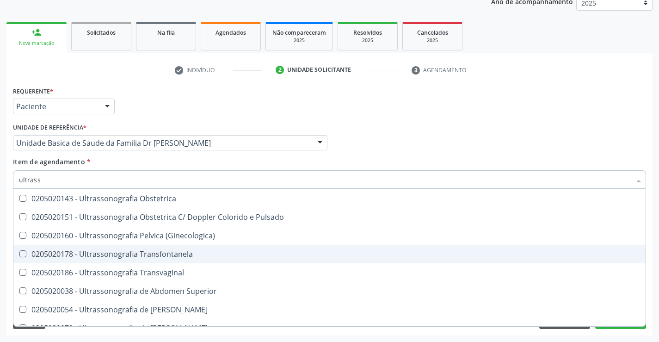
scroll to position [231, 0]
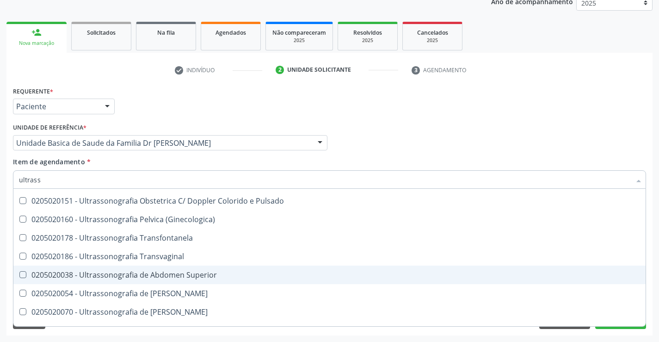
click at [217, 275] on div "0205020038 - Ultrassonografia de Abdomen Superior" at bounding box center [329, 274] width 621 height 7
checkbox Superior "true"
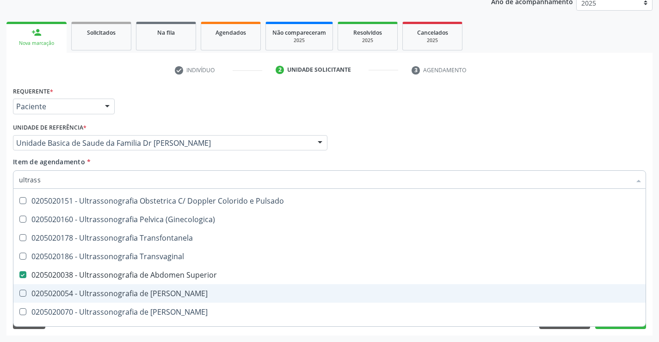
click at [653, 295] on div "Acompanhamento Acompanhe a situação das marcações correntes e finalizadas Relat…" at bounding box center [329, 138] width 659 height 408
checkbox Total "true"
checkbox Superior "false"
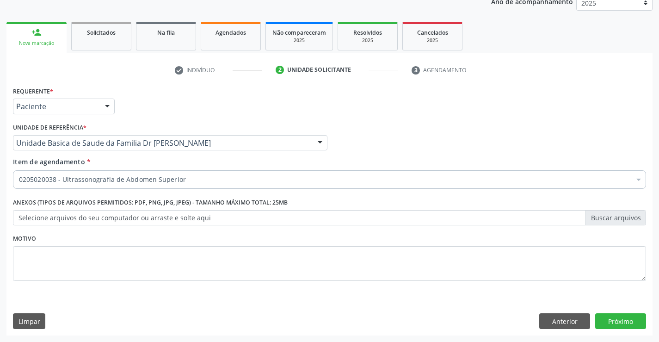
scroll to position [0, 0]
click at [623, 321] on button "Próximo" at bounding box center [620, 321] width 51 height 16
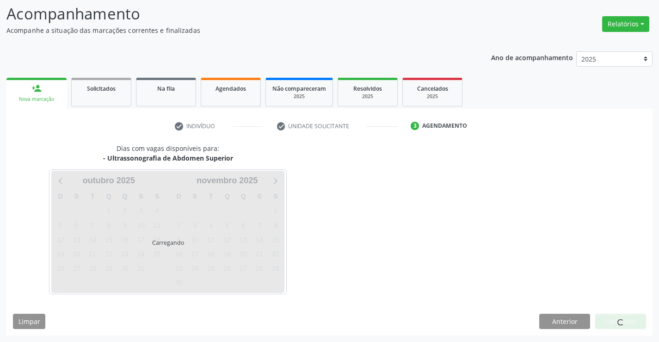
scroll to position [61, 0]
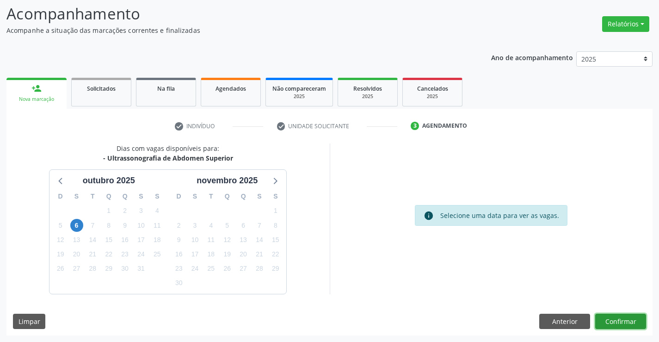
click at [623, 321] on button "Confirmar" at bounding box center [620, 322] width 51 height 16
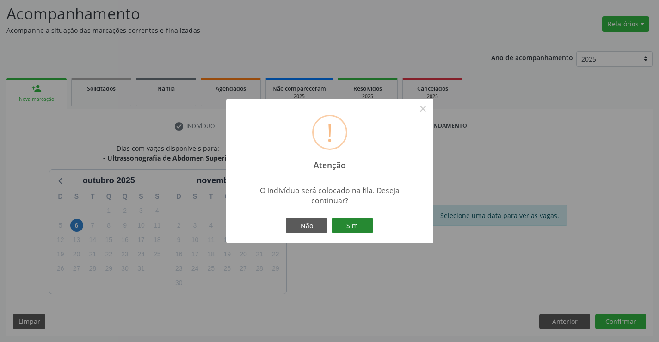
click at [355, 224] on button "Sim" at bounding box center [353, 226] width 42 height 16
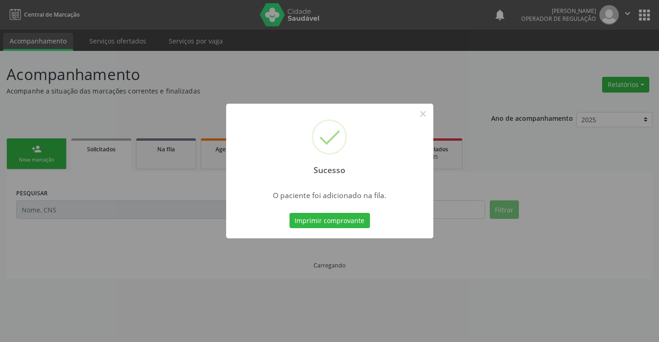
scroll to position [0, 0]
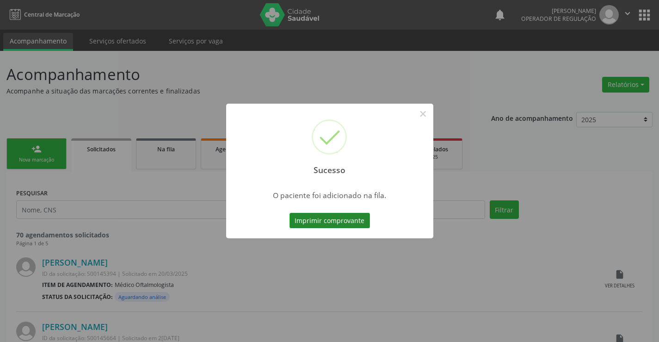
click at [329, 215] on button "Imprimir comprovante" at bounding box center [330, 221] width 80 height 16
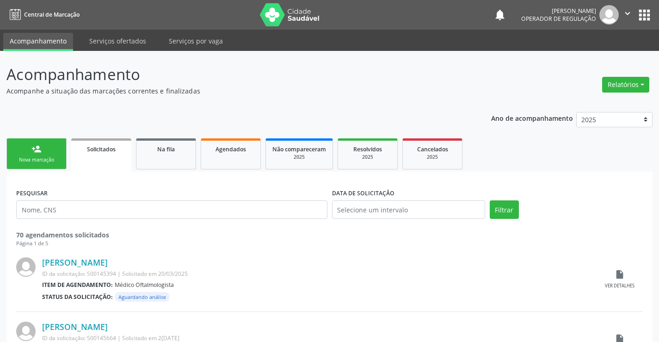
click at [37, 146] on div "person_add" at bounding box center [36, 149] width 10 height 10
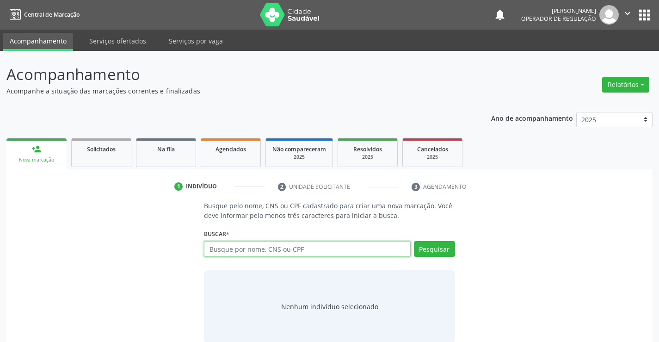
click at [278, 252] on input "text" at bounding box center [307, 249] width 206 height 16
type input "700005966311808"
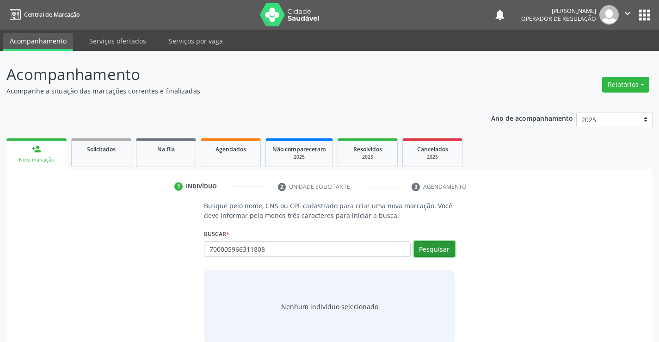
click at [437, 244] on button "Pesquisar" at bounding box center [434, 249] width 41 height 16
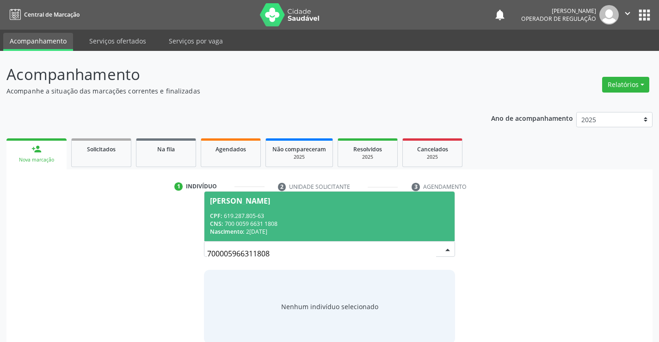
click at [274, 210] on span "Iraci Araujo de Carvalho CPF: 619.287.805-63 CNS: 700 0059 6631 1808 Nascimento…" at bounding box center [329, 216] width 250 height 49
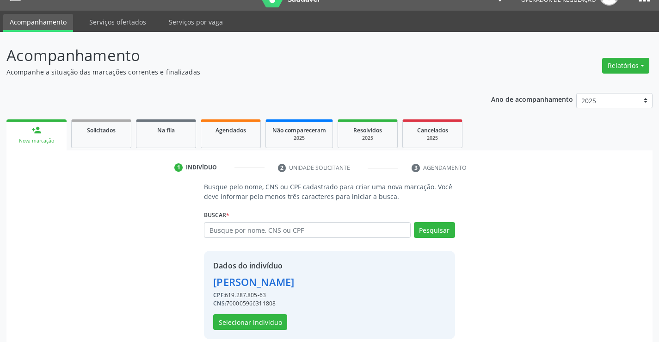
scroll to position [29, 0]
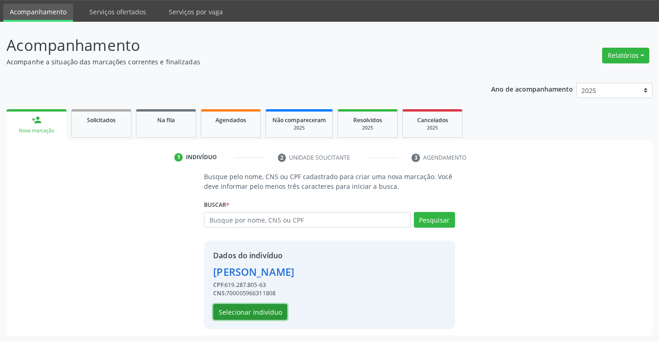
click at [245, 312] on button "Selecionar indivíduo" at bounding box center [250, 312] width 74 height 16
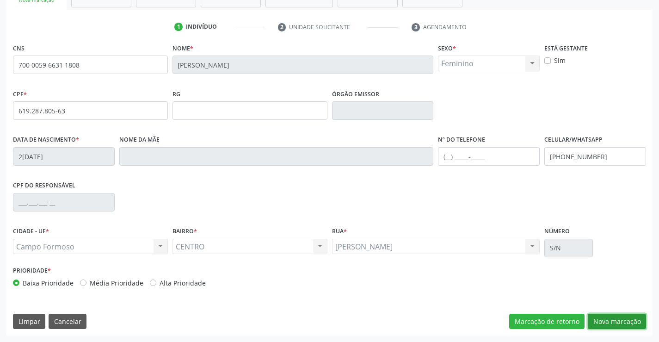
click at [608, 319] on button "Nova marcação" at bounding box center [617, 322] width 58 height 16
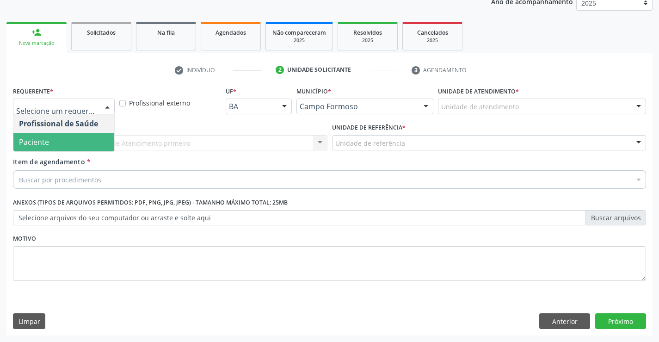
click at [47, 141] on span "Paciente" at bounding box center [34, 142] width 30 height 10
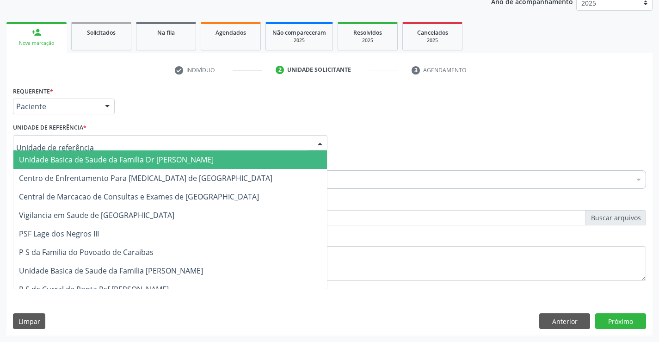
click at [54, 155] on span "Unidade Basica de Saude da Familia Dr [PERSON_NAME]" at bounding box center [170, 159] width 314 height 19
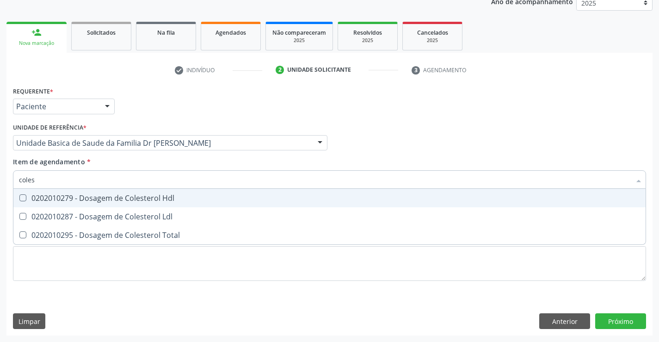
type input "colest"
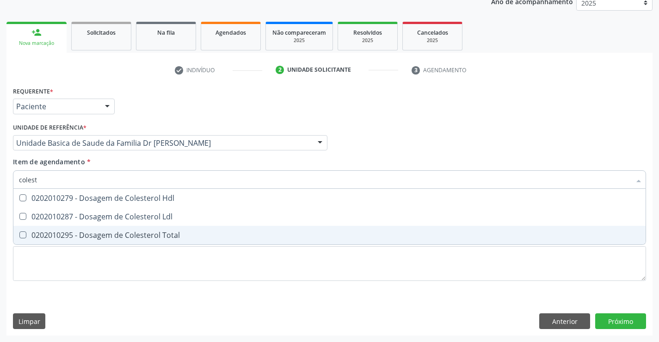
click at [106, 234] on div "0202010295 - Dosagem de Colesterol Total" at bounding box center [329, 234] width 621 height 7
checkbox Total "true"
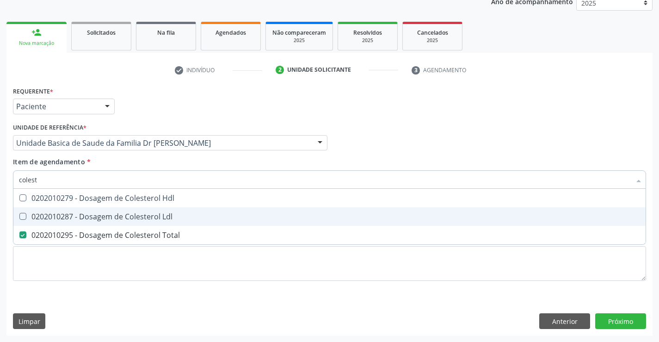
click at [111, 217] on div "0202010287 - Dosagem de Colesterol Ldl" at bounding box center [329, 216] width 621 height 7
checkbox Ldl "true"
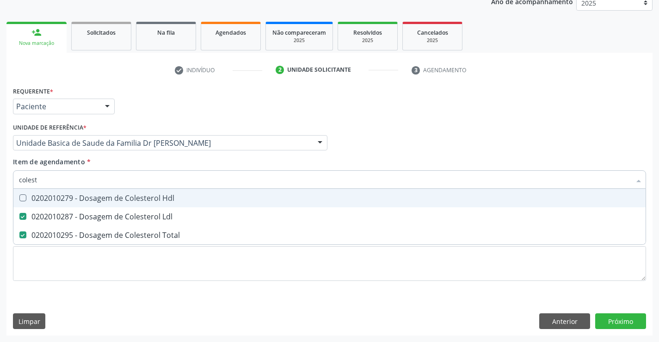
click at [118, 202] on div "0202010279 - Dosagem de Colesterol Hdl" at bounding box center [329, 197] width 621 height 7
checkbox Hdl "true"
type input "colest"
click at [128, 162] on div "Item de agendamento * colest Desfazer seleção 0202010279 - Dosagem de Colestero…" at bounding box center [329, 171] width 633 height 29
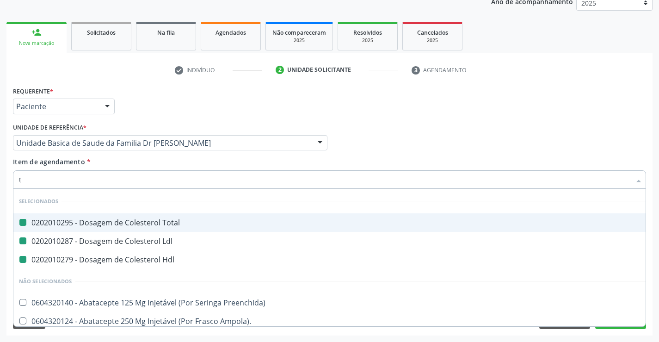
type input "tr"
checkbox Total "false"
checkbox Ldl "false"
checkbox Hdl "false"
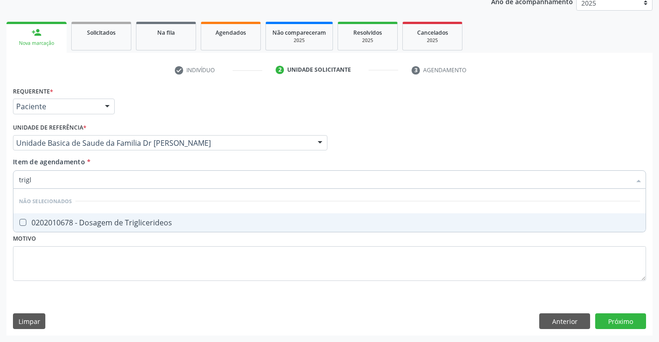
type input "trigli"
click at [128, 220] on div "0202010678 - Dosagem de Triglicerideos" at bounding box center [329, 222] width 621 height 7
checkbox Triglicerideos "true"
click at [115, 163] on div "Item de agendamento * trigli Desfazer seleção Não selecionados 0202010678 - Dos…" at bounding box center [329, 171] width 633 height 29
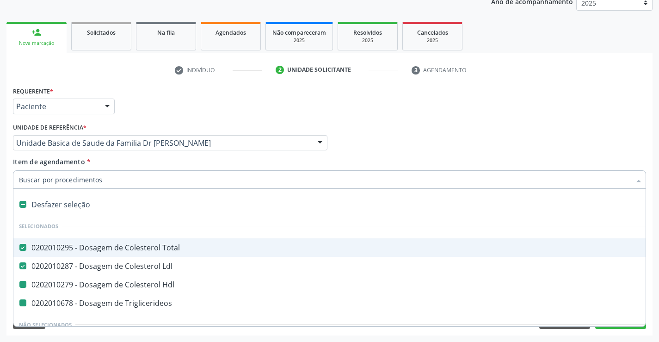
type input "h"
checkbox Hdl "false"
checkbox Triglicerideos "false"
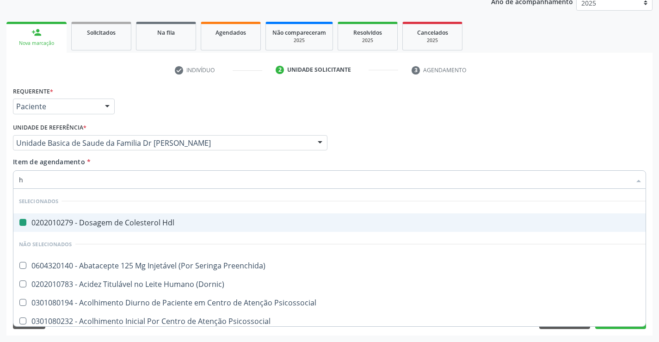
type input "he"
checkbox Hdl "false"
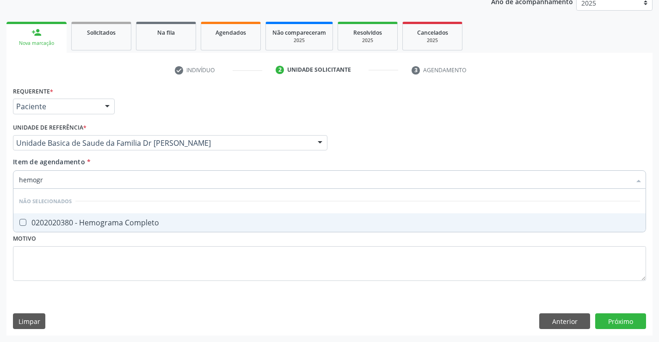
type input "hemogra"
click at [126, 222] on div "0202020380 - Hemograma Completo" at bounding box center [329, 222] width 621 height 7
checkbox Completo "true"
click at [125, 162] on div "Item de agendamento * hemogra Desfazer seleção Não selecionados 0202020380 - He…" at bounding box center [329, 171] width 633 height 29
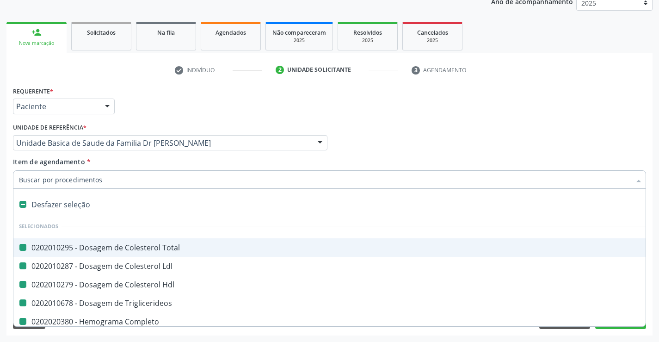
type input "f"
checkbox Total "false"
checkbox Ldl "false"
checkbox Hdl "false"
checkbox Triglicerideos "false"
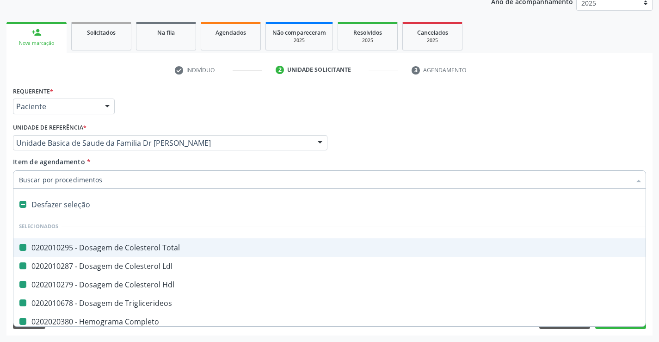
checkbox Completo "false"
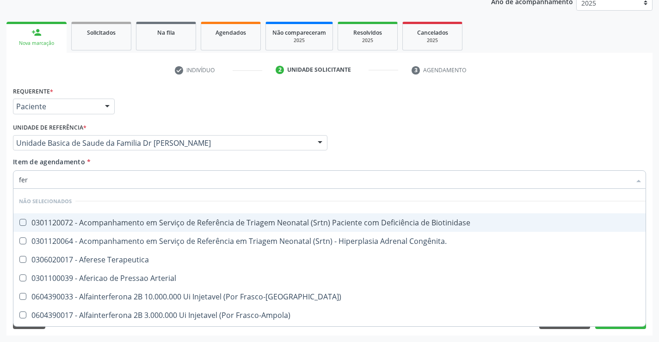
type input "ferr"
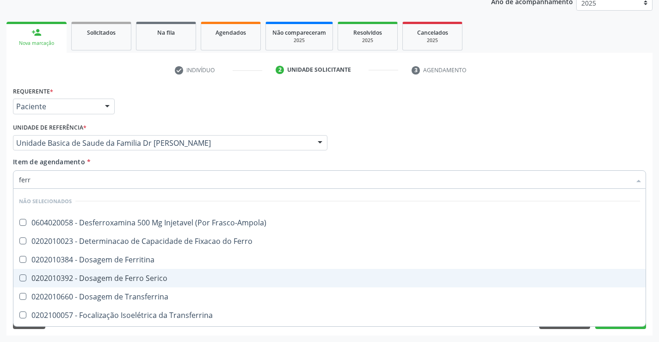
click at [167, 281] on div "0202010392 - Dosagem de Ferro Serico" at bounding box center [329, 277] width 621 height 7
checkbox Serico "true"
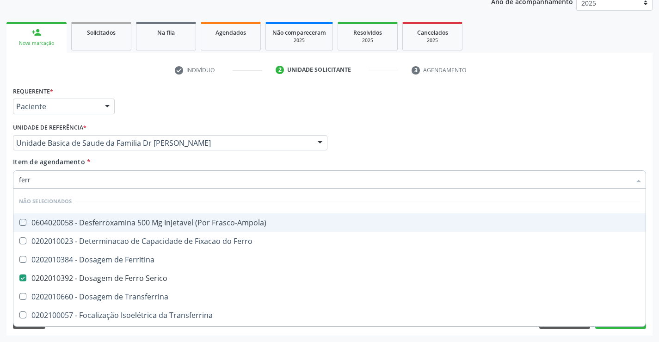
click at [131, 161] on div "Item de agendamento * ferr Desfazer seleção Não selecionados 0604020058 - Desfe…" at bounding box center [329, 171] width 633 height 29
checkbox Frasco-Ampola\) "true"
checkbox Ferro "true"
checkbox Ferritina "true"
checkbox Transferrina "true"
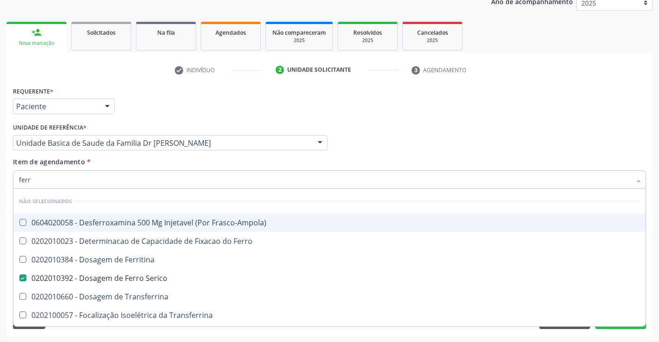
checkbox Transferrina "true"
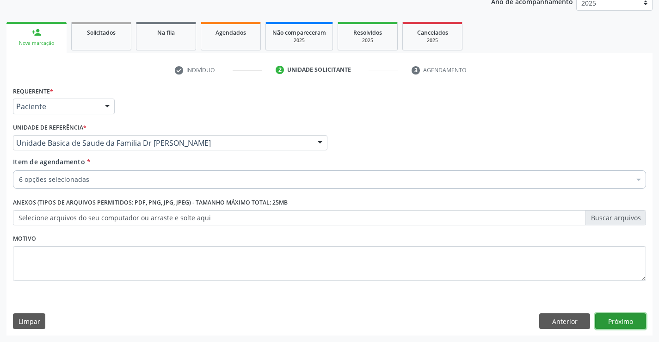
click at [617, 318] on button "Próximo" at bounding box center [620, 321] width 51 height 16
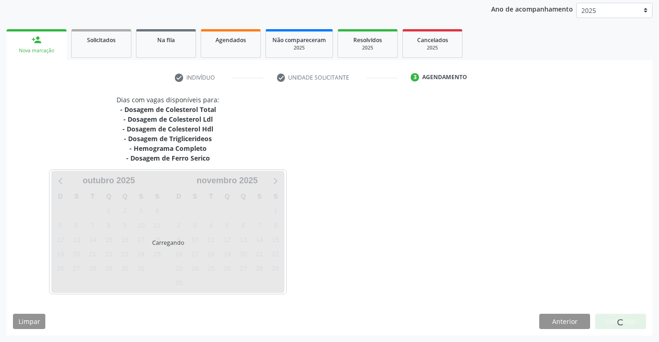
scroll to position [109, 0]
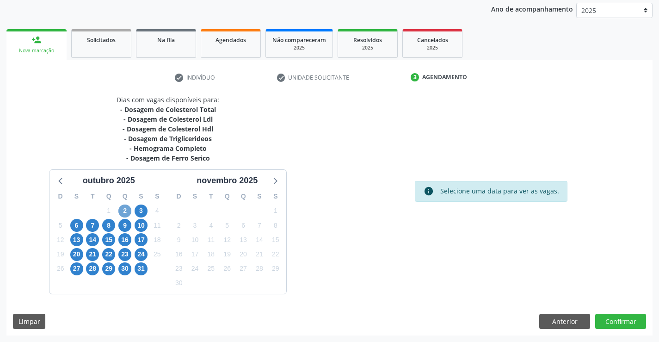
click at [125, 209] on span "2" at bounding box center [124, 210] width 13 height 13
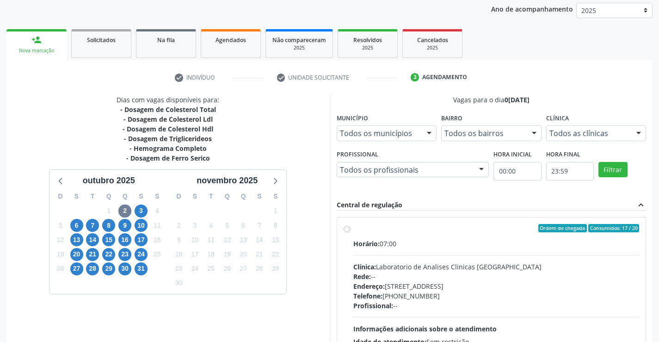
click at [461, 227] on div "Ordem de chegada Consumidos: 17 / 20" at bounding box center [496, 228] width 286 height 8
click at [350, 227] on input "Ordem de chegada Consumidos: 17 / 20 Horário: 07:00 Clínica: Laboratorio de Ana…" at bounding box center [347, 228] width 6 height 8
radio input "true"
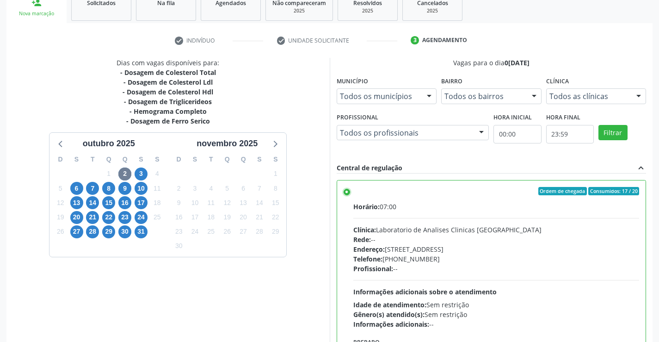
scroll to position [211, 0]
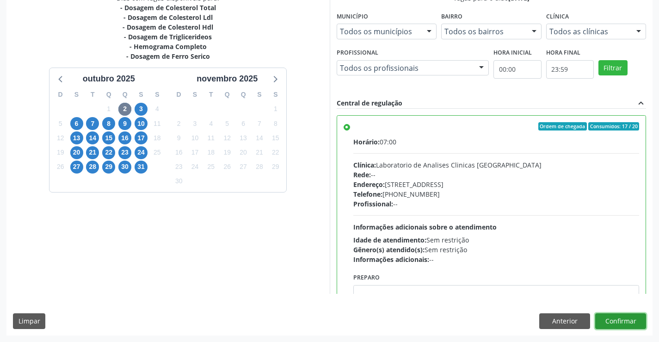
click at [623, 320] on button "Confirmar" at bounding box center [620, 321] width 51 height 16
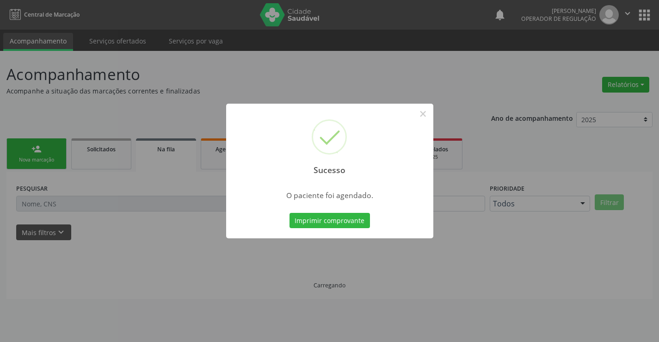
scroll to position [0, 0]
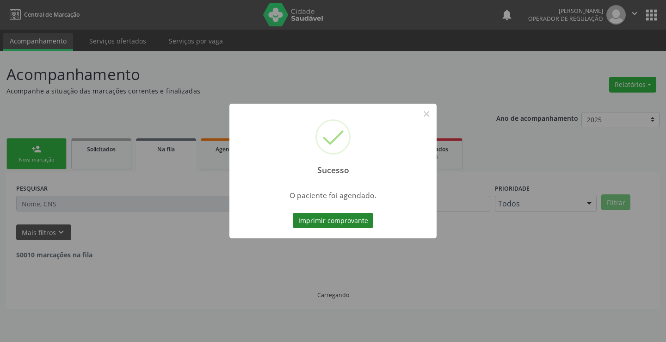
click at [333, 221] on button "Imprimir comprovante" at bounding box center [333, 221] width 80 height 16
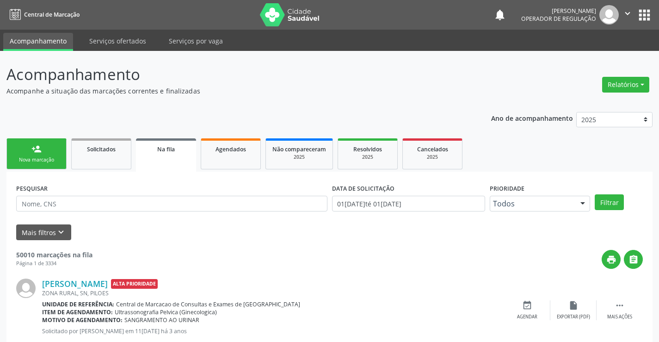
click at [55, 144] on link "person_add Nova marcação" at bounding box center [36, 153] width 60 height 31
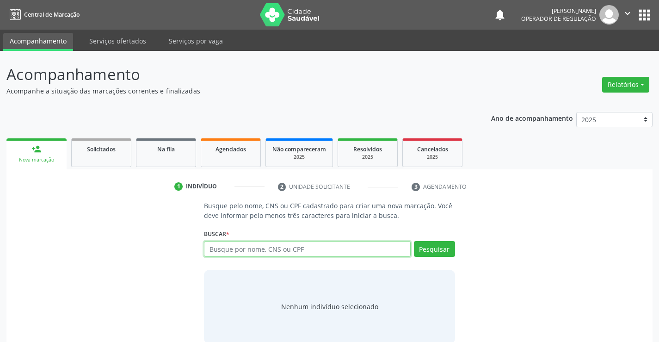
click at [323, 245] on input "text" at bounding box center [307, 249] width 206 height 16
type input "a"
type input "ANA LAURA CARVALHO CURAÇA SILVA"
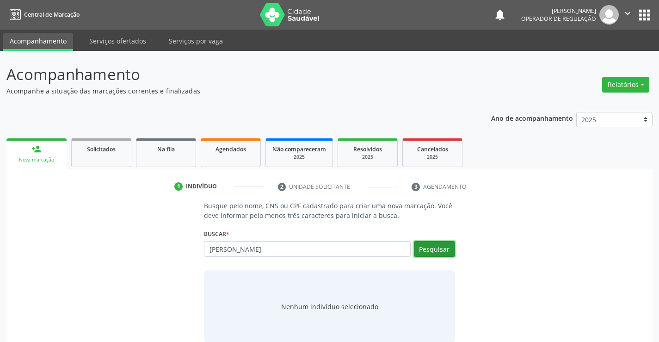
click at [435, 250] on button "Pesquisar" at bounding box center [434, 249] width 41 height 16
type input "ANA LAURA CARVALHO CURAÇA SILVA"
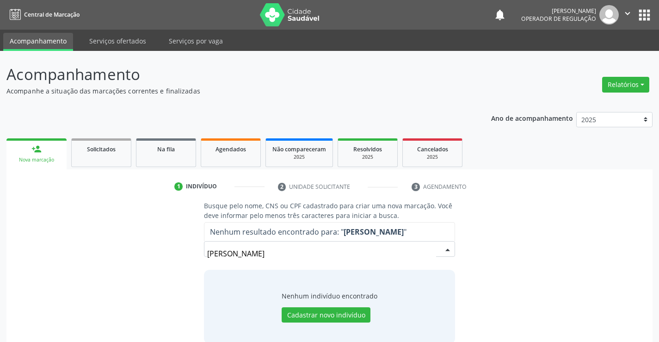
click at [313, 254] on input "ANA LAURA CARVALHO CURAÇA SILVA" at bounding box center [321, 253] width 229 height 19
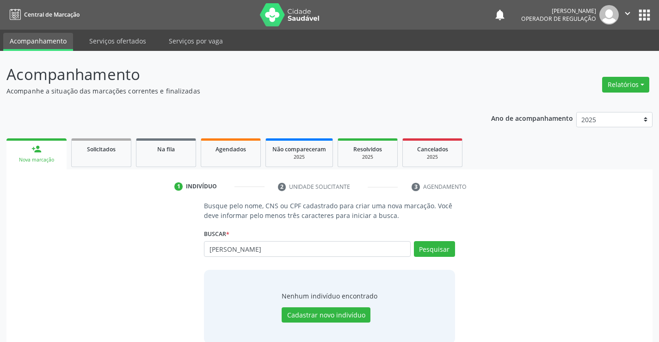
type input "ANA LAURA CARVALHO CURACA SILVA"
click at [439, 241] on div "Buscar * ANA LAURA CARVALHO CURAA SILVA Busque por nome, CNS ou CPF Nenhum resu…" at bounding box center [329, 245] width 251 height 36
click at [432, 247] on button "Pesquisar" at bounding box center [434, 249] width 41 height 16
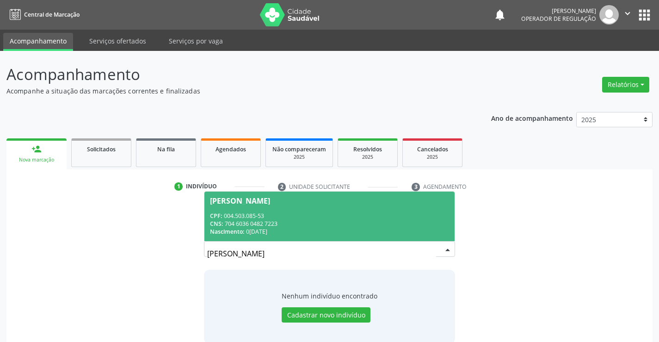
click at [291, 210] on span "Ana Laura Carvalho Curaca Silva CPF: 004.503.085-53 CNS: 704 6036 0482 7223 Nas…" at bounding box center [329, 216] width 250 height 49
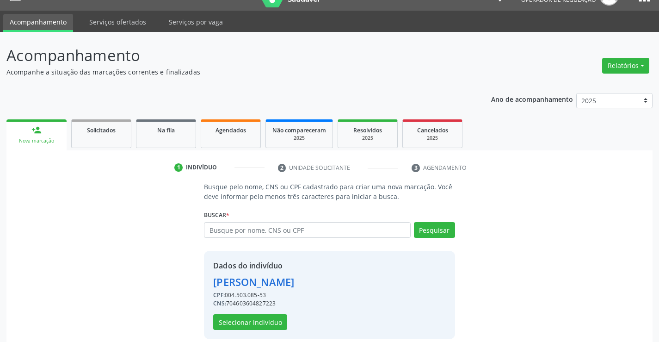
scroll to position [29, 0]
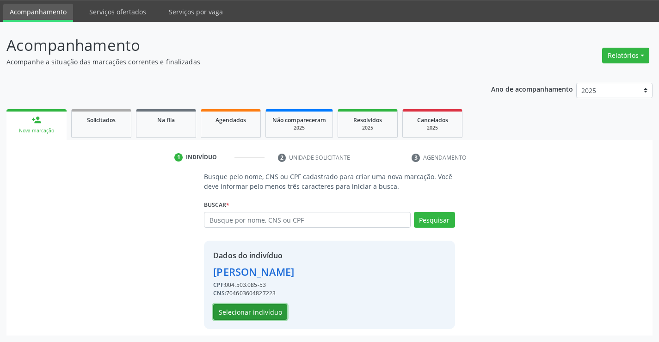
click at [247, 308] on button "Selecionar indivíduo" at bounding box center [250, 312] width 74 height 16
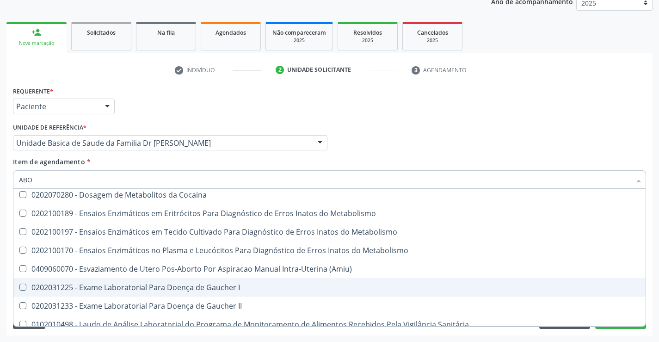
scroll to position [118, 0]
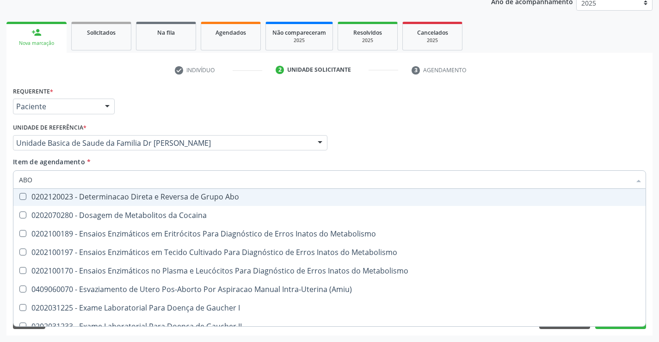
click at [185, 198] on div "0202120023 - Determinacao Direta e Reversa de Grupo Abo" at bounding box center [329, 196] width 621 height 7
checkbox Abo "true"
type input "ABO"
click at [136, 162] on div "Item de agendamento * ABO Desfazer seleção Não selecionados 0301080011 - Aborda…" at bounding box center [329, 171] width 633 height 29
checkbox Paciente\) "true"
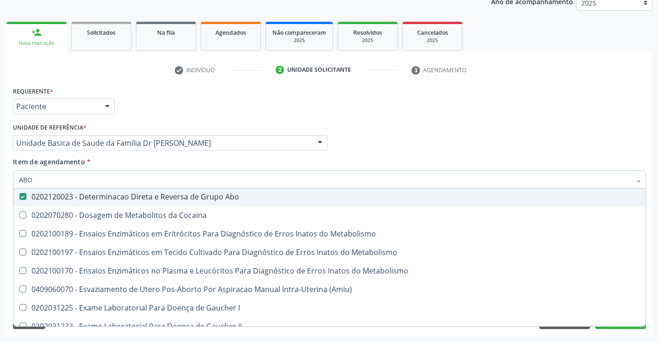
checkbox Voz "true"
checkbox Metabolissmo "true"
checkbox Laboratorial "true"
checkbox Puerperal "true"
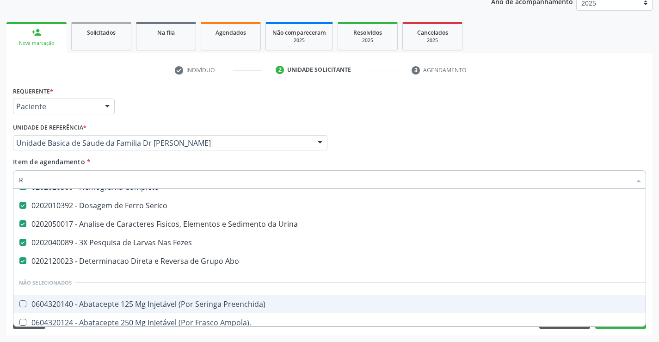
scroll to position [11, 0]
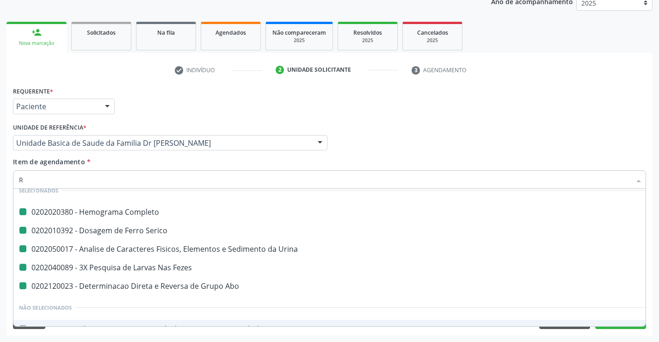
type input "RH"
checkbox Completo "false"
checkbox Serico "false"
checkbox Urina "false"
checkbox Fezes "false"
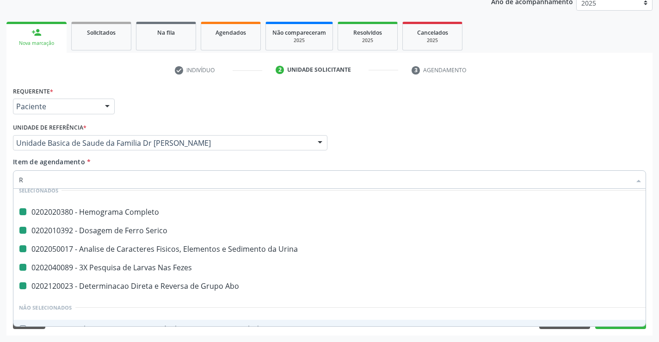
checkbox Abo "false"
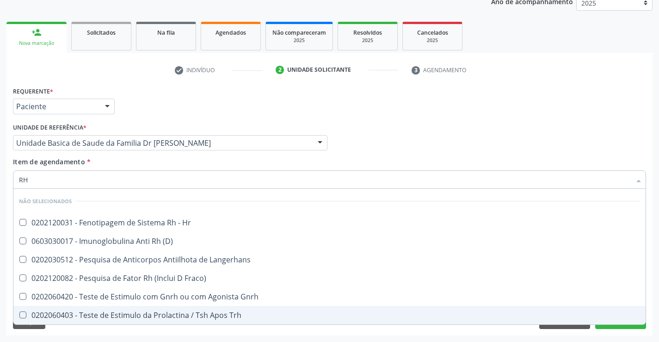
scroll to position [0, 0]
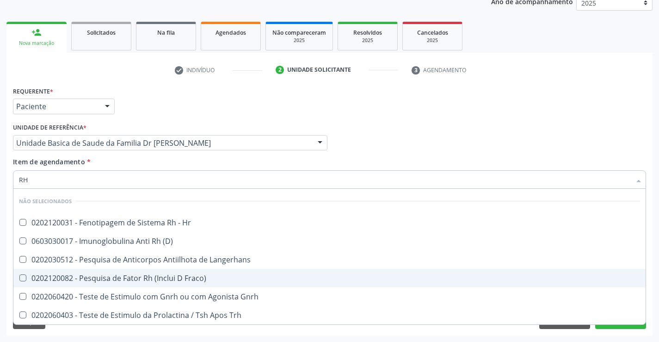
click at [178, 276] on div "0202120082 - Pesquisa de Fator Rh (Inclui D Fraco)" at bounding box center [329, 277] width 621 height 7
checkbox Fraco\) "true"
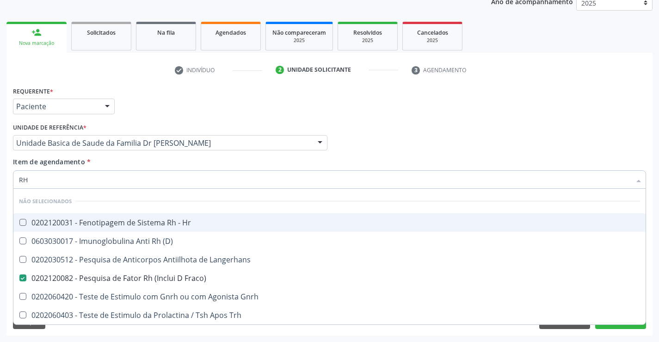
type input "RH"
click at [141, 162] on div "Item de agendamento * RH Desfazer seleção Não selecionados 0202120031 - Fenotip…" at bounding box center [329, 171] width 633 height 29
checkbox Hr "true"
checkbox \(D\) "true"
checkbox Langerhans "true"
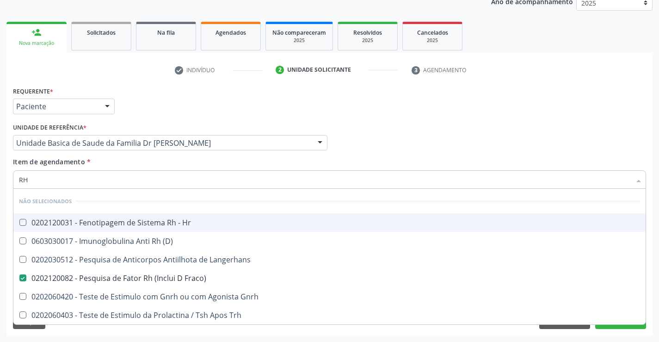
checkbox Gnrh "true"
checkbox Trh "true"
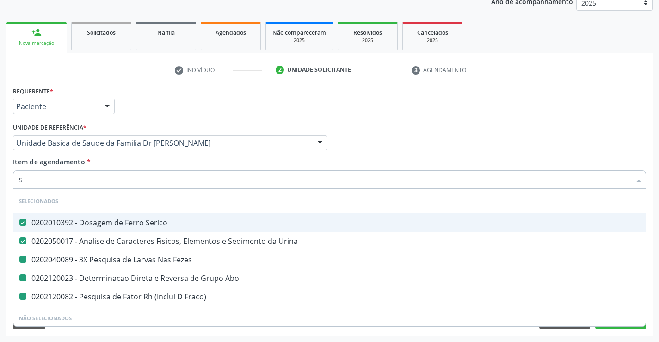
type input "SI"
checkbox Fezes "false"
checkbox Abo "false"
checkbox Fraco\) "false"
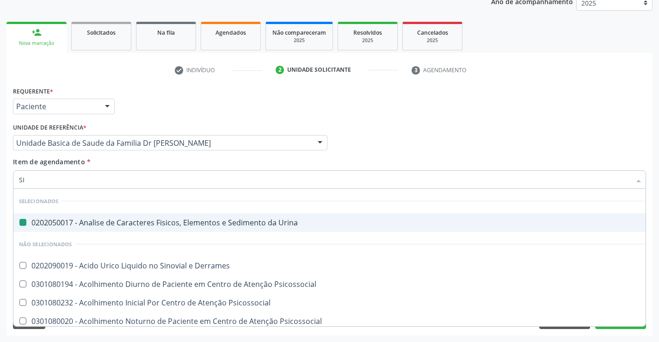
type input "SIF"
checkbox Urina "false"
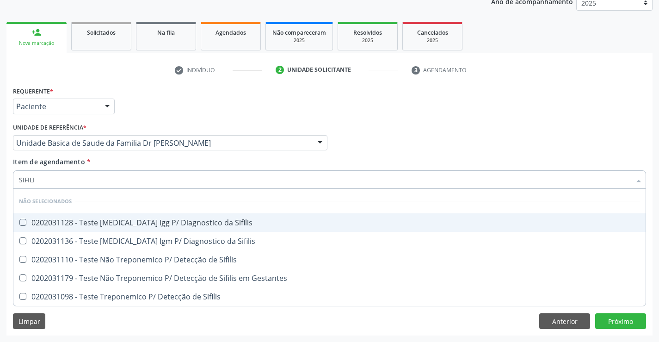
type input "SIFILIS"
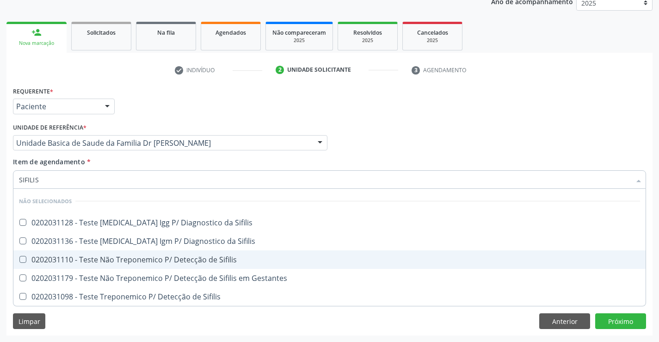
click at [173, 258] on div "0202031110 - Teste Não Treponemico P/ Detecção de Sifilis" at bounding box center [329, 259] width 621 height 7
checkbox Sifilis "true"
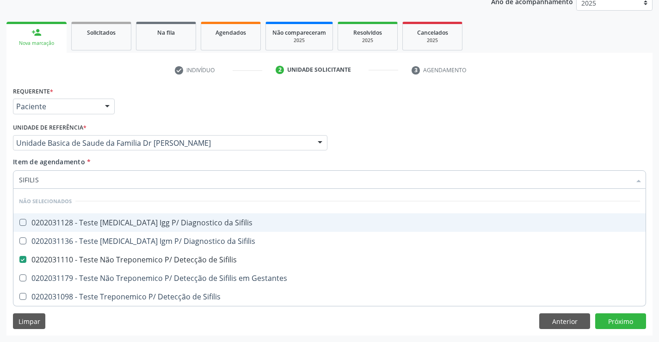
type input "SIFILIS"
click at [118, 162] on div "Item de agendamento * SIFILIS Desfazer seleção Não selecionados 0202031128 - Te…" at bounding box center [329, 171] width 633 height 29
checkbox Sifilis "true"
checkbox Gestantes "true"
checkbox Sifilis "true"
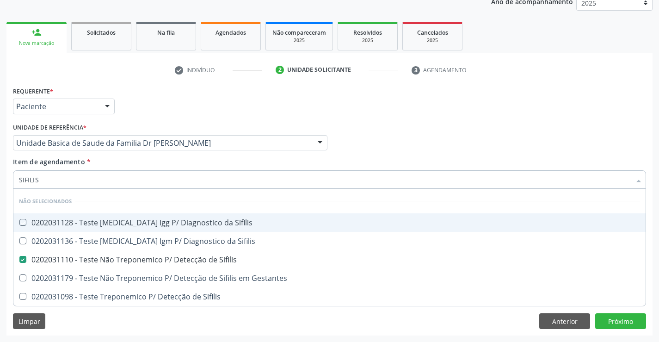
checkbox Sifilis "true"
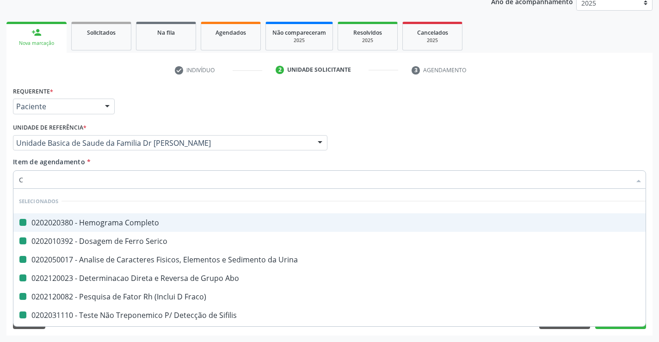
type input "CR"
checkbox Completo "false"
checkbox Urina "false"
checkbox Abo "false"
checkbox Fraco\) "false"
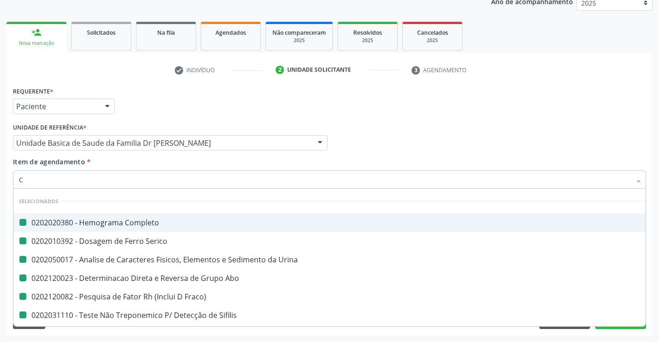
checkbox Serico "false"
checkbox Sifilis "false"
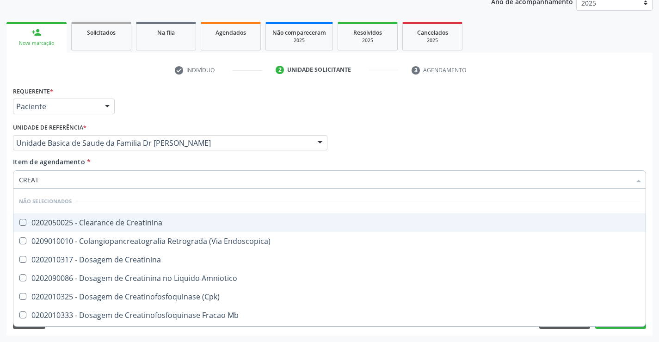
type input "CREATI"
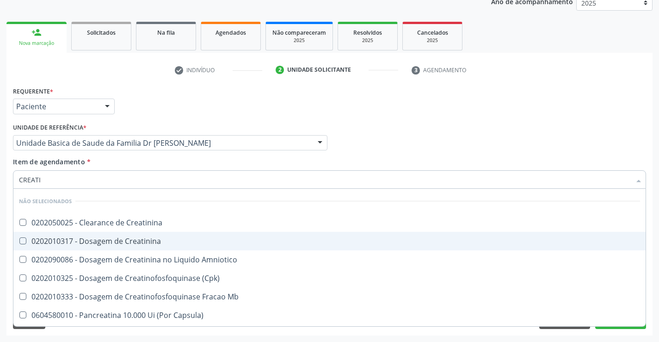
click at [109, 242] on div "0202010317 - Dosagem de Creatinina" at bounding box center [329, 240] width 621 height 7
checkbox Creatinina "true"
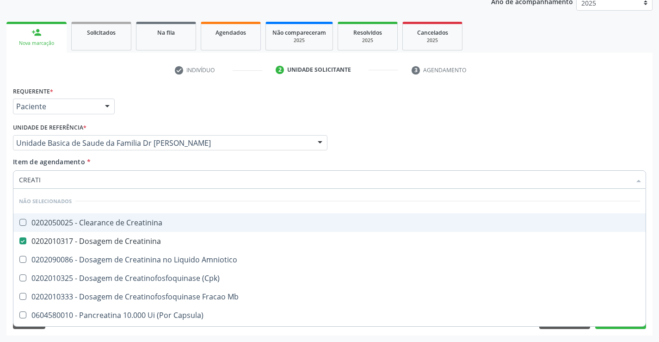
type input "CREATI"
click at [105, 161] on div "Item de agendamento * CREATI Desfazer seleção Não selecionados 0202050025 - Cle…" at bounding box center [329, 171] width 633 height 29
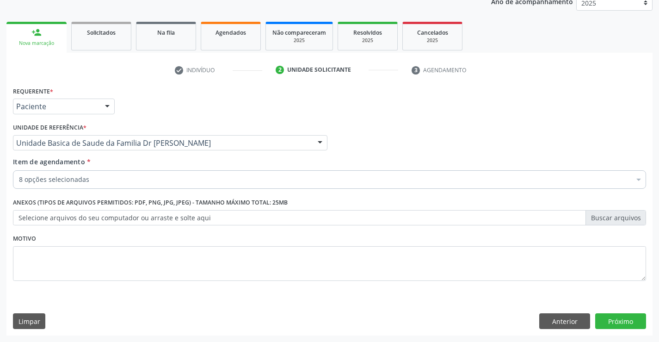
checkbox Completo "true"
checkbox Urina "true"
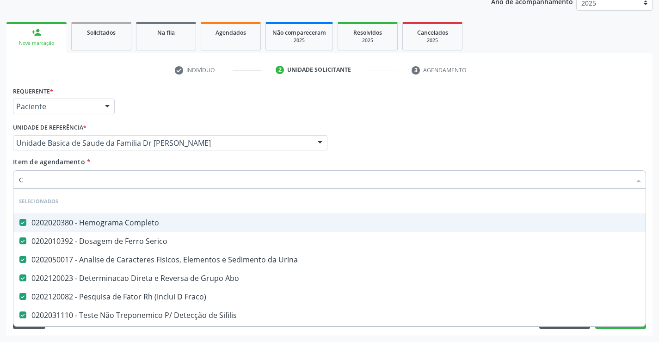
type input "CO"
checkbox Creatinina "false"
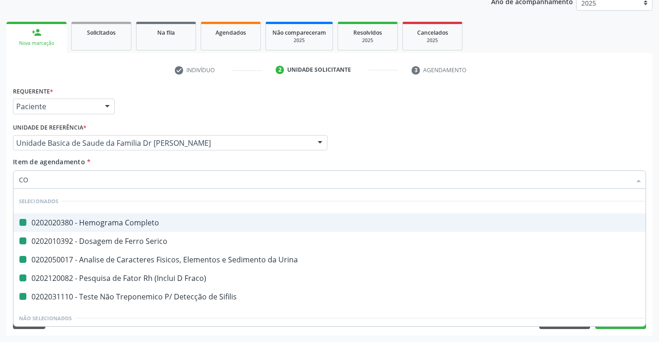
type input "COL"
checkbox Completo "false"
checkbox Urina "false"
checkbox Fraco\) "false"
checkbox Sifilis "false"
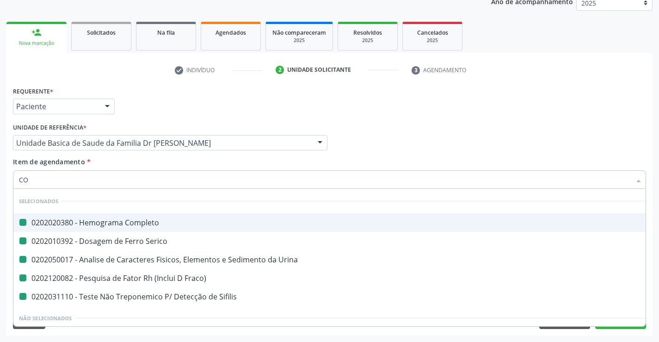
checkbox Serico "false"
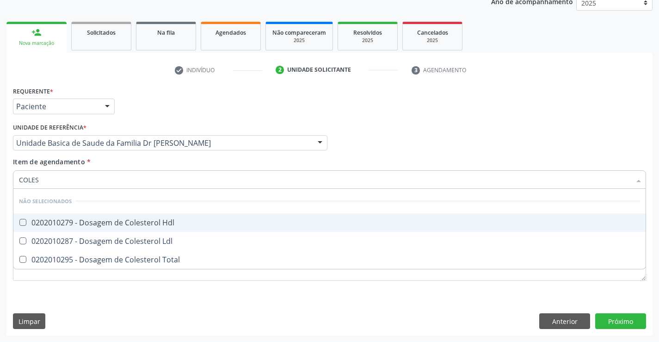
type input "COLEST"
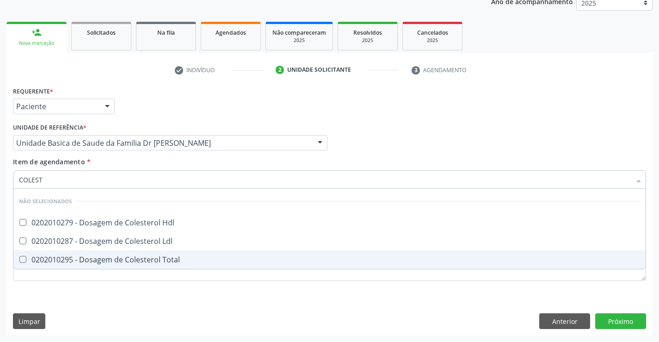
click at [92, 258] on div "0202010295 - Dosagem de Colesterol Total" at bounding box center [329, 259] width 621 height 7
checkbox Total "true"
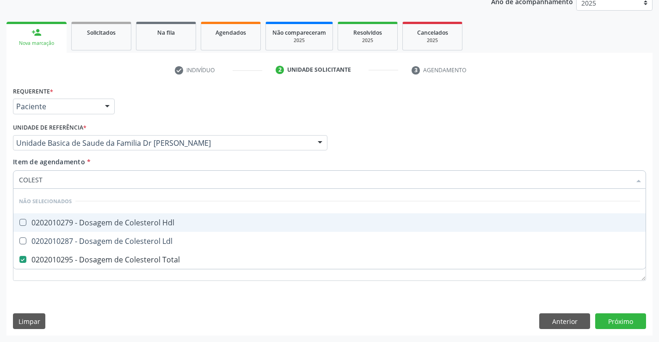
type input "COLEST"
click at [101, 165] on div "Item de agendamento * COLEST Desfazer seleção Não selecionados 0202010279 - Dos…" at bounding box center [329, 171] width 633 height 29
checkbox Hdl "true"
checkbox Ldl "true"
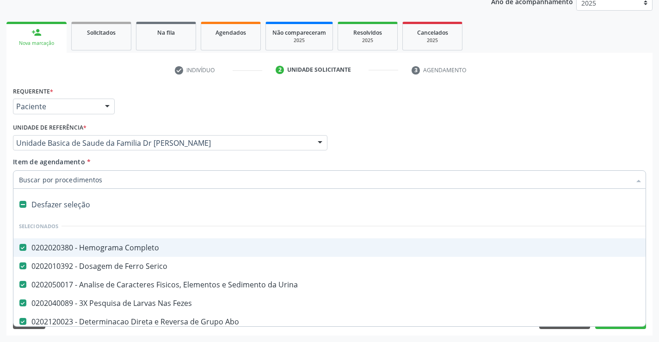
type input "T"
checkbox Total "false"
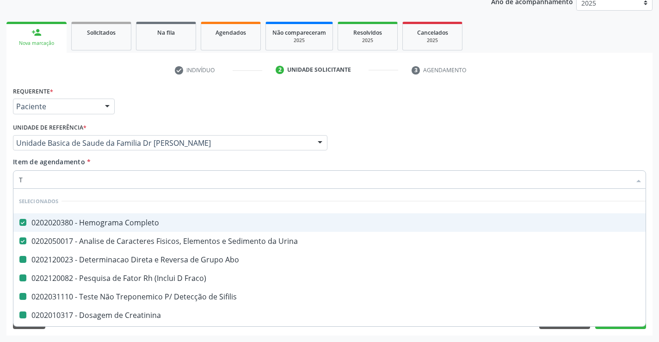
type input "TR"
checkbox Abo "false"
checkbox Fraco\) "false"
checkbox Sifilis "false"
checkbox Creatinina "false"
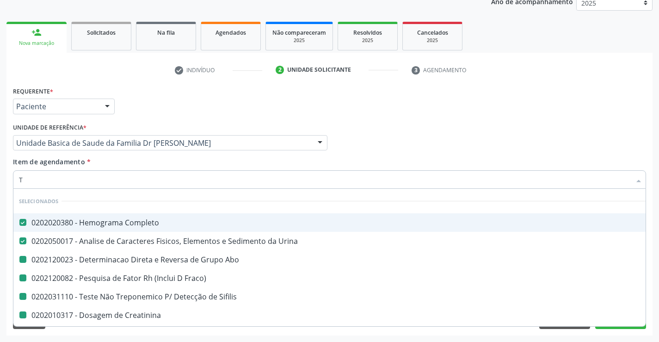
checkbox Total "false"
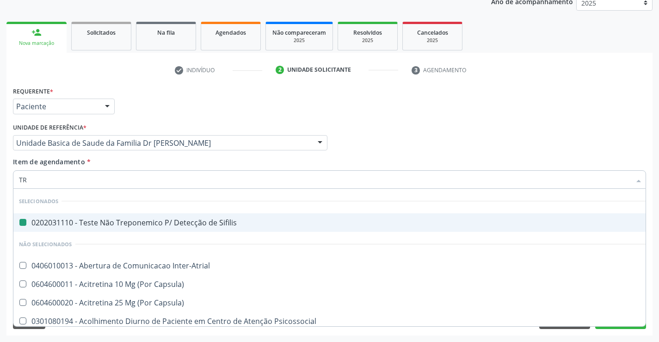
type input "TRI"
checkbox Sifilis "false"
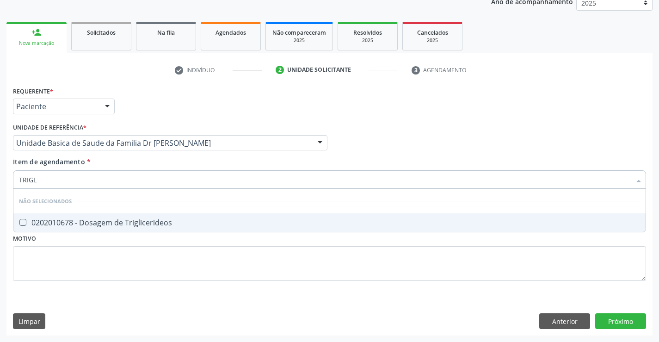
type input "TRIGLI"
click at [122, 222] on div "0202010678 - Dosagem de Triglicerideos" at bounding box center [329, 222] width 621 height 7
checkbox Triglicerideos "true"
click at [121, 161] on div "Item de agendamento * TRIGLI Desfazer seleção Não selecionados 0202010678 - Dos…" at bounding box center [329, 171] width 633 height 29
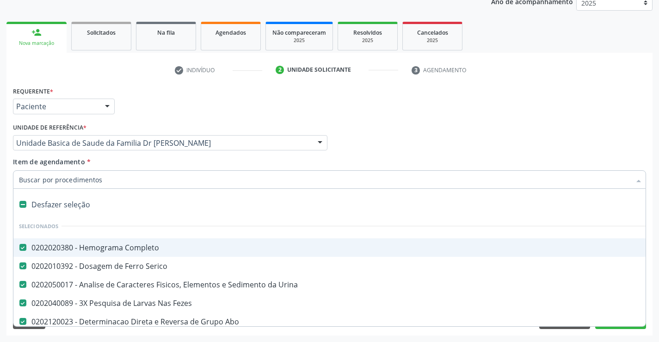
type input "G"
checkbox Creatinina "false"
checkbox Total "false"
checkbox Triglicerideos "false"
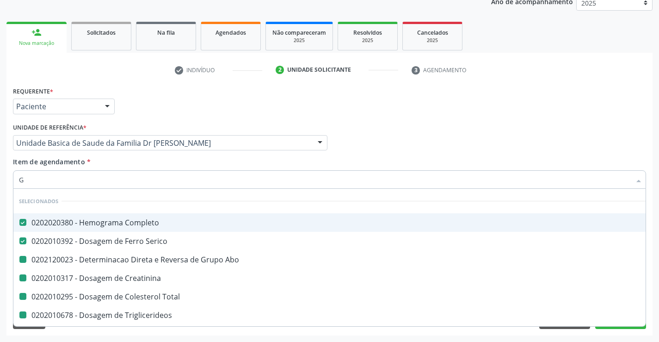
type input "GL"
checkbox Abo "false"
checkbox Creatinina "false"
checkbox Total "false"
checkbox Triglicerideos "false"
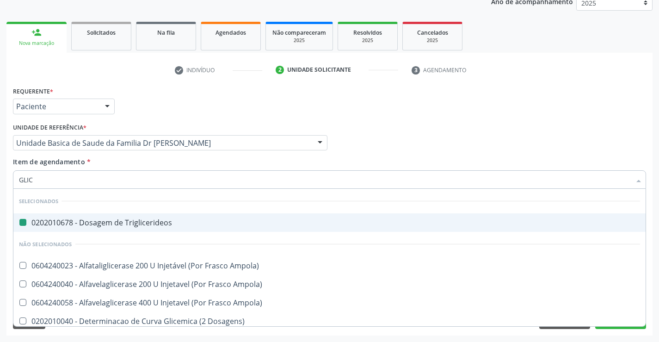
type input "GLICO"
checkbox Triglicerideos "false"
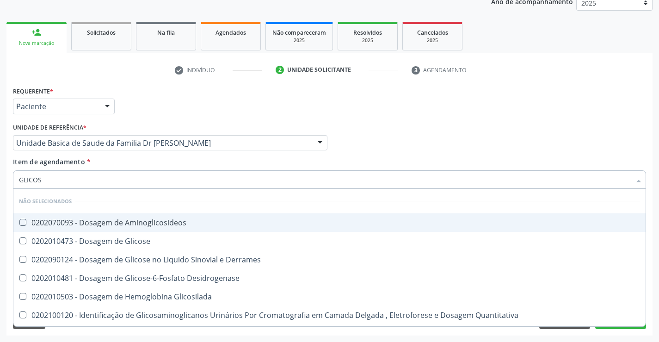
type input "GLICOSE"
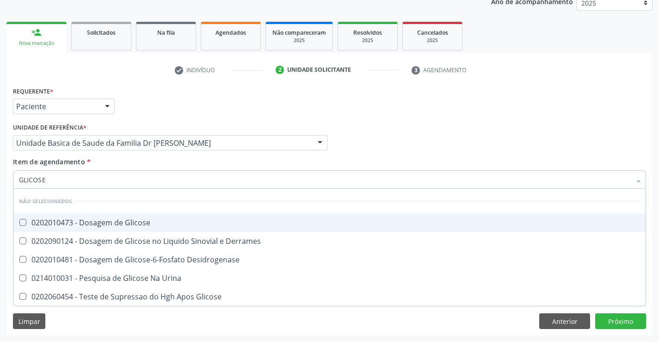
click at [114, 223] on div "0202010473 - Dosagem de Glicose" at bounding box center [329, 222] width 621 height 7
checkbox Glicose "true"
click at [105, 165] on div "Item de agendamento * GLICOSE Desfazer seleção Não selecionados 0202010473 - Do…" at bounding box center [329, 171] width 633 height 29
checkbox Desidrogenase "true"
checkbox Urina "true"
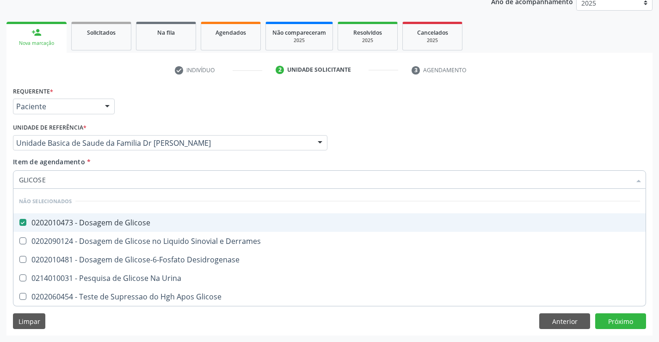
checkbox Glicose "true"
checkbox Derrames "true"
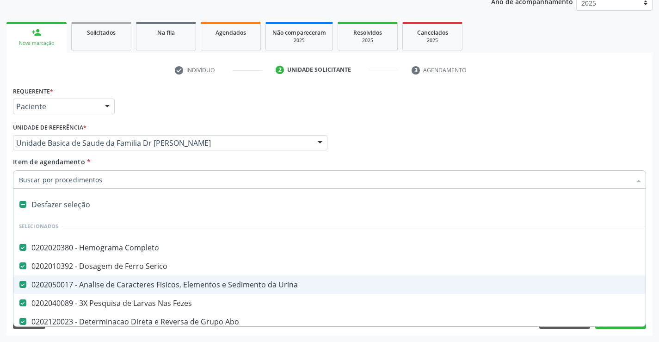
click at [655, 276] on div "Acompanhamento Acompanhe a situação das marcações correntes e finalizadas Relat…" at bounding box center [329, 138] width 659 height 408
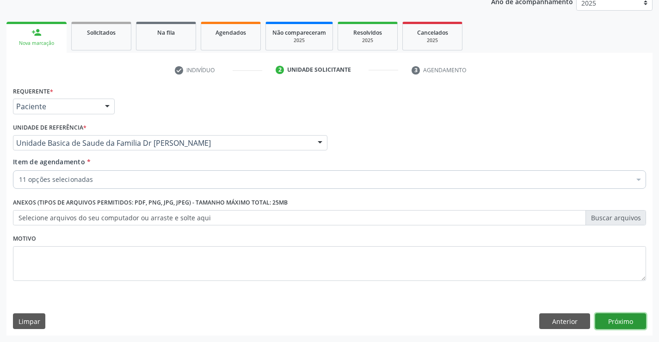
click at [622, 315] on button "Próximo" at bounding box center [620, 321] width 51 height 16
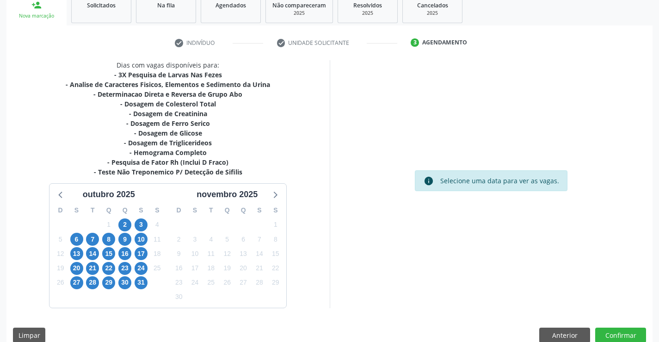
scroll to position [158, 0]
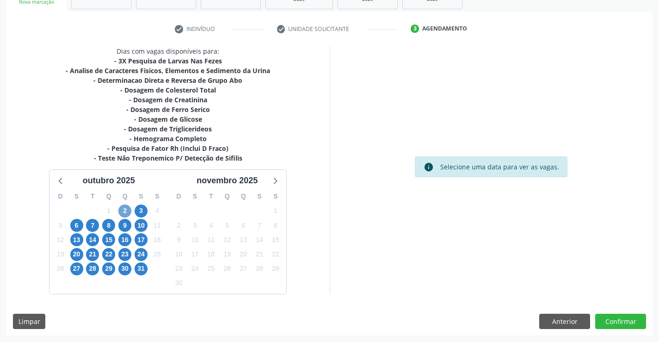
click at [123, 210] on span "2" at bounding box center [124, 210] width 13 height 13
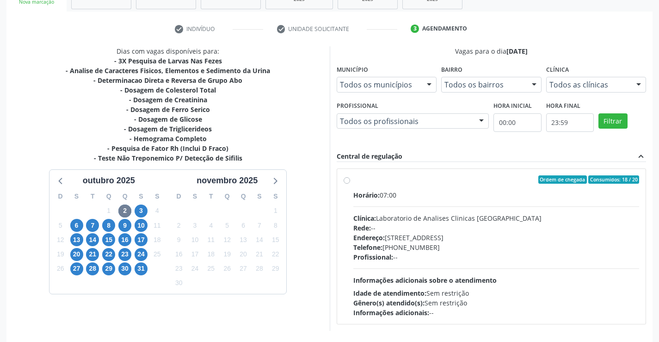
click at [446, 188] on label "Ordem de chegada Consumidos: 18 / 20 Horário: 07:00 Clínica: Laboratorio de Ana…" at bounding box center [496, 246] width 286 height 142
click at [350, 184] on input "Ordem de chegada Consumidos: 18 / 20 Horário: 07:00 Clínica: Laboratorio de Ana…" at bounding box center [347, 179] width 6 height 8
radio input "true"
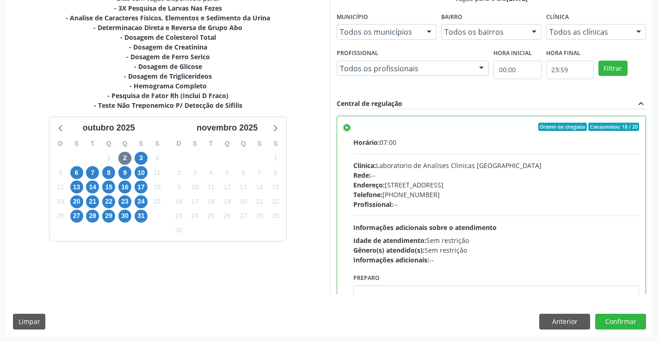
scroll to position [211, 0]
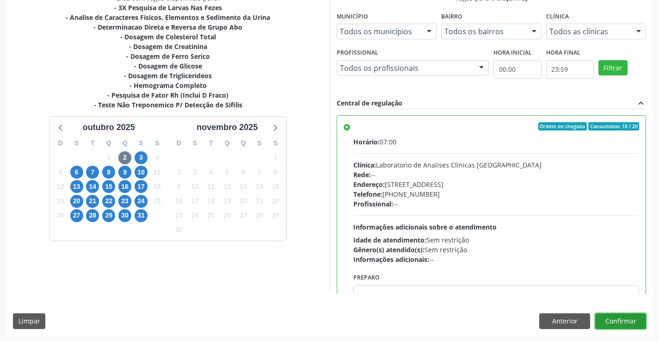
click at [616, 315] on button "Confirmar" at bounding box center [620, 321] width 51 height 16
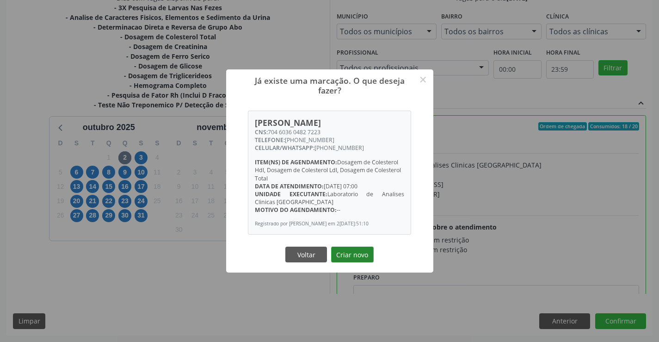
click at [349, 258] on button "Criar novo" at bounding box center [352, 255] width 43 height 16
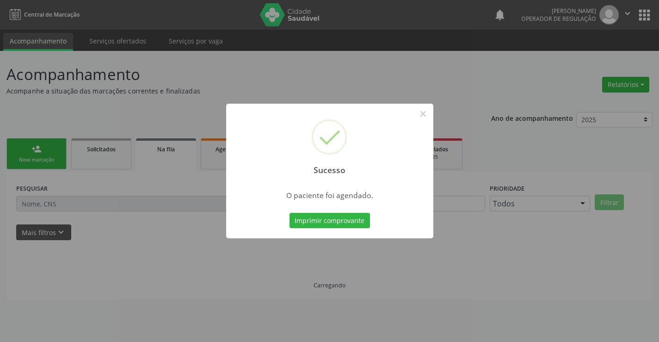
scroll to position [0, 0]
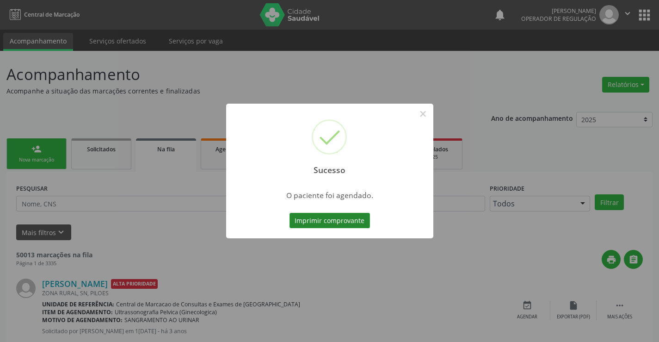
click at [324, 217] on button "Imprimir comprovante" at bounding box center [330, 221] width 80 height 16
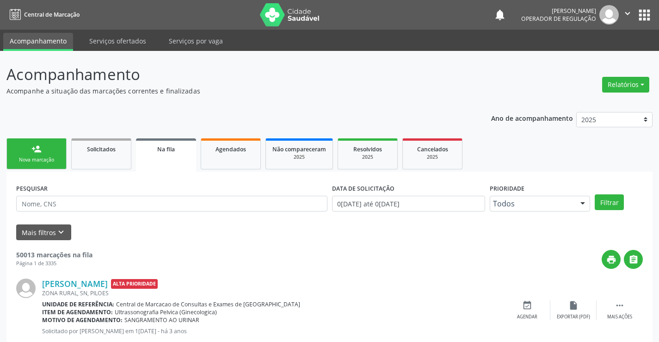
click at [29, 154] on link "person_add Nova marcação" at bounding box center [36, 153] width 60 height 31
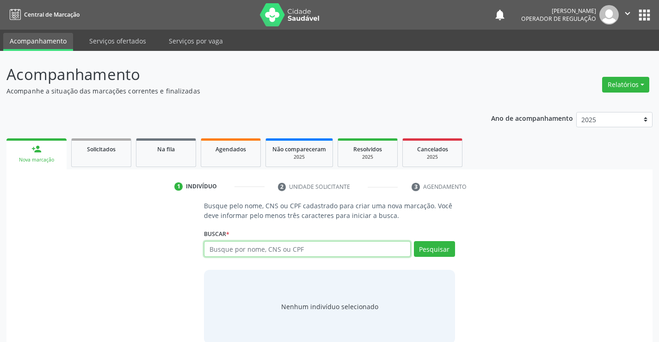
click at [302, 252] on input "text" at bounding box center [307, 249] width 206 height 16
type input "700003446362902"
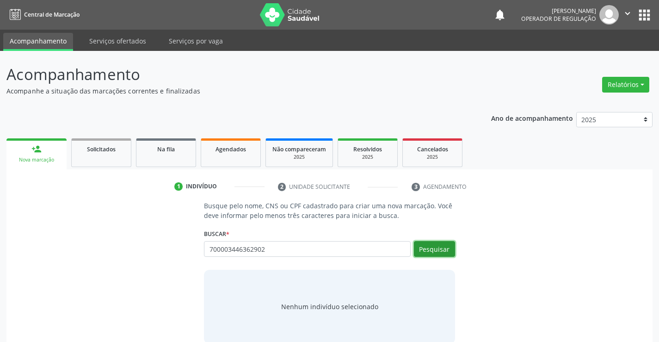
click at [434, 245] on button "Pesquisar" at bounding box center [434, 249] width 41 height 16
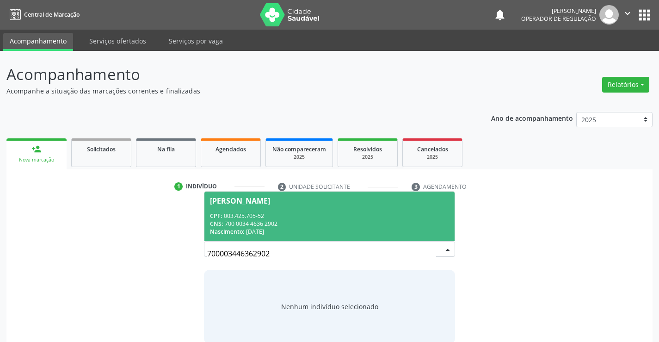
click at [280, 211] on span "Eliene Carvalho de Santana CPF: 003.425.705-52 CNS: 700 0034 4636 2902 Nascimen…" at bounding box center [329, 216] width 250 height 49
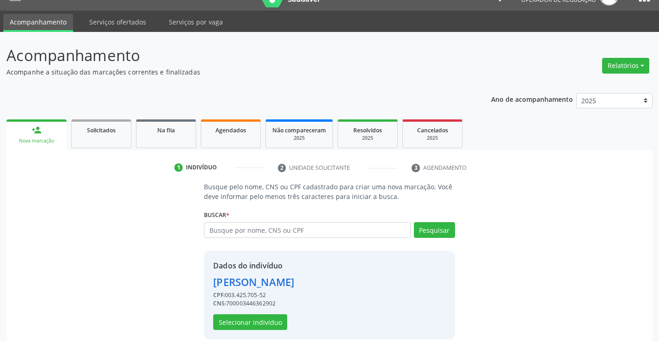
scroll to position [29, 0]
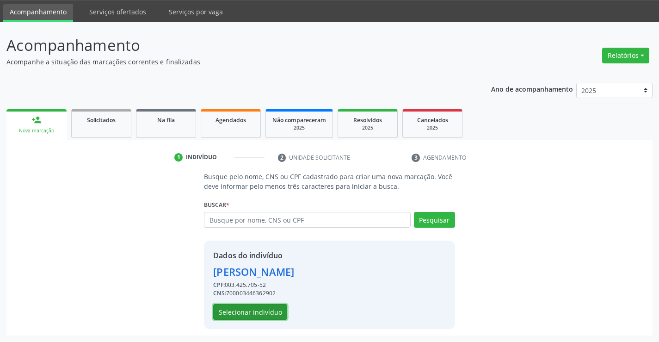
click at [252, 311] on button "Selecionar indivíduo" at bounding box center [250, 312] width 74 height 16
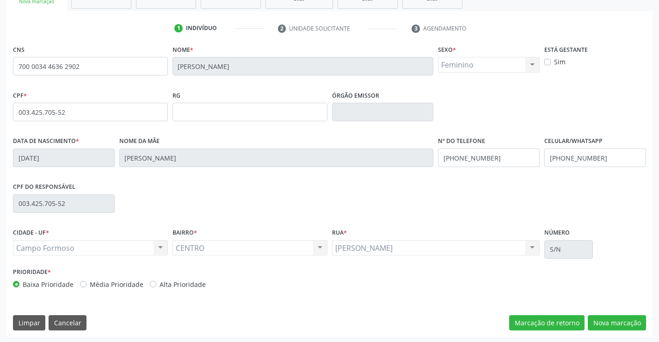
scroll to position [160, 0]
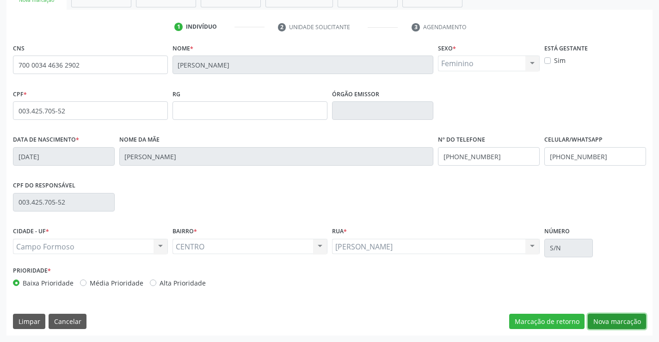
click at [620, 315] on button "Nova marcação" at bounding box center [617, 322] width 58 height 16
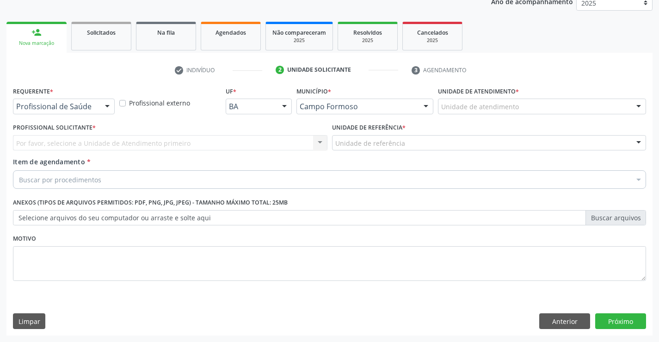
scroll to position [117, 0]
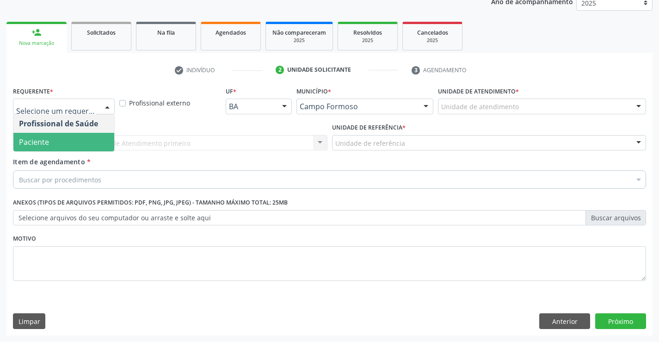
click at [53, 144] on span "Paciente" at bounding box center [63, 142] width 101 height 19
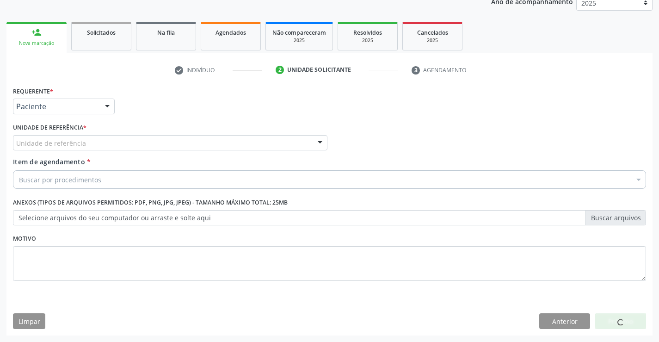
click at [57, 137] on div "Unidade de referência" at bounding box center [170, 143] width 315 height 16
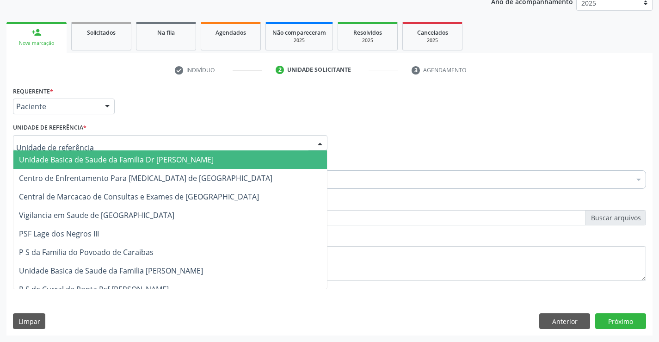
click at [73, 162] on span "Unidade Basica de Saude da Familia Dr [PERSON_NAME]" at bounding box center [116, 160] width 195 height 10
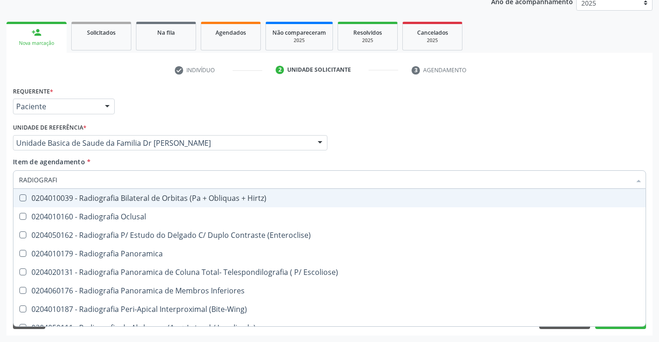
type input "RADIOGRAFIA"
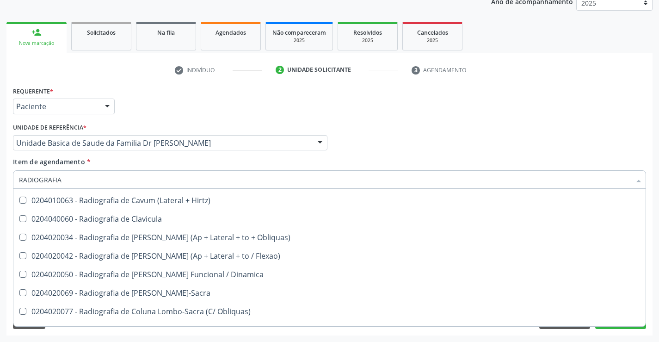
scroll to position [416, 0]
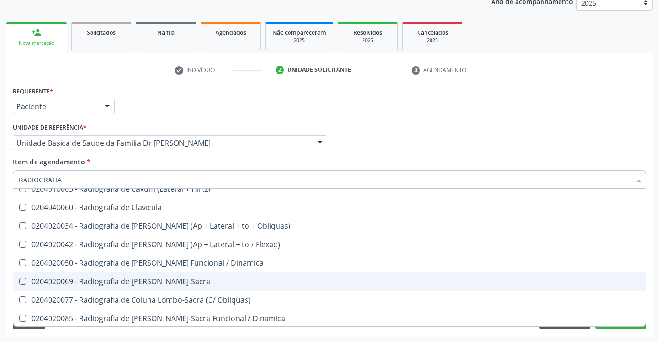
click at [202, 278] on div "0204020069 - Radiografia de Coluna Lombo-Sacra" at bounding box center [329, 281] width 621 height 7
checkbox Lombo-Sacra "true"
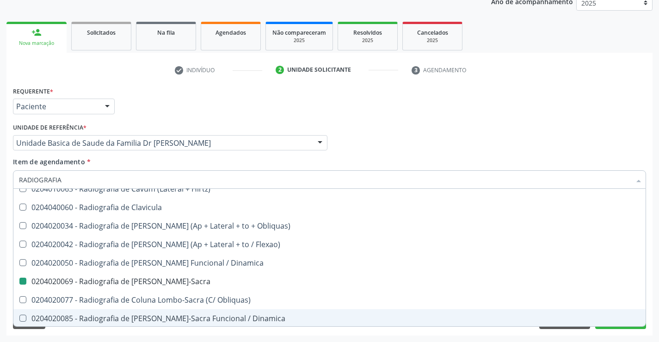
click at [652, 302] on div "Requerente * Paciente Profissional de Saúde Paciente Nenhum resultado encontrad…" at bounding box center [329, 209] width 646 height 251
checkbox Oclusal "true"
checkbox Lombo-Sacra "false"
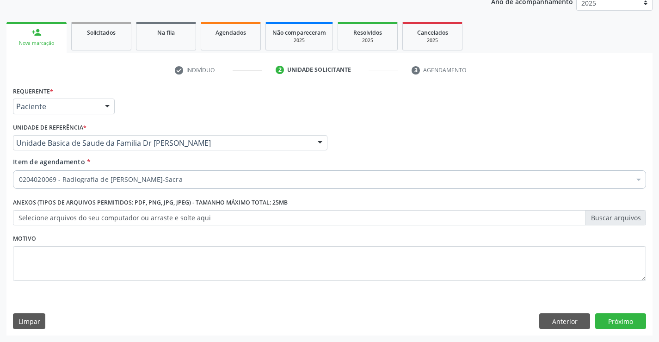
scroll to position [0, 0]
click at [614, 316] on button "Próximo" at bounding box center [620, 321] width 51 height 16
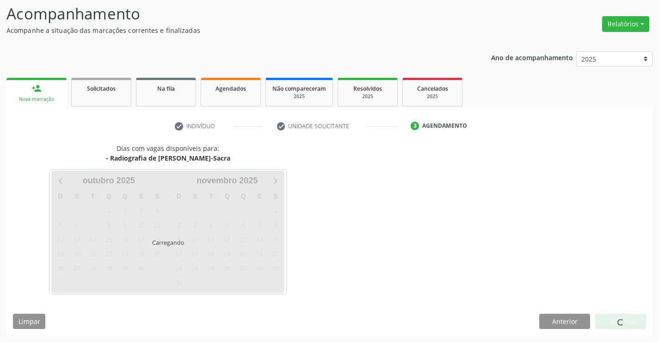
scroll to position [88, 0]
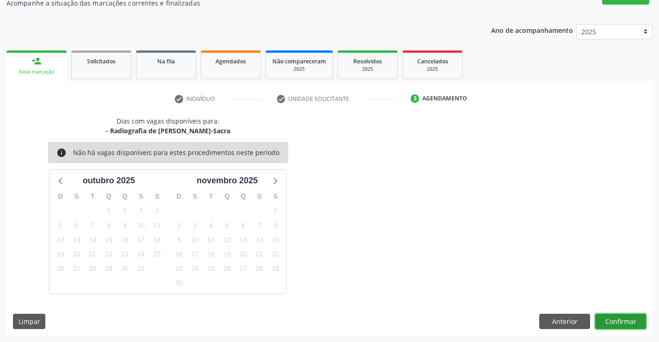
click at [614, 316] on button "Confirmar" at bounding box center [620, 322] width 51 height 16
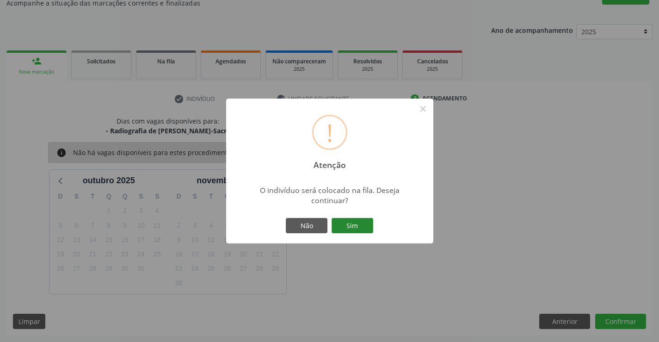
click at [363, 226] on button "Sim" at bounding box center [353, 226] width 42 height 16
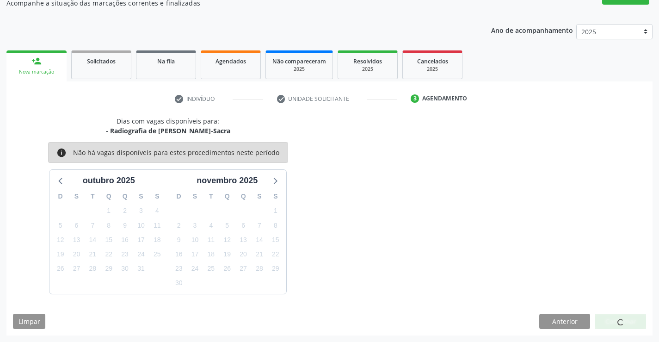
scroll to position [0, 0]
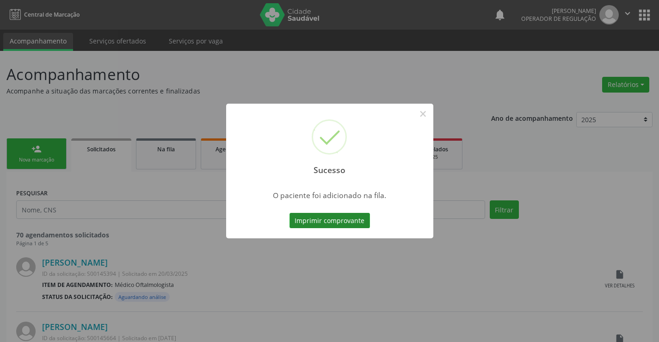
click at [342, 217] on button "Imprimir comprovante" at bounding box center [330, 221] width 80 height 16
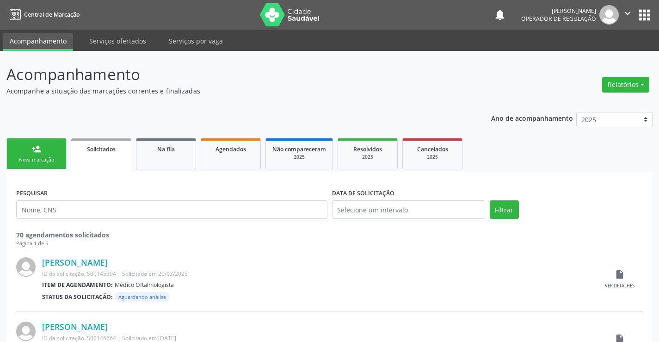
click at [31, 150] on div "person_add" at bounding box center [36, 149] width 10 height 10
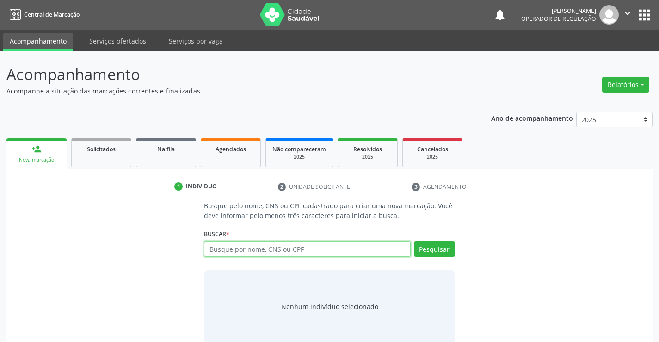
click at [246, 253] on input "text" at bounding box center [307, 249] width 206 height 16
type input "708008826985723"
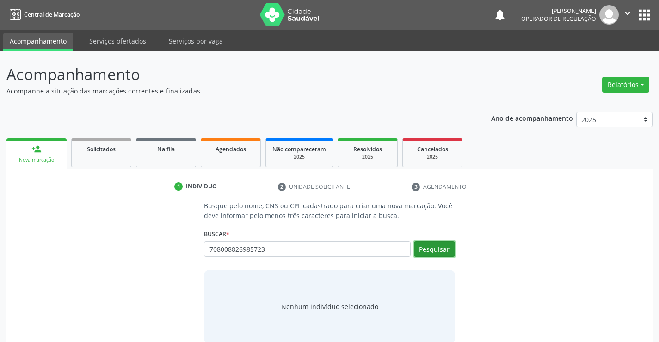
click at [443, 247] on button "Pesquisar" at bounding box center [434, 249] width 41 height 16
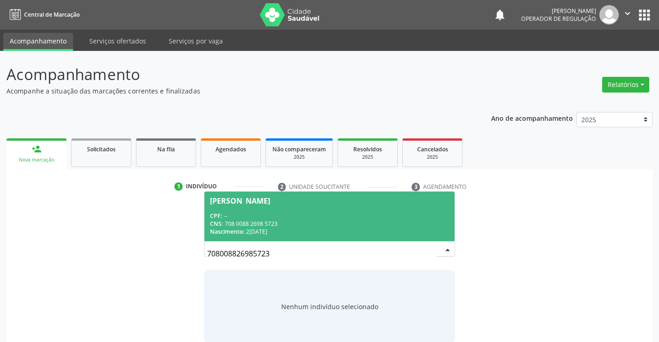
click at [286, 205] on span "Iarley Brito da Silva CPF: -- CNS: 708 0088 2698 5723 Nascimento: 21/01/2011" at bounding box center [329, 216] width 250 height 49
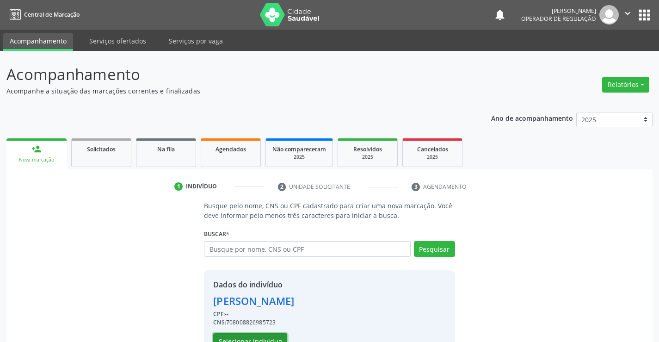
click at [252, 334] on button "Selecionar indivíduo" at bounding box center [250, 341] width 74 height 16
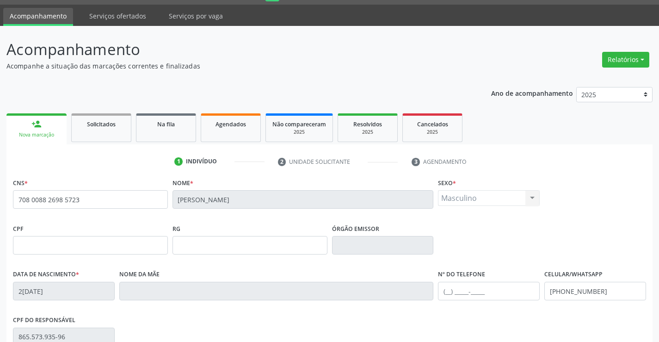
scroll to position [160, 0]
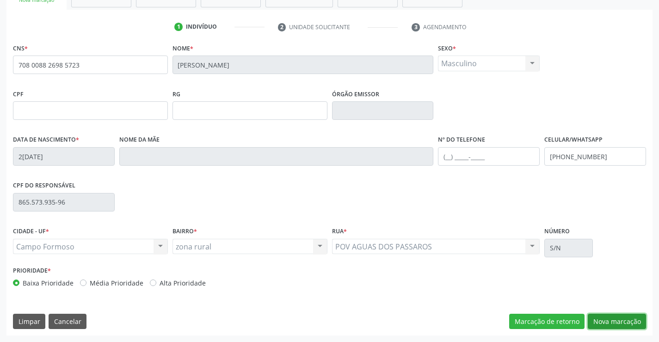
click at [613, 317] on button "Nova marcação" at bounding box center [617, 322] width 58 height 16
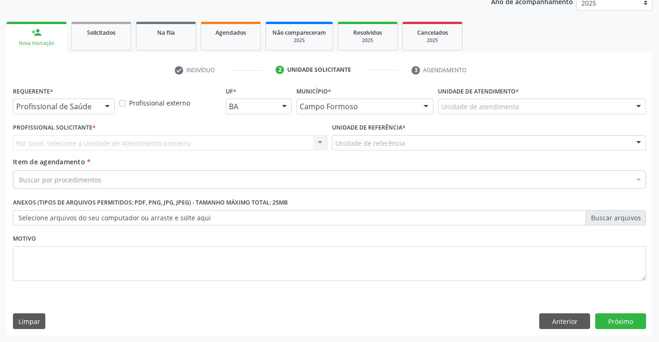
scroll to position [117, 0]
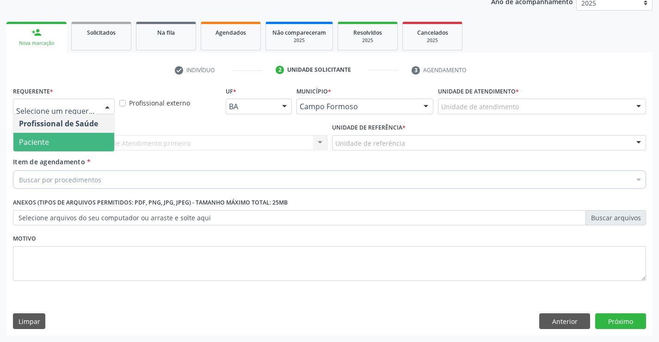
click at [39, 140] on span "Paciente" at bounding box center [34, 142] width 30 height 10
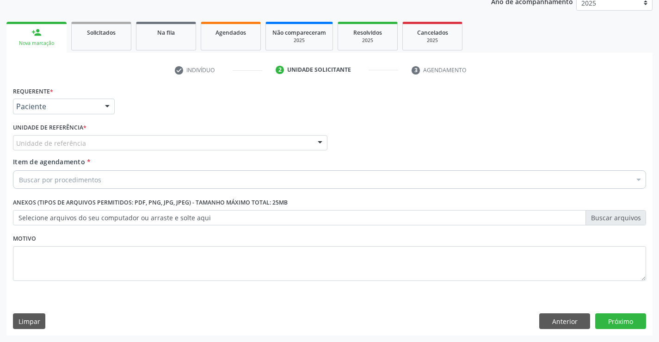
click at [43, 136] on div "Unidade de referência" at bounding box center [170, 143] width 315 height 16
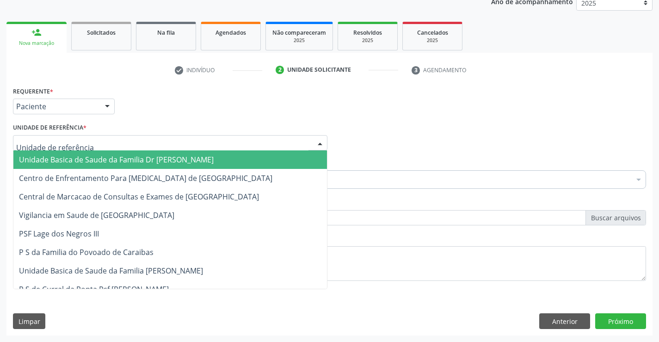
click at [57, 163] on span "Unidade Basica de Saude da Familia Dr [PERSON_NAME]" at bounding box center [116, 160] width 195 height 10
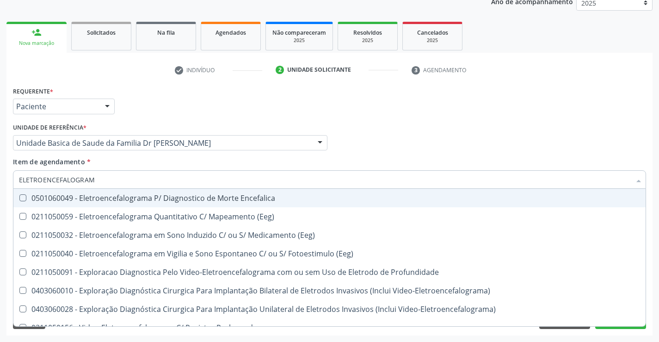
type input "ELETROENCEFALOGRAMA"
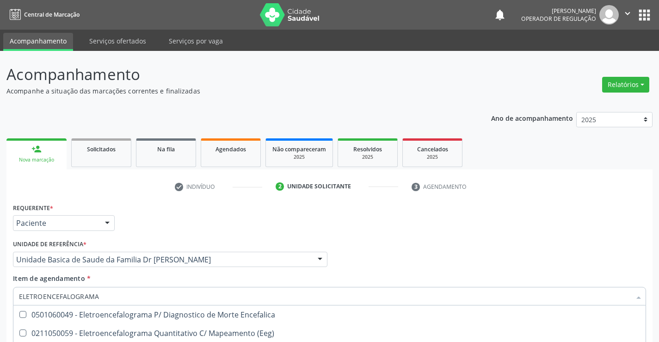
scroll to position [117, 0]
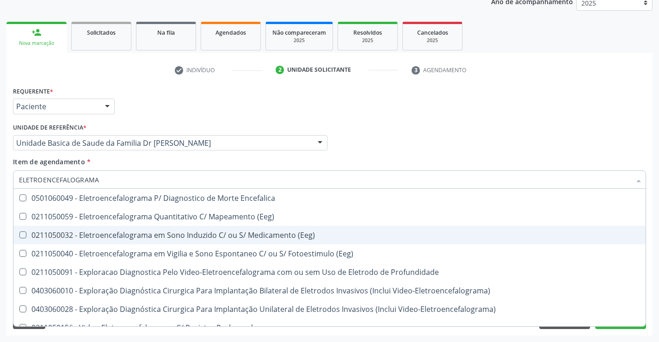
click at [139, 234] on div "0211050032 - Eletroencefalograma em Sono Induzido C/ ou S/ Medicamento (Eeg)" at bounding box center [329, 234] width 621 height 7
checkbox \(Eeg\) "true"
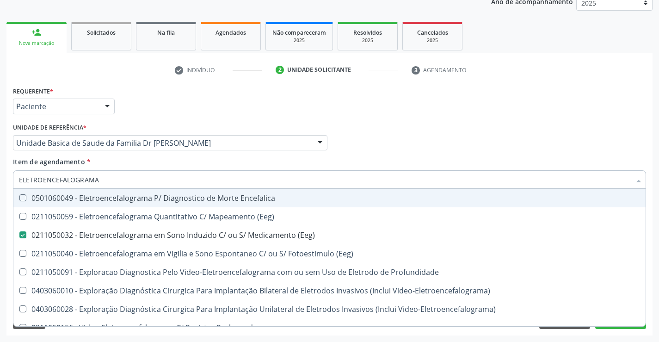
type input "ELETROENCEFALOGRAMA"
click at [152, 158] on div "Item de agendamento * ELETROENCEFALOGRAMA Desfazer seleção 0501060049 - Eletroe…" at bounding box center [329, 171] width 633 height 29
checkbox \(Eeg\) "true"
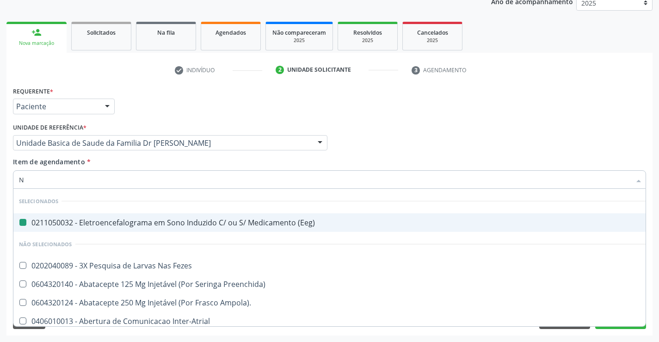
type input "NE"
checkbox \(Eeg\) "false"
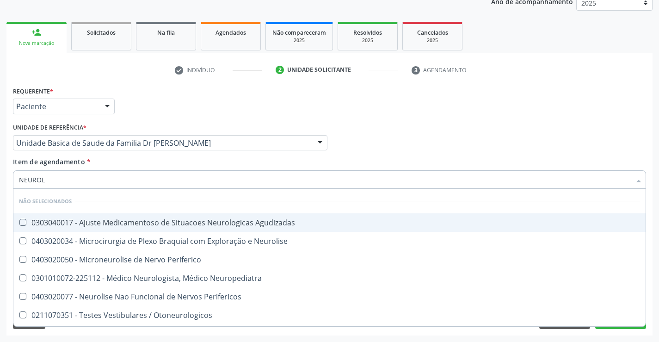
type input "NEUROLO"
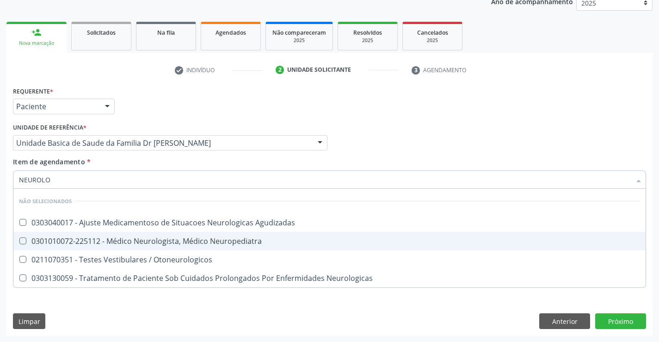
click at [163, 239] on div "0301010072-225112 - Médico Neurologista, Médico Neuropediatra" at bounding box center [329, 240] width 621 height 7
checkbox Neuropediatra "true"
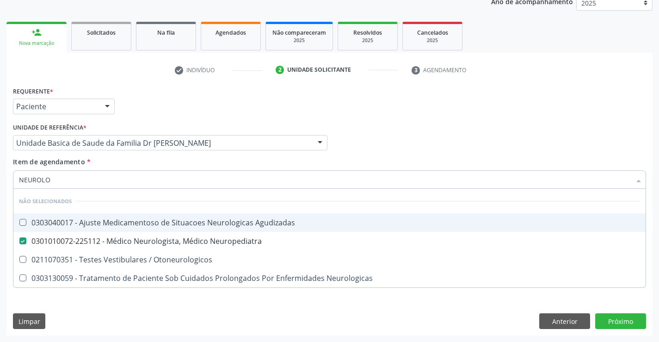
click at [172, 158] on div "Item de agendamento * NEUROLO Desfazer seleção Não selecionados 0303040017 - Aj…" at bounding box center [329, 171] width 633 height 29
checkbox Agudizadas "true"
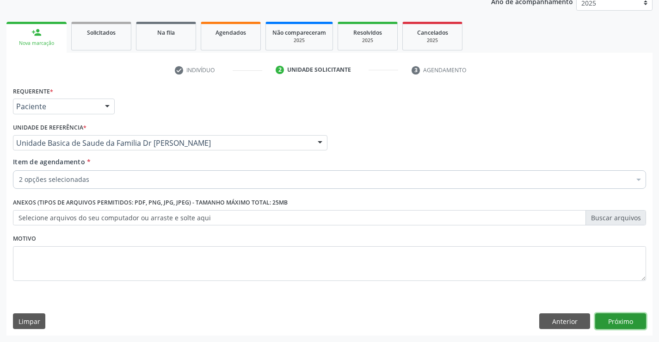
click at [623, 319] on button "Próximo" at bounding box center [620, 321] width 51 height 16
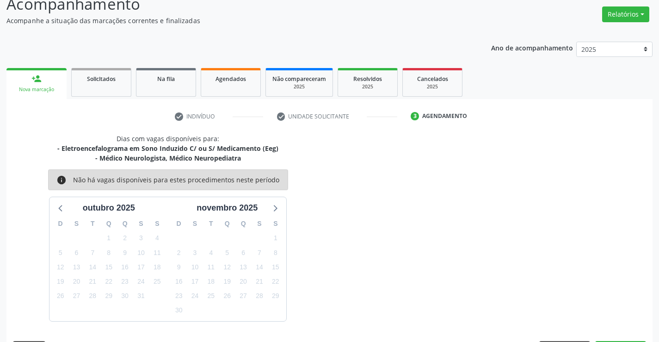
scroll to position [98, 0]
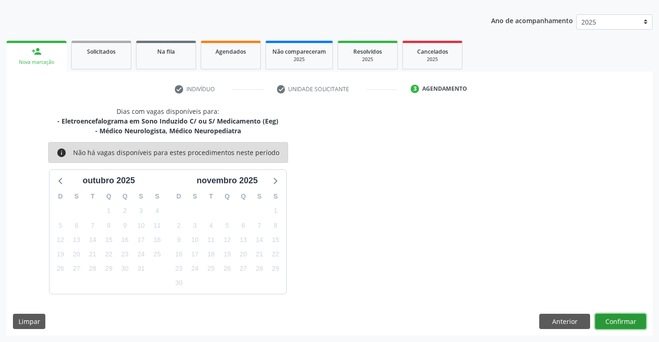
click at [623, 319] on button "Confirmar" at bounding box center [620, 322] width 51 height 16
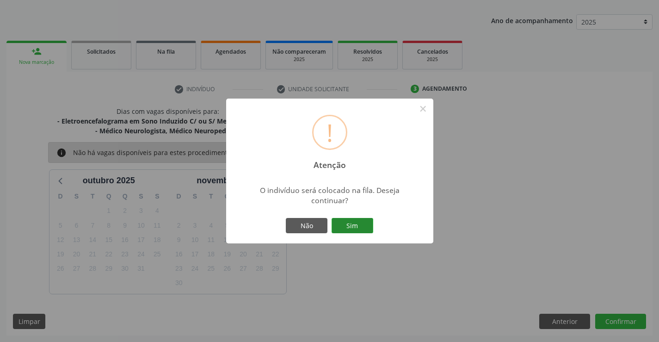
click at [355, 225] on button "Sim" at bounding box center [353, 226] width 42 height 16
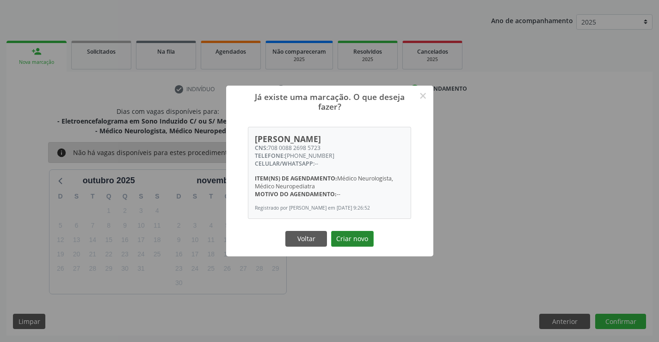
click at [353, 241] on button "Criar novo" at bounding box center [352, 239] width 43 height 16
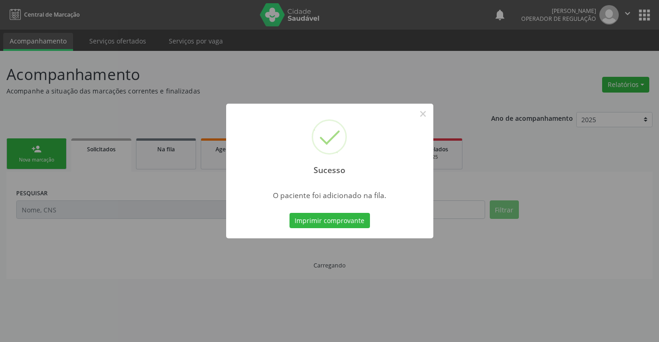
scroll to position [0, 0]
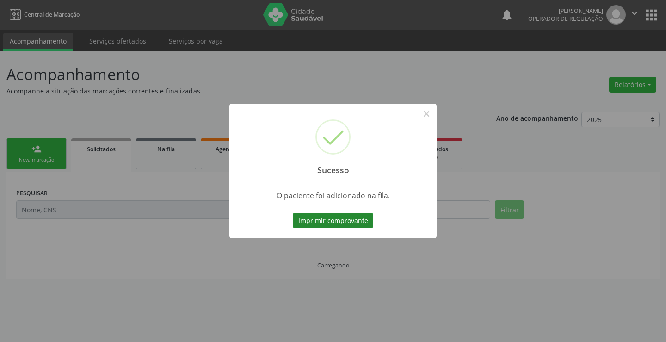
click at [336, 220] on button "Imprimir comprovante" at bounding box center [333, 221] width 80 height 16
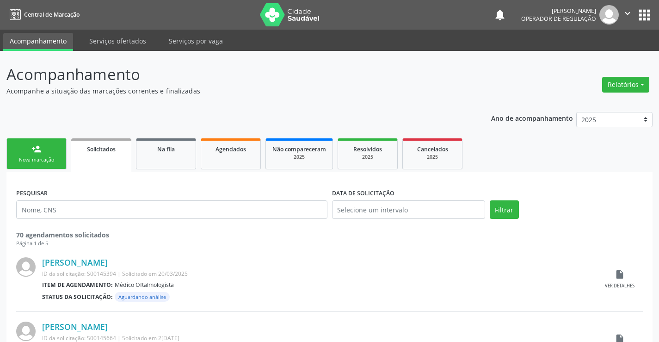
click at [38, 147] on div "person_add" at bounding box center [36, 149] width 10 height 10
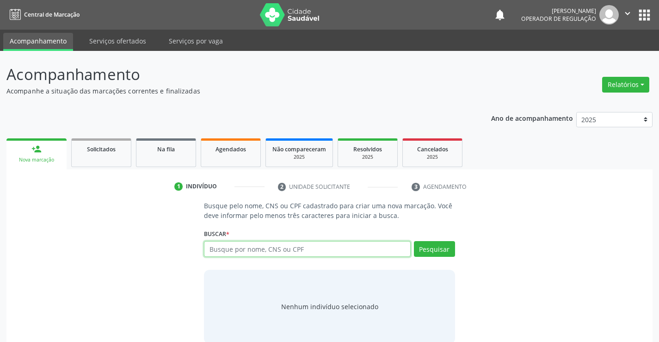
click at [297, 248] on input "text" at bounding box center [307, 249] width 206 height 16
click at [295, 257] on div "Busque por nome, CNS ou CPF Nenhum resultado encontrado para: " " Digite nome, …" at bounding box center [329, 252] width 251 height 22
click at [300, 247] on input "text" at bounding box center [307, 249] width 206 height 16
type input "702302192083716"
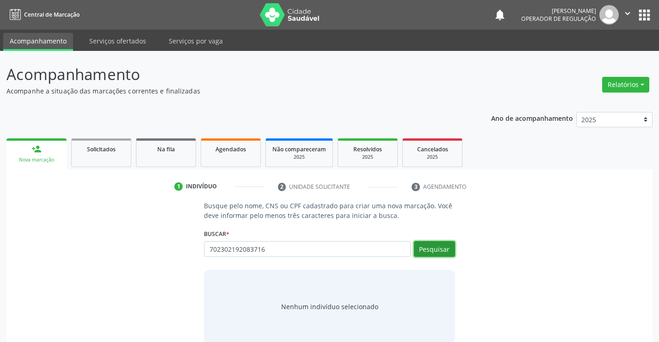
click at [431, 247] on button "Pesquisar" at bounding box center [434, 249] width 41 height 16
type input "702302192083716"
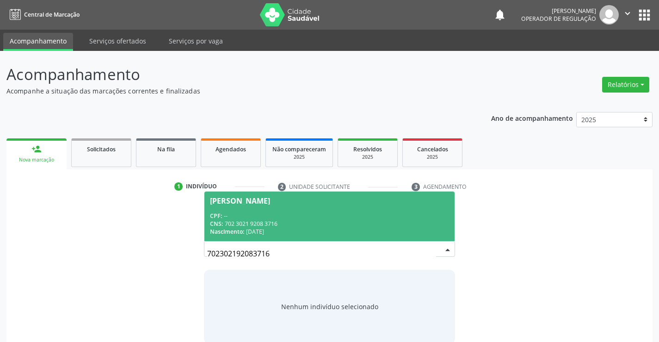
click at [293, 220] on div "CNS: 702 3021 9208 3716" at bounding box center [329, 224] width 239 height 8
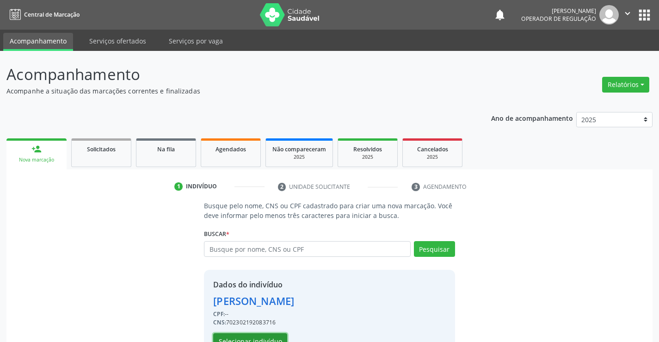
click at [240, 337] on button "Selecionar indivíduo" at bounding box center [250, 341] width 74 height 16
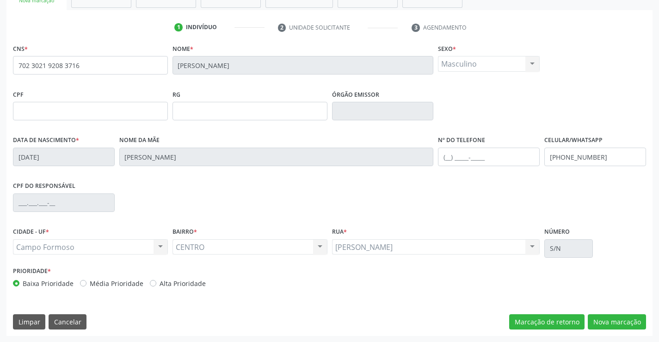
scroll to position [160, 0]
click at [165, 198] on div "CPF do responsável" at bounding box center [330, 202] width 638 height 46
click at [608, 318] on button "Nova marcação" at bounding box center [617, 322] width 58 height 16
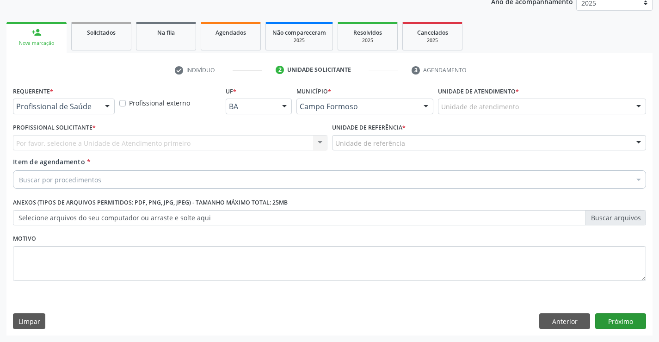
scroll to position [117, 0]
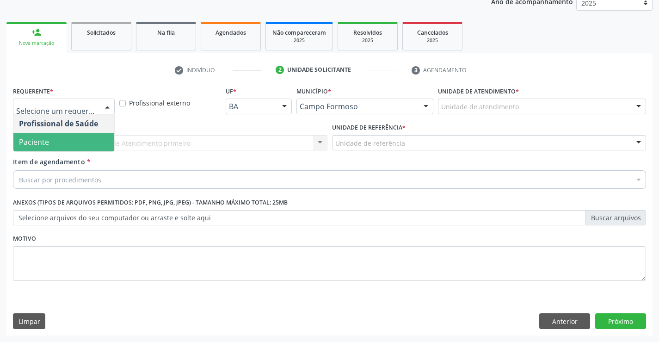
click at [55, 140] on span "Paciente" at bounding box center [63, 142] width 101 height 19
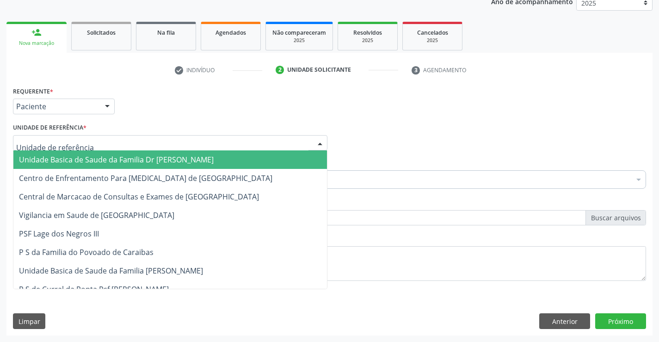
click at [75, 161] on span "Unidade Basica de Saude da Familia Dr [PERSON_NAME]" at bounding box center [116, 160] width 195 height 10
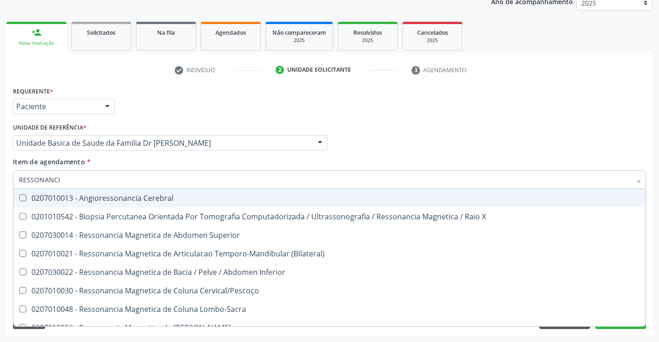
type input "RESSONANCIA"
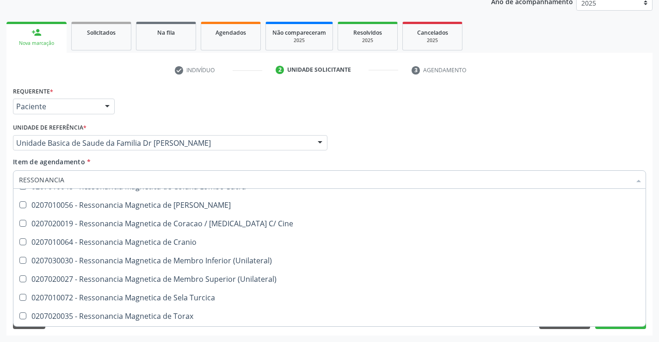
scroll to position [139, 0]
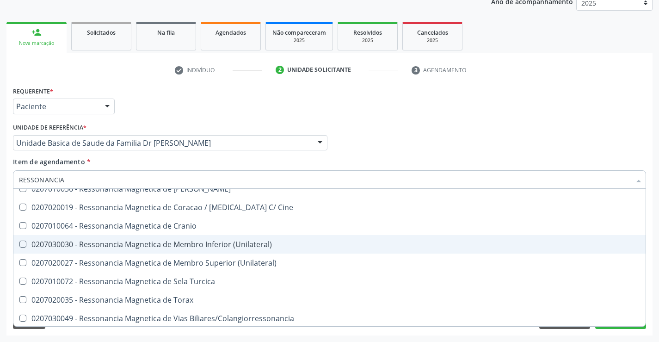
click at [226, 245] on div "0207030030 - Ressonancia Magnetica de Membro Inferior (Unilateral)" at bounding box center [329, 244] width 621 height 7
checkbox \(Unilateral\) "true"
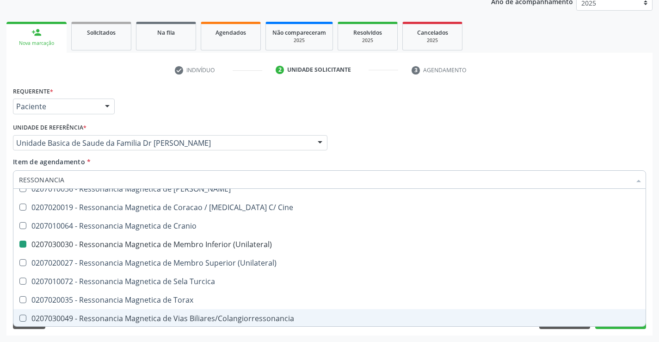
click at [656, 284] on div "Acompanhamento Acompanhe a situação das marcações correntes e finalizadas Relat…" at bounding box center [329, 138] width 659 height 408
checkbox X "true"
checkbox \(Unilateral\) "false"
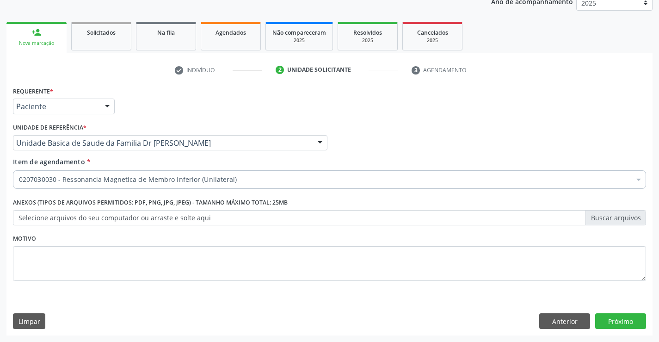
scroll to position [0, 0]
click at [617, 320] on button "Próximo" at bounding box center [620, 321] width 51 height 16
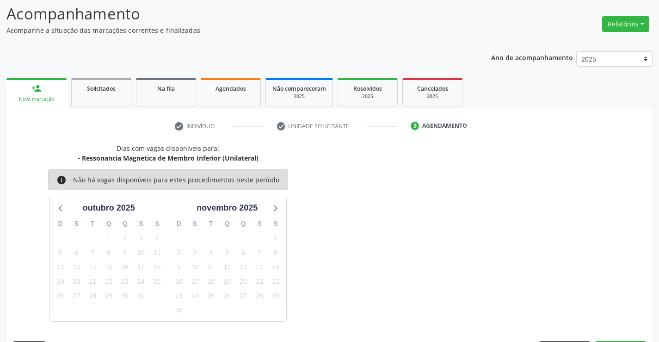
scroll to position [88, 0]
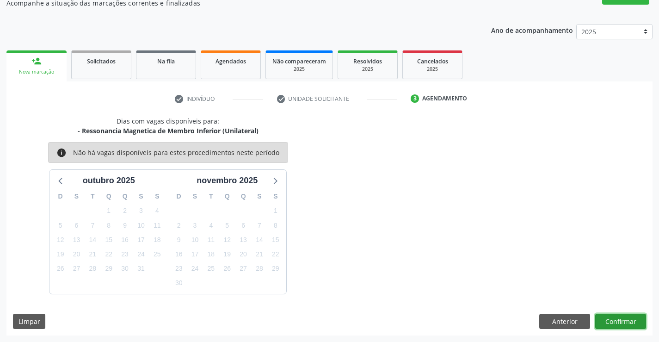
click at [617, 320] on button "Confirmar" at bounding box center [620, 322] width 51 height 16
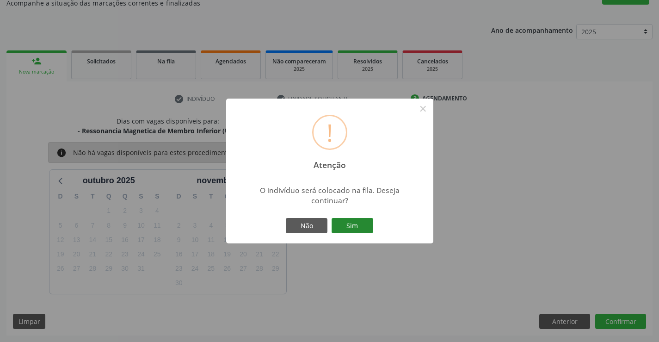
click at [341, 224] on button "Sim" at bounding box center [353, 226] width 42 height 16
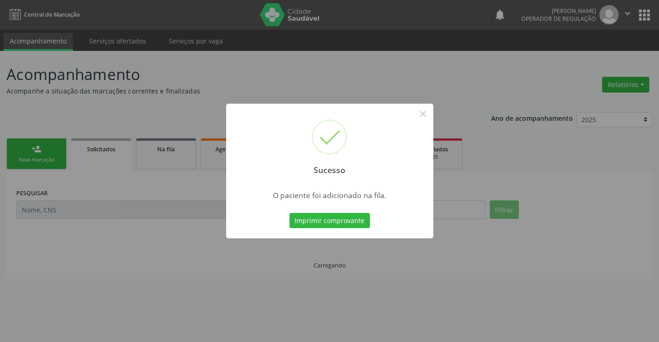
scroll to position [0, 0]
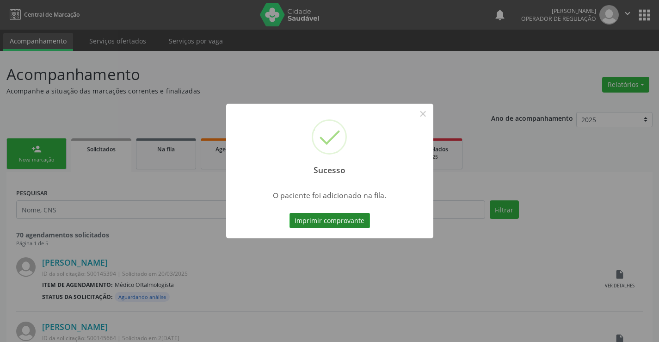
click at [335, 220] on button "Imprimir comprovante" at bounding box center [330, 221] width 80 height 16
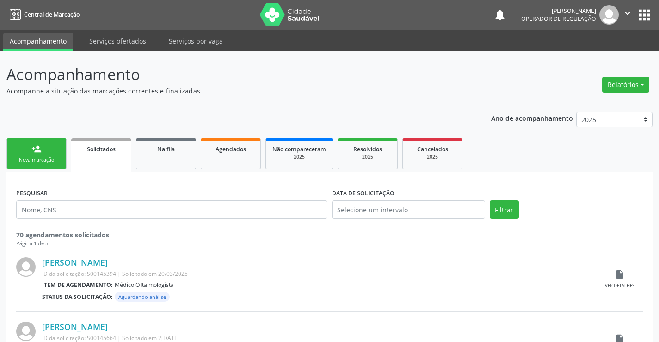
click at [41, 150] on div "person_add" at bounding box center [36, 149] width 10 height 10
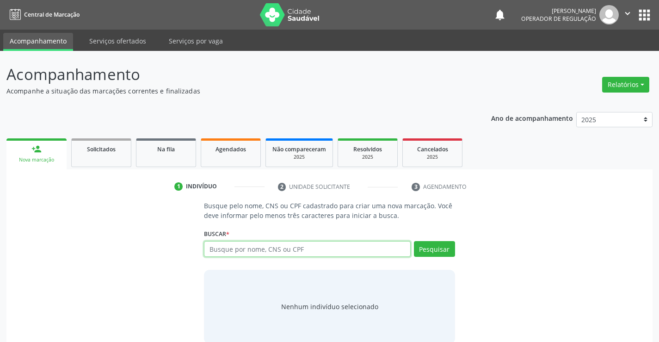
click at [280, 246] on input "text" at bounding box center [307, 249] width 206 height 16
type input "708600520326789"
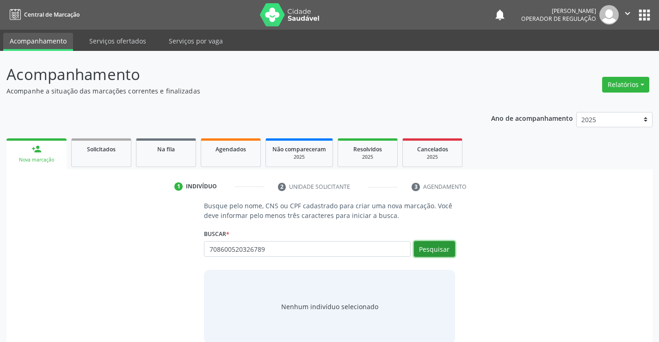
click at [434, 245] on button "Pesquisar" at bounding box center [434, 249] width 41 height 16
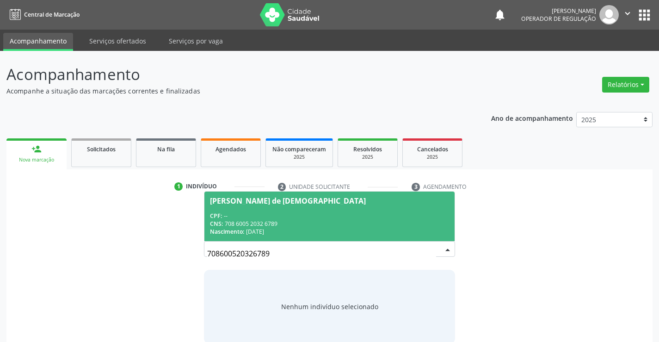
drag, startPoint x: 278, startPoint y: 253, endPoint x: 188, endPoint y: 242, distance: 90.4
click at [276, 209] on span "[PERSON_NAME] de [DEMOGRAPHIC_DATA] CPF: -- CNS: 708 6005 2032 6789 Nascimento:…" at bounding box center [329, 216] width 250 height 49
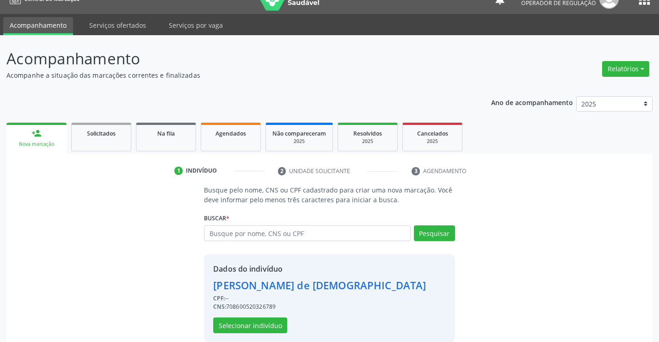
scroll to position [29, 0]
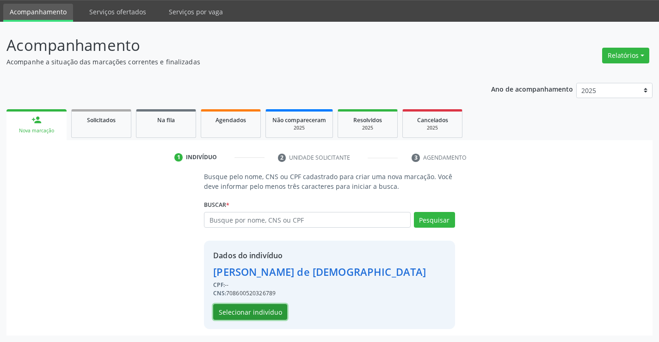
click at [249, 309] on button "Selecionar indivíduo" at bounding box center [250, 312] width 74 height 16
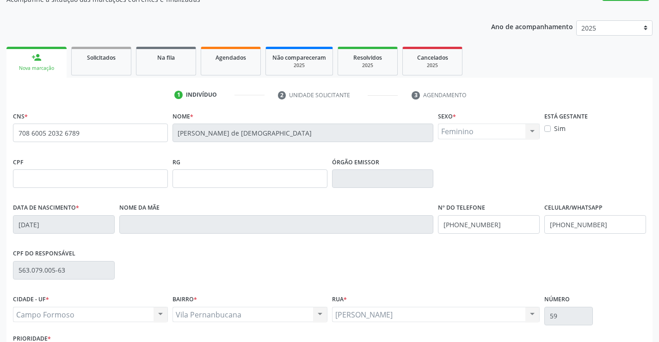
scroll to position [160, 0]
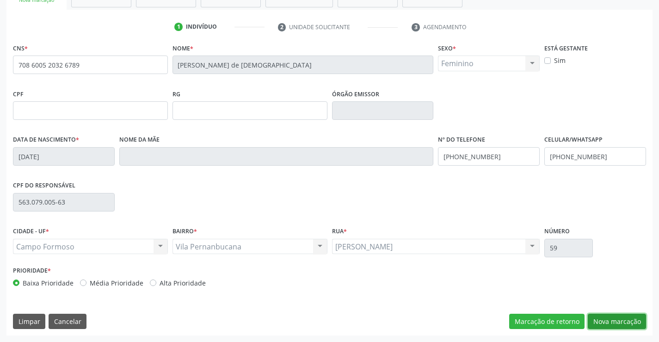
click at [608, 315] on button "Nova marcação" at bounding box center [617, 322] width 58 height 16
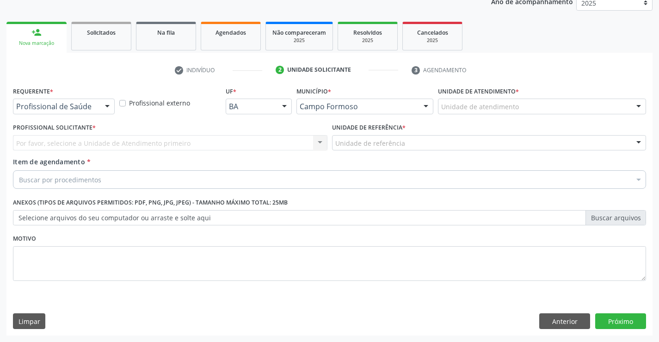
click at [44, 99] on div "Profissional de Saúde" at bounding box center [64, 107] width 102 height 16
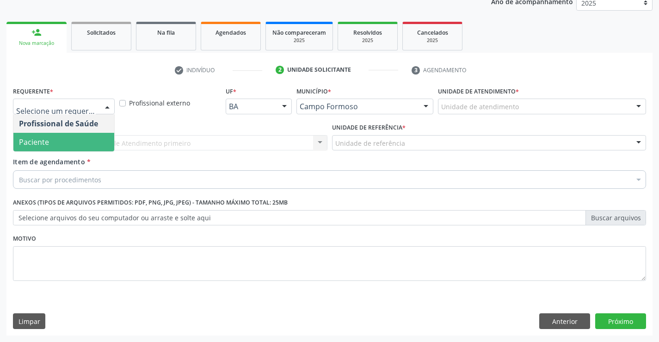
click at [42, 144] on span "Paciente" at bounding box center [34, 142] width 30 height 10
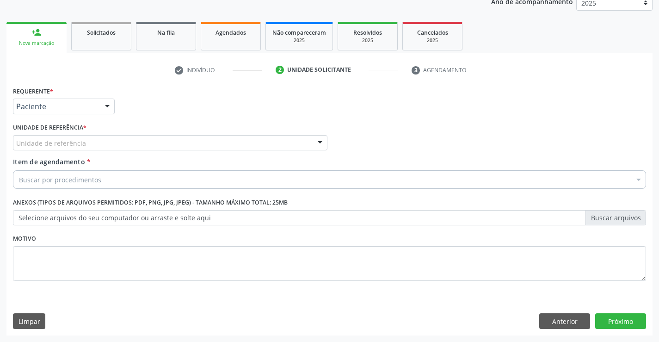
click at [56, 148] on div "Unidade de referência" at bounding box center [170, 143] width 315 height 16
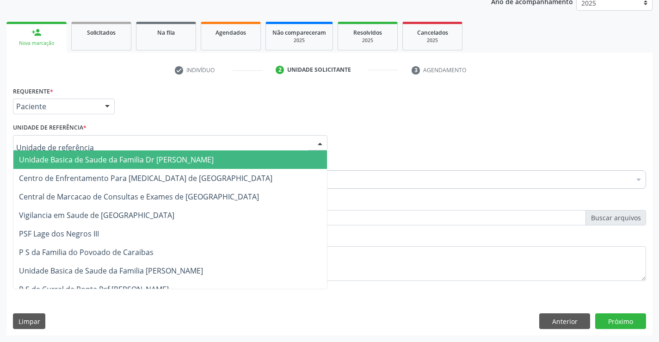
click at [70, 159] on span "Unidade Basica de Saude da Familia Dr [PERSON_NAME]" at bounding box center [116, 160] width 195 height 10
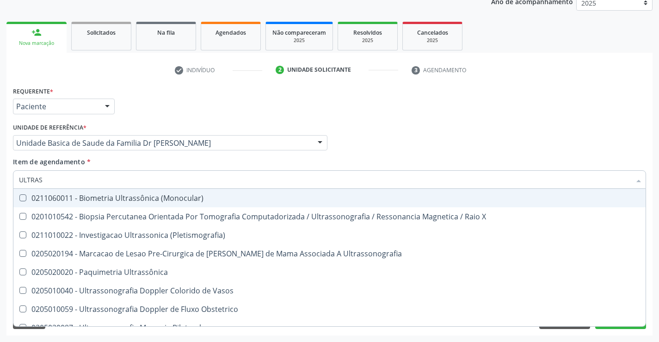
type input "ULTRASS"
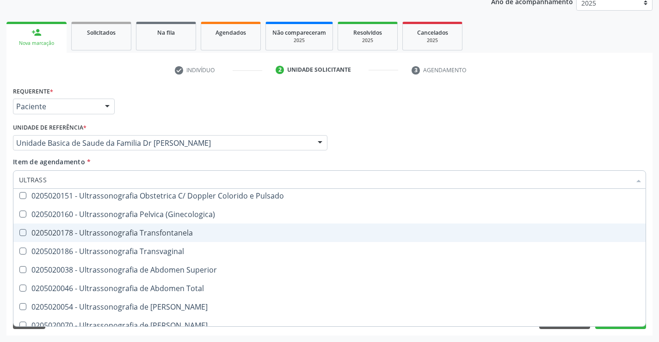
scroll to position [185, 0]
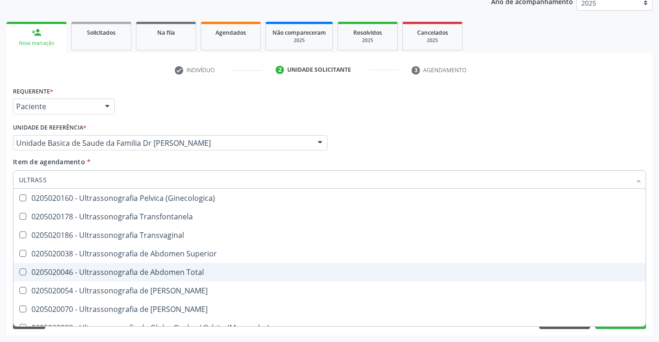
click at [217, 268] on div "0205020046 - Ultrassonografia de Abdomen Total" at bounding box center [329, 271] width 621 height 7
checkbox Total "true"
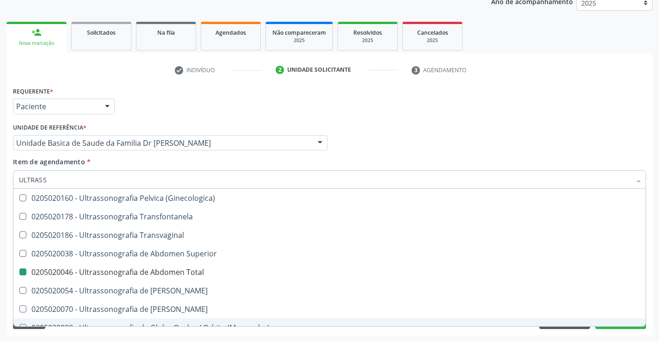
click at [655, 297] on div "Acompanhamento Acompanhe a situação das marcações correntes e finalizadas Relat…" at bounding box center [329, 138] width 659 height 408
checkbox X "true"
checkbox Total "false"
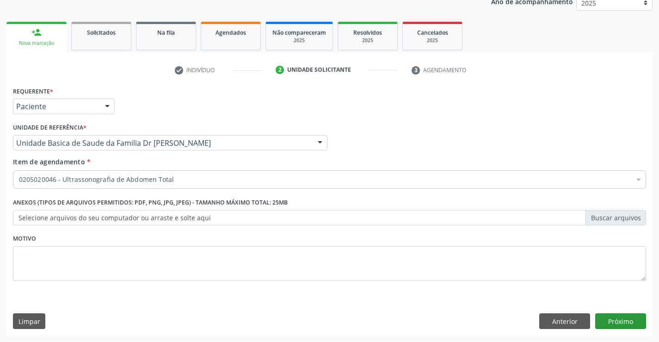
scroll to position [0, 0]
click at [622, 318] on button "Próximo" at bounding box center [620, 321] width 51 height 16
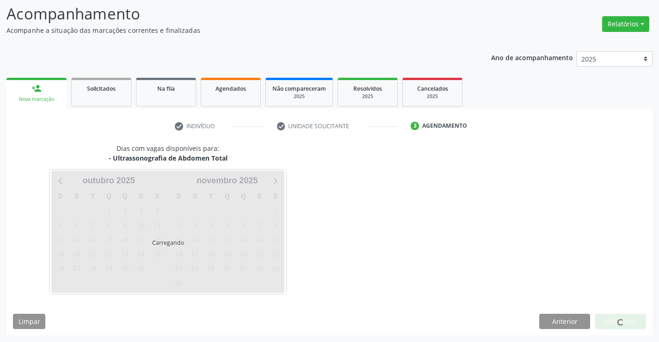
scroll to position [61, 0]
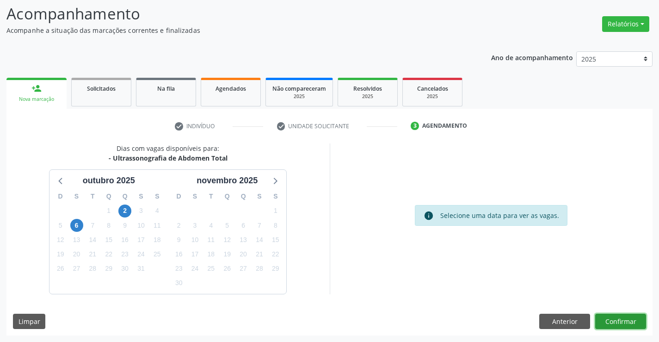
click at [622, 318] on button "Confirmar" at bounding box center [620, 322] width 51 height 16
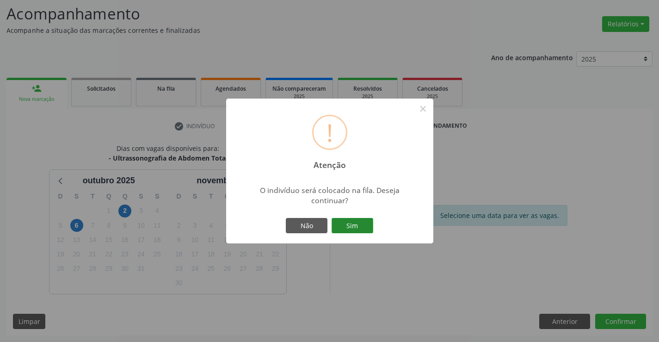
click at [347, 222] on button "Sim" at bounding box center [353, 226] width 42 height 16
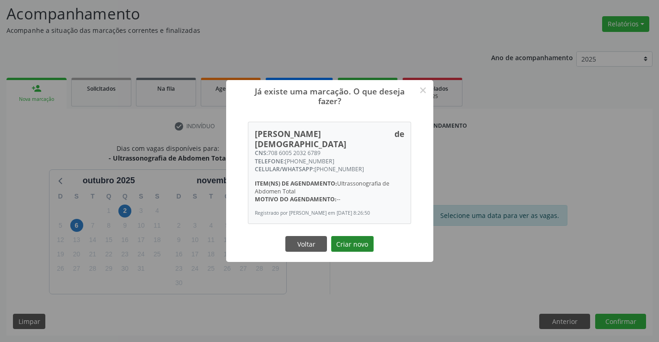
click at [352, 243] on button "Criar novo" at bounding box center [352, 244] width 43 height 16
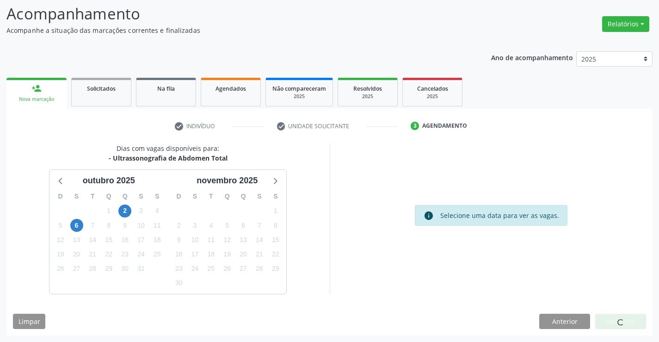
scroll to position [0, 0]
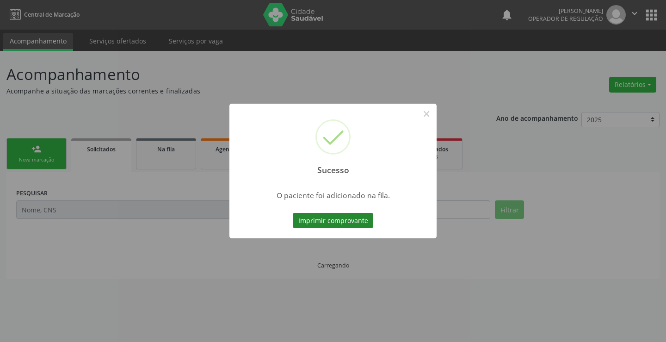
click at [345, 218] on button "Imprimir comprovante" at bounding box center [333, 221] width 80 height 16
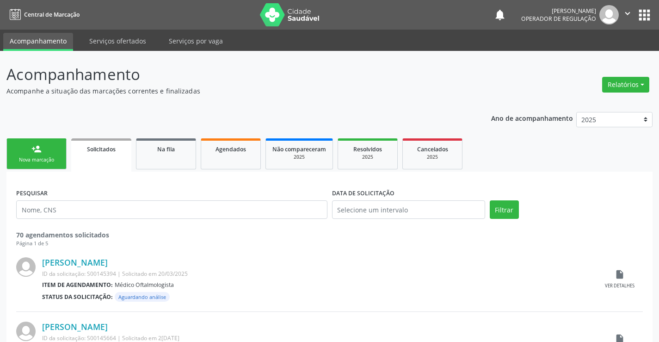
click at [47, 147] on link "person_add Nova marcação" at bounding box center [36, 153] width 60 height 31
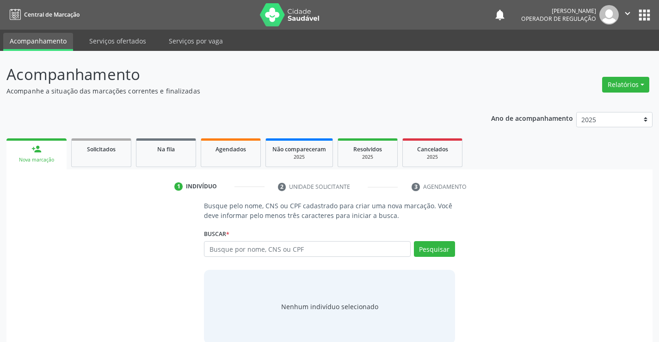
click at [625, 7] on button "" at bounding box center [628, 14] width 18 height 19
click at [597, 53] on link "Sair" at bounding box center [604, 56] width 64 height 13
